Goal: Find contact information: Find contact information

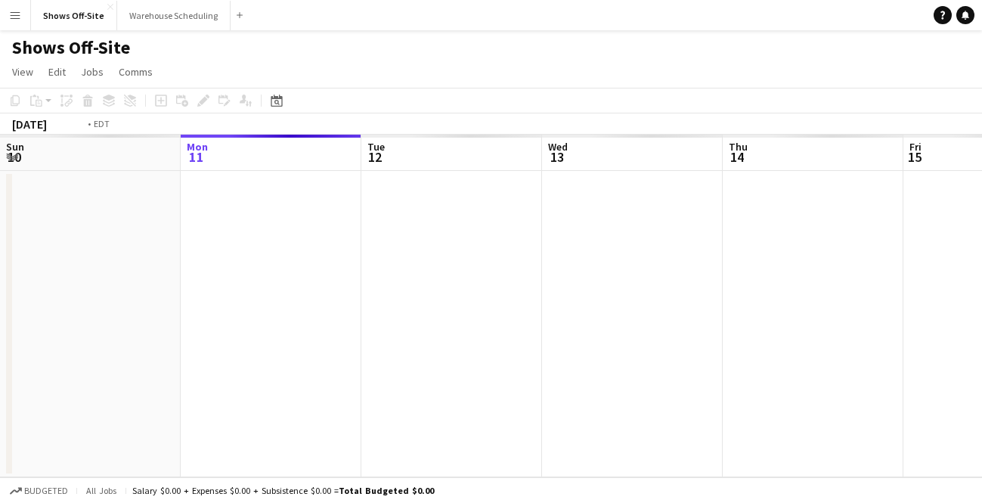
scroll to position [0, 520]
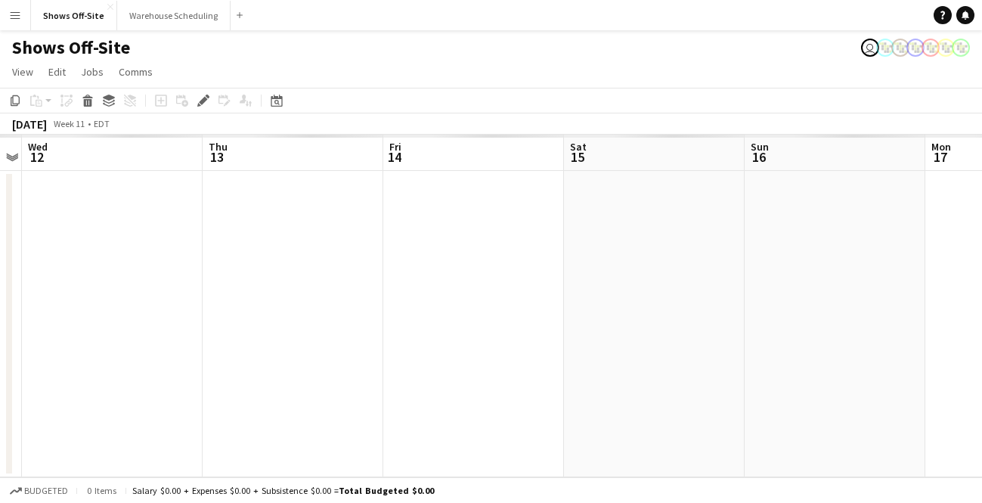
click at [12, 17] on app-icon "Menu" at bounding box center [15, 15] width 12 height 12
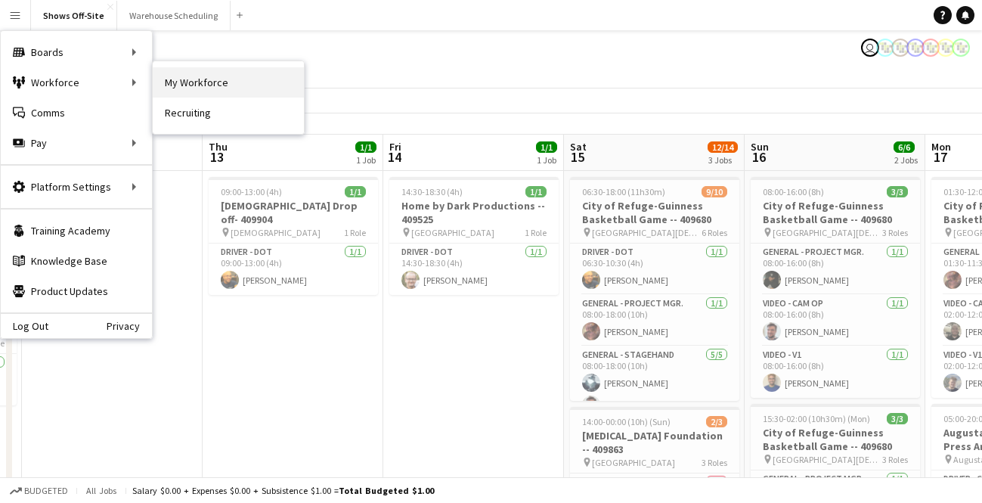
click at [206, 82] on link "My Workforce" at bounding box center [228, 82] width 151 height 30
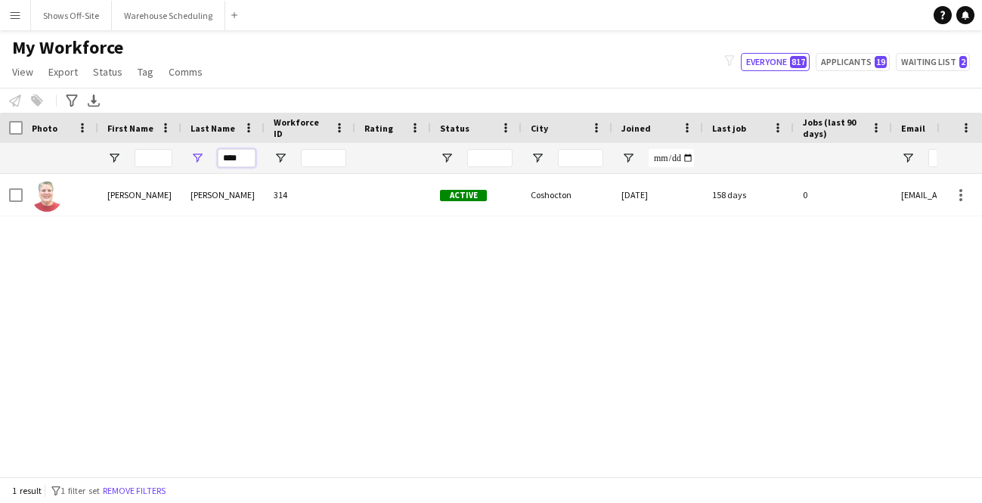
drag, startPoint x: 249, startPoint y: 157, endPoint x: 225, endPoint y: 157, distance: 24.2
click at [225, 157] on input "****" at bounding box center [237, 158] width 38 height 18
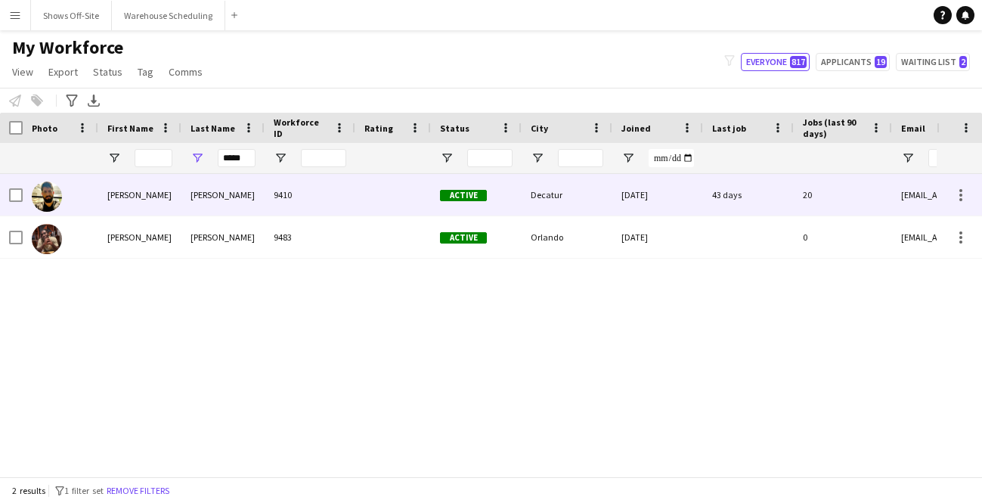
click at [253, 188] on div "[PERSON_NAME]" at bounding box center [222, 195] width 83 height 42
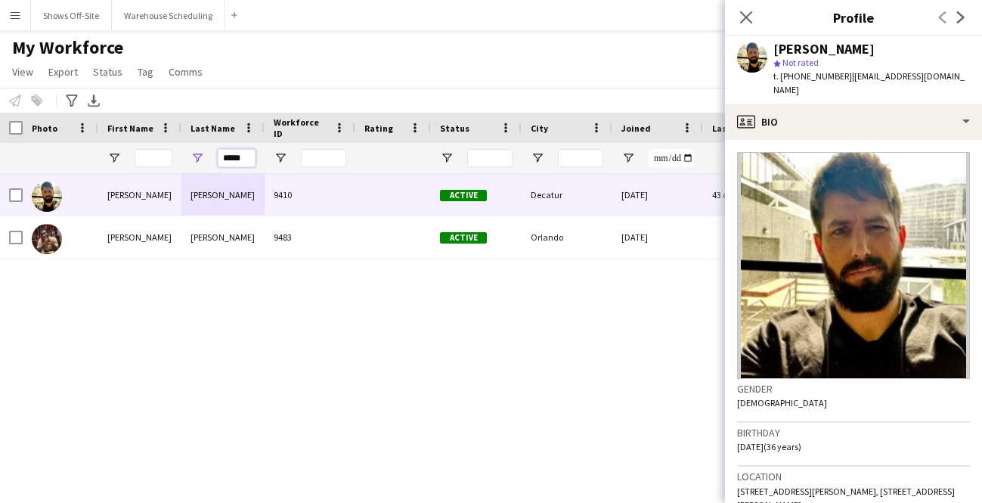
drag, startPoint x: 255, startPoint y: 159, endPoint x: 186, endPoint y: 159, distance: 68.8
click at [189, 159] on div "*****" at bounding box center [222, 158] width 83 height 30
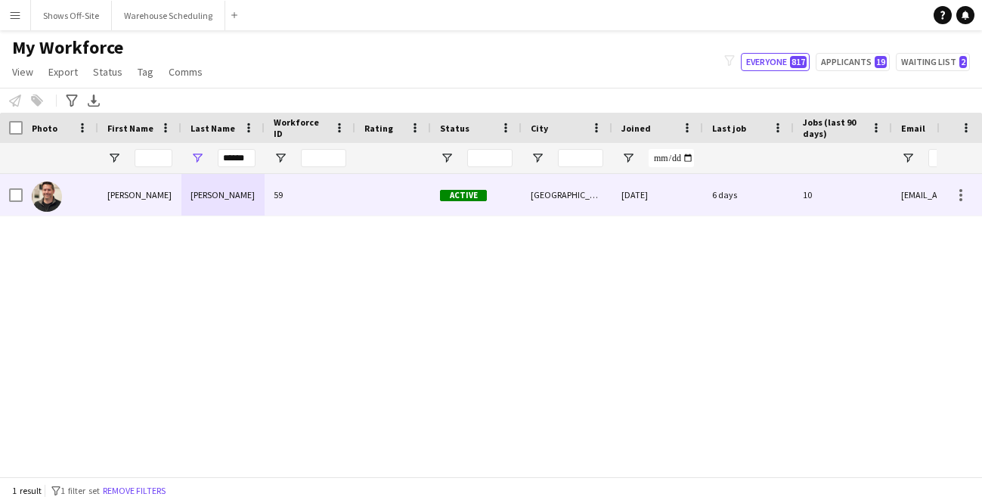
click at [201, 200] on div "[PERSON_NAME]" at bounding box center [222, 195] width 83 height 42
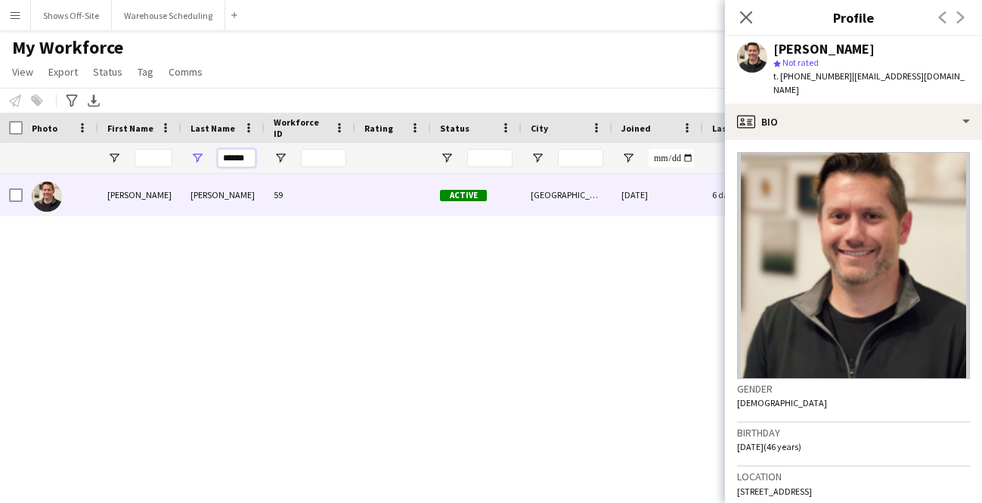
drag, startPoint x: 250, startPoint y: 158, endPoint x: 205, endPoint y: 158, distance: 45.4
click at [215, 158] on div "******" at bounding box center [222, 158] width 83 height 30
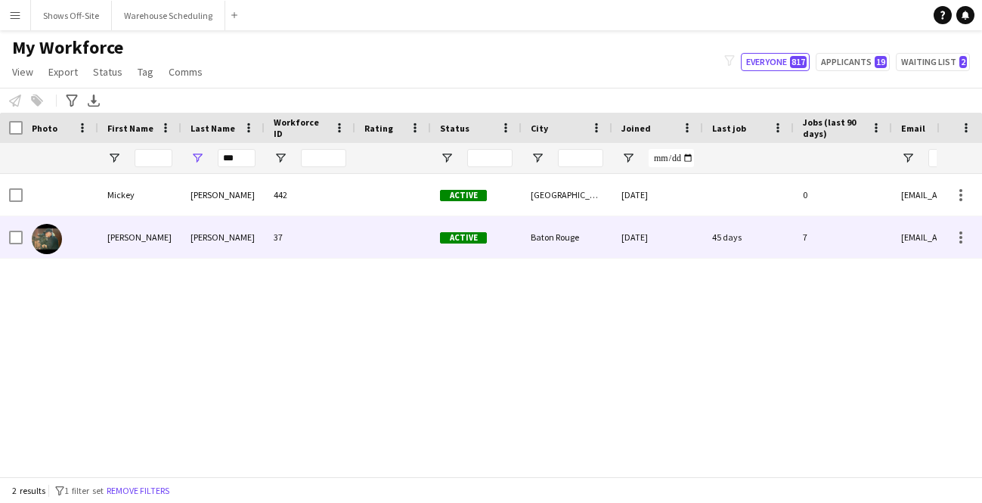
click at [218, 233] on div "[PERSON_NAME]" at bounding box center [222, 237] width 83 height 42
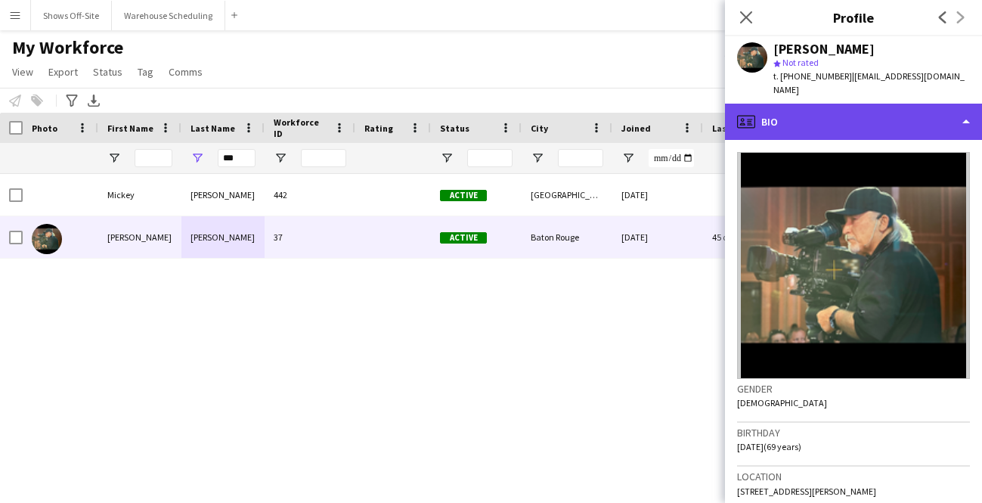
click at [834, 120] on div "profile Bio" at bounding box center [853, 122] width 257 height 36
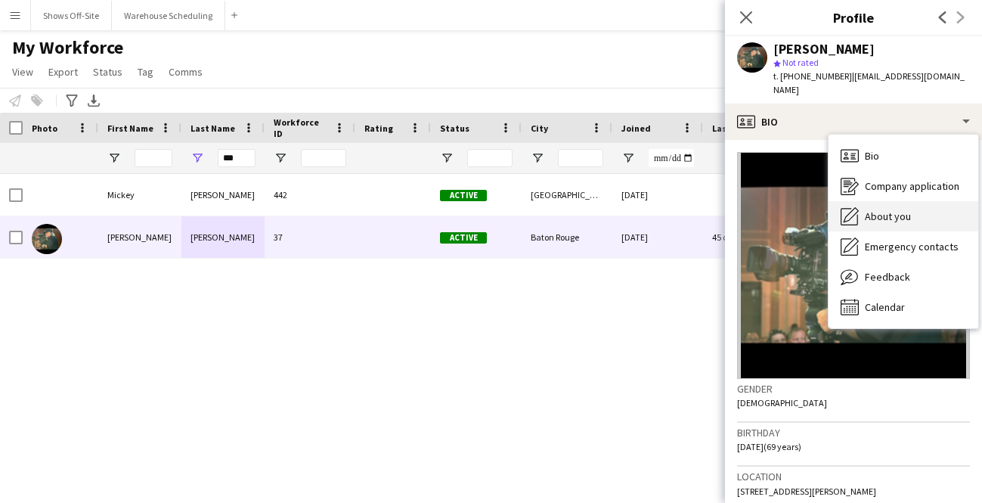
click at [895, 215] on div "About you About you" at bounding box center [903, 216] width 150 height 30
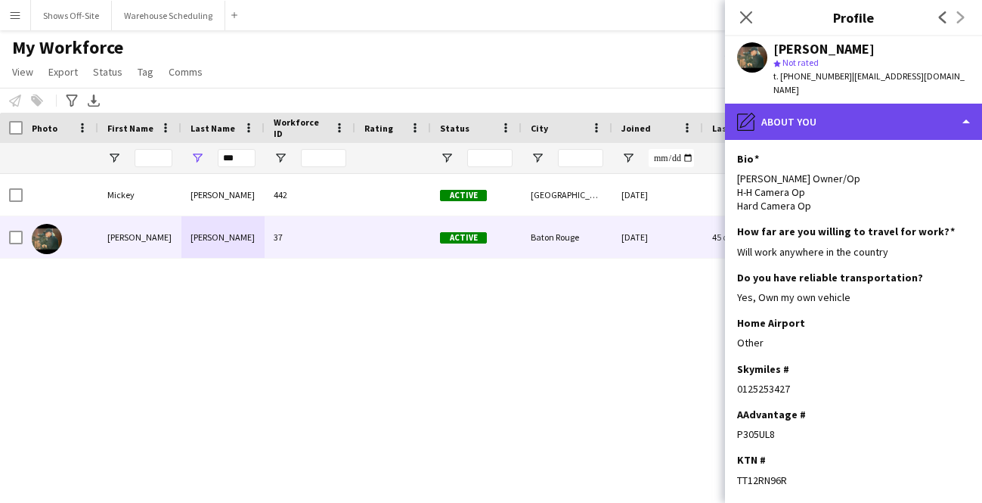
click at [819, 119] on div "pencil4 About you" at bounding box center [853, 122] width 257 height 36
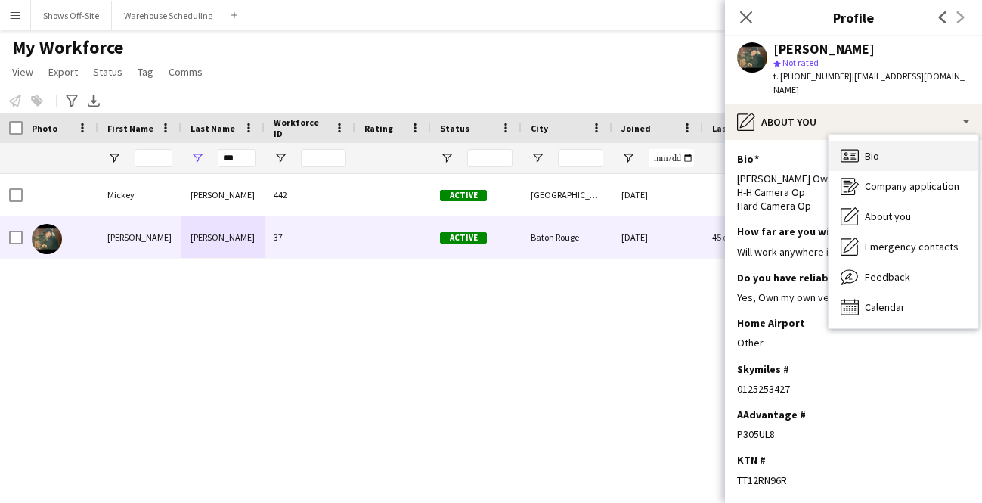
click at [871, 153] on div "Bio Bio" at bounding box center [903, 156] width 150 height 30
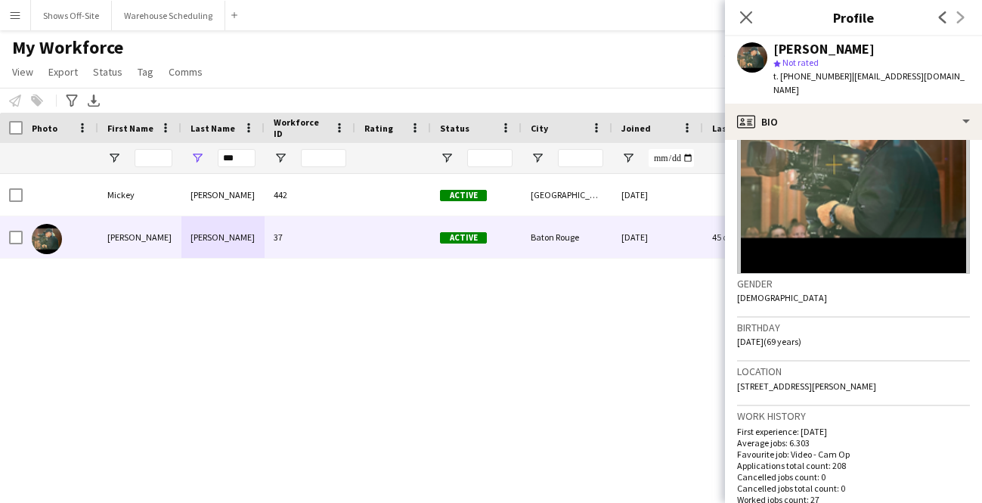
scroll to position [132, 0]
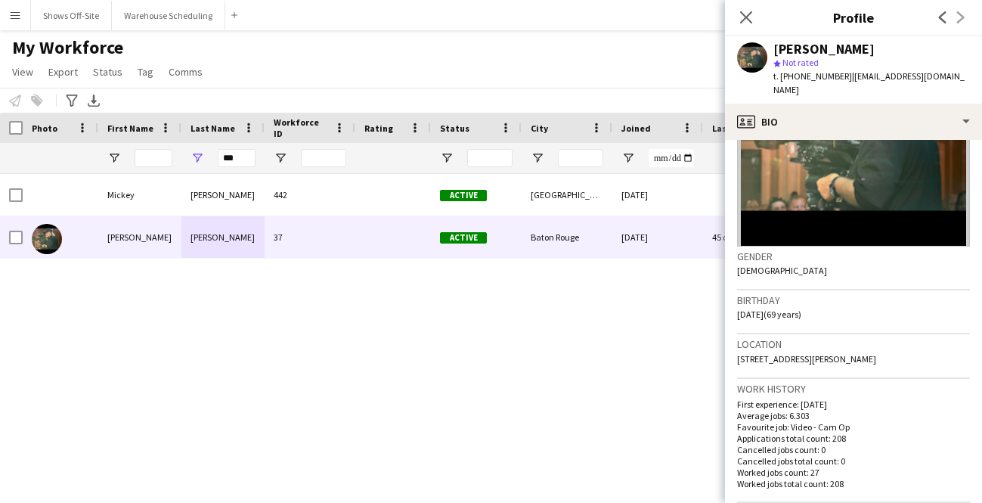
drag, startPoint x: 939, startPoint y: 345, endPoint x: 731, endPoint y: 344, distance: 207.9
click at [731, 344] on app-crew-profile-bio "Gender [DEMOGRAPHIC_DATA] Birthday [DEMOGRAPHIC_DATA] (69 years) Location [STRE…" at bounding box center [853, 321] width 257 height 363
copy span "[STREET_ADDRESS][PERSON_NAME]"
drag, startPoint x: 241, startPoint y: 162, endPoint x: 187, endPoint y: 162, distance: 53.7
click at [200, 162] on div "***" at bounding box center [222, 158] width 83 height 30
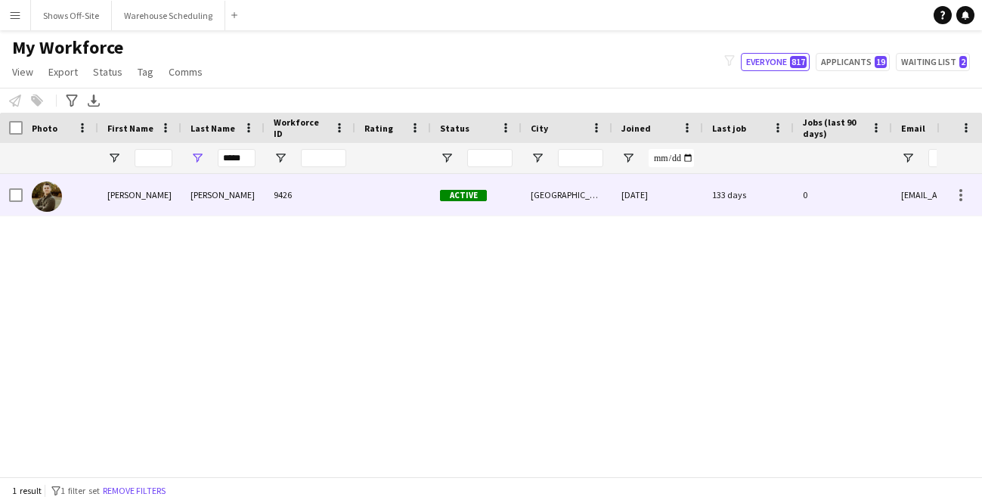
click at [184, 203] on div "[PERSON_NAME]" at bounding box center [222, 195] width 83 height 42
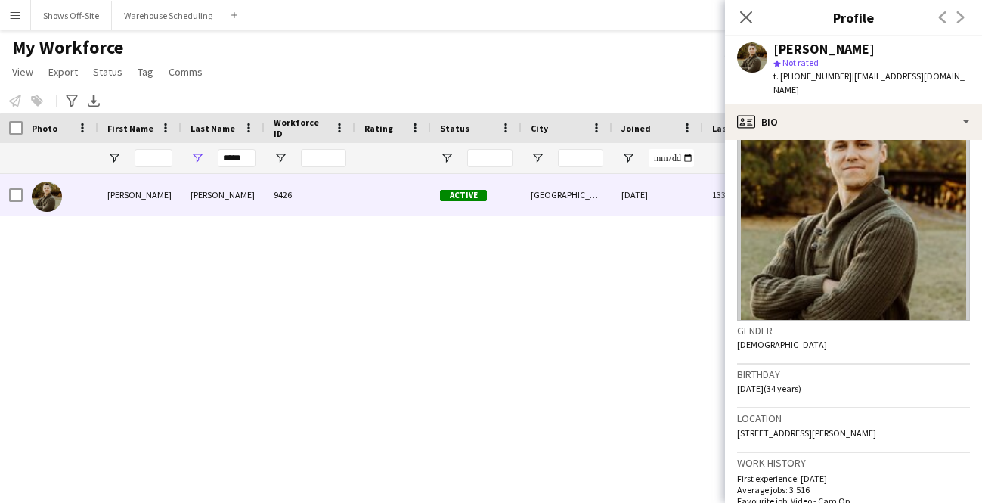
scroll to position [59, 0]
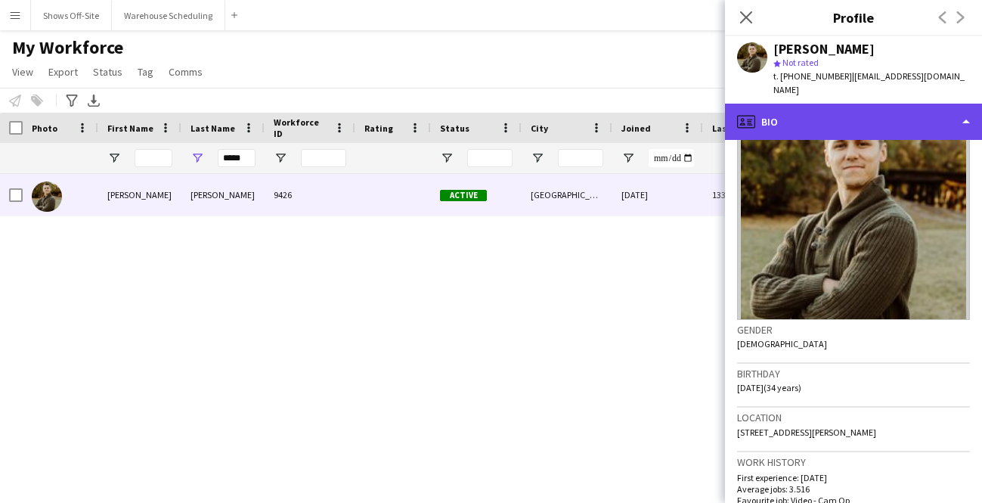
click at [833, 116] on div "profile Bio" at bounding box center [853, 122] width 257 height 36
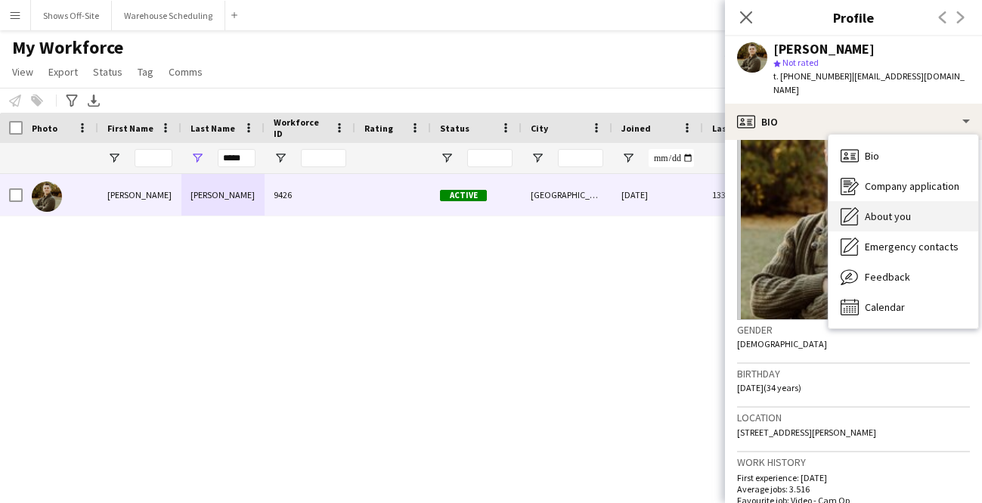
click at [863, 201] on div "About you About you" at bounding box center [903, 216] width 150 height 30
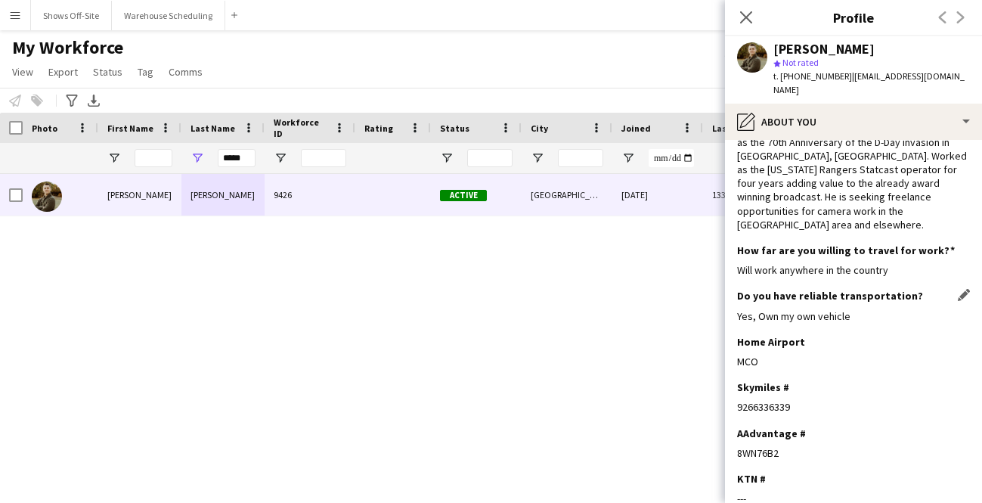
scroll to position [99, 0]
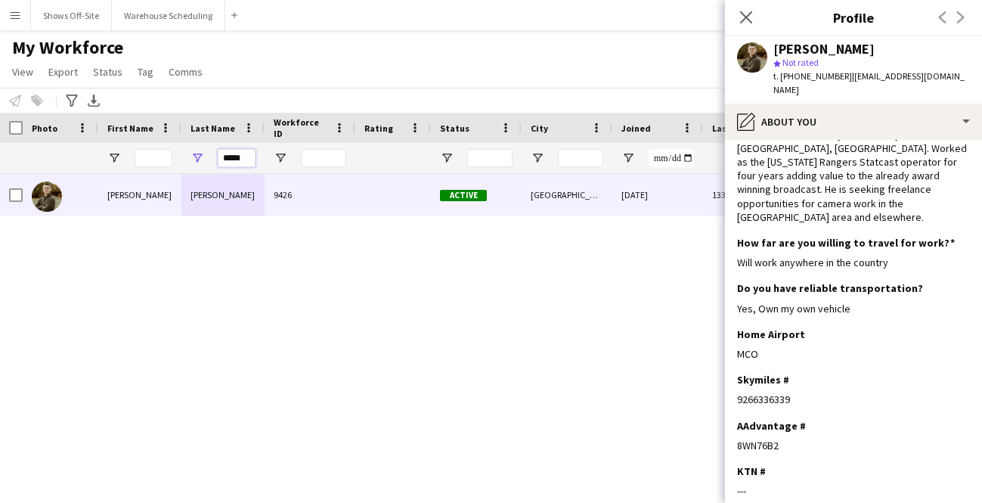
drag, startPoint x: 251, startPoint y: 154, endPoint x: 183, endPoint y: 154, distance: 68.0
click at [198, 154] on div "*****" at bounding box center [222, 158] width 83 height 30
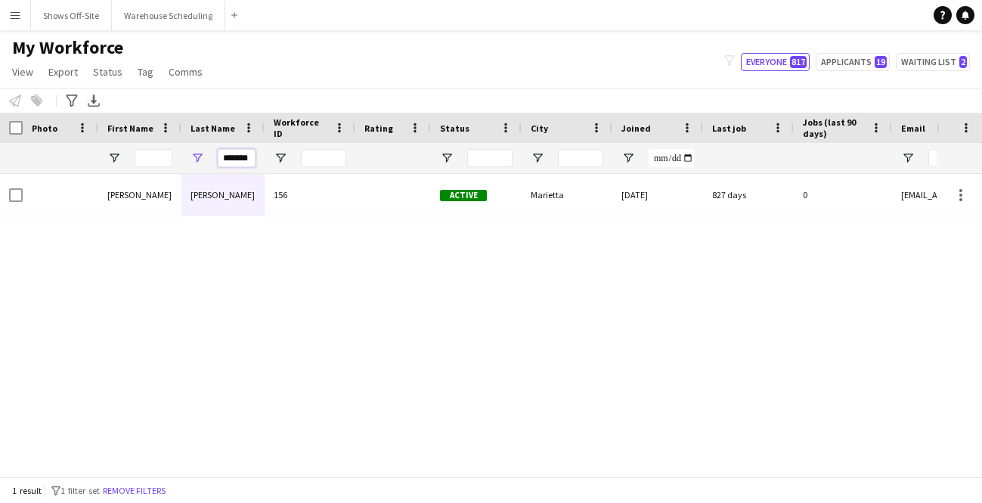
scroll to position [0, 9]
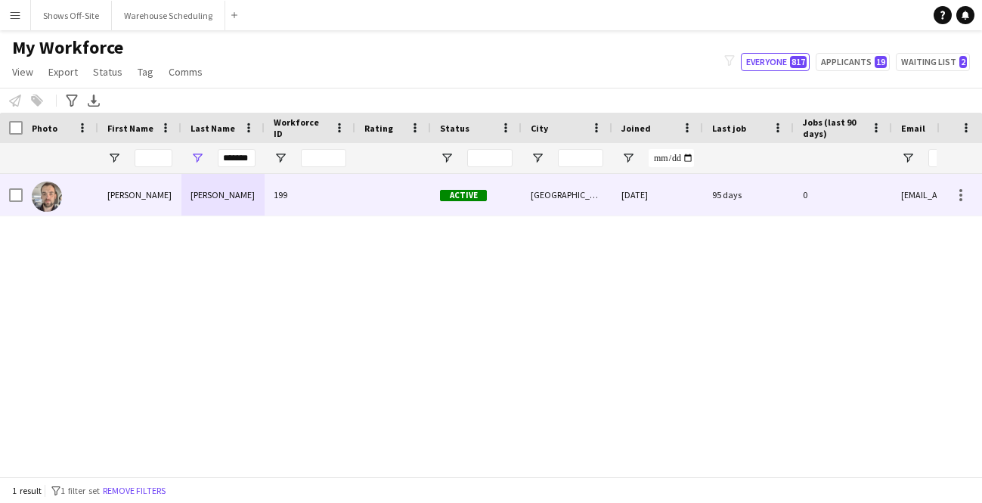
click at [142, 212] on div "[PERSON_NAME]" at bounding box center [139, 195] width 83 height 42
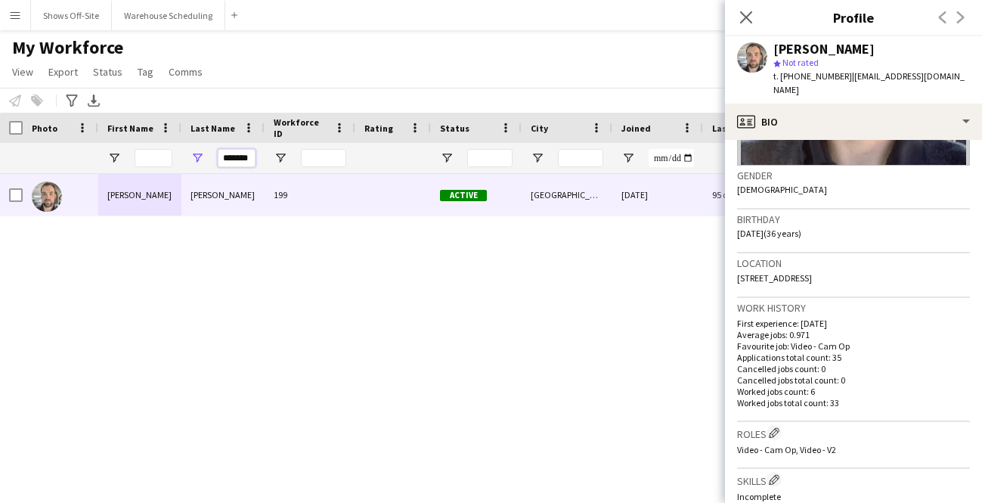
scroll to position [0, 0]
drag, startPoint x: 249, startPoint y: 159, endPoint x: 153, endPoint y: 159, distance: 96.0
click at [153, 159] on div "*******" at bounding box center [819, 158] width 1639 height 30
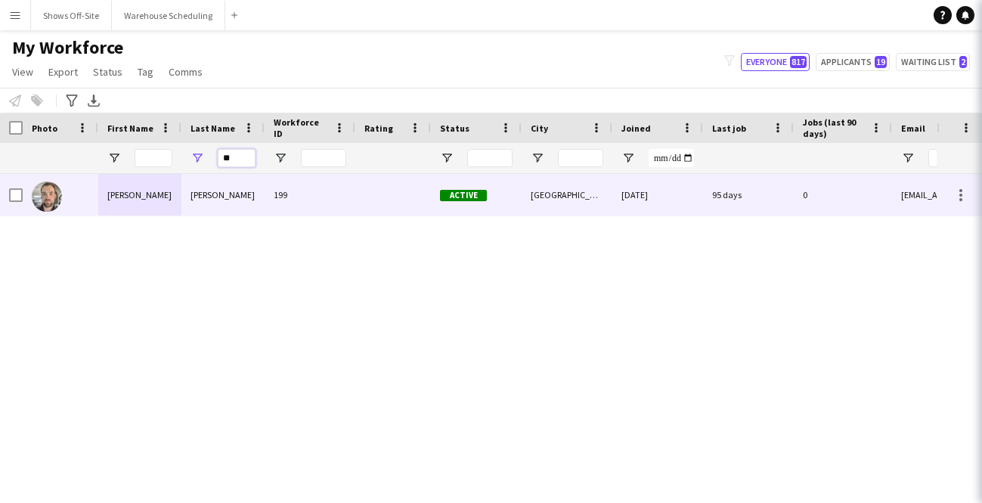
type input "*"
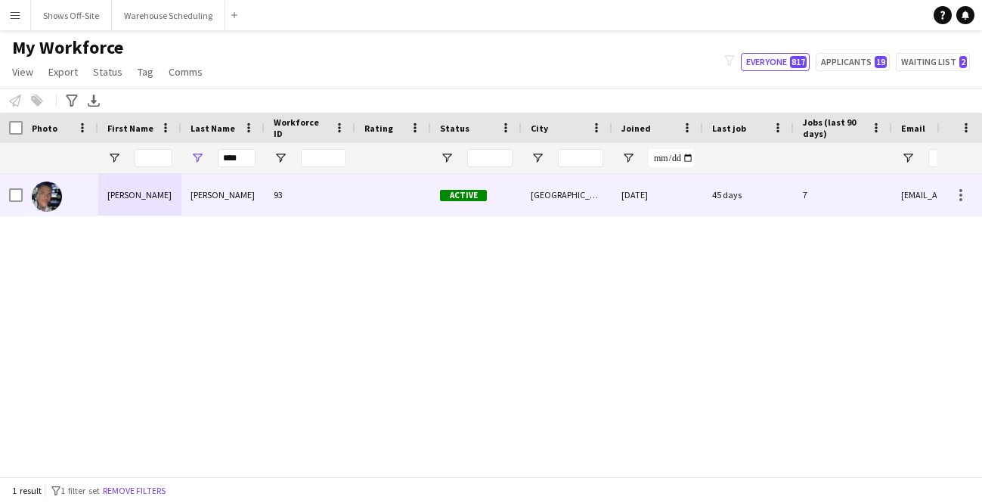
click at [164, 194] on div "[PERSON_NAME]" at bounding box center [139, 195] width 83 height 42
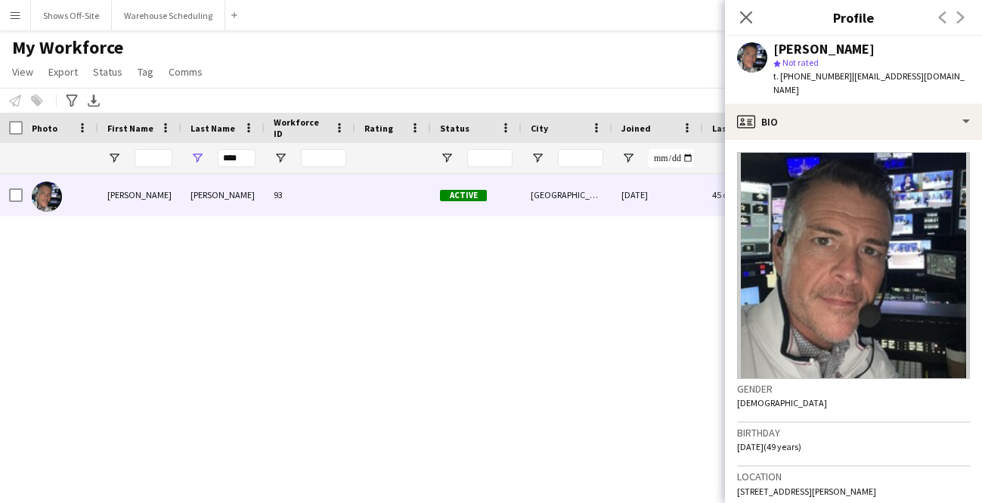
scroll to position [171, 0]
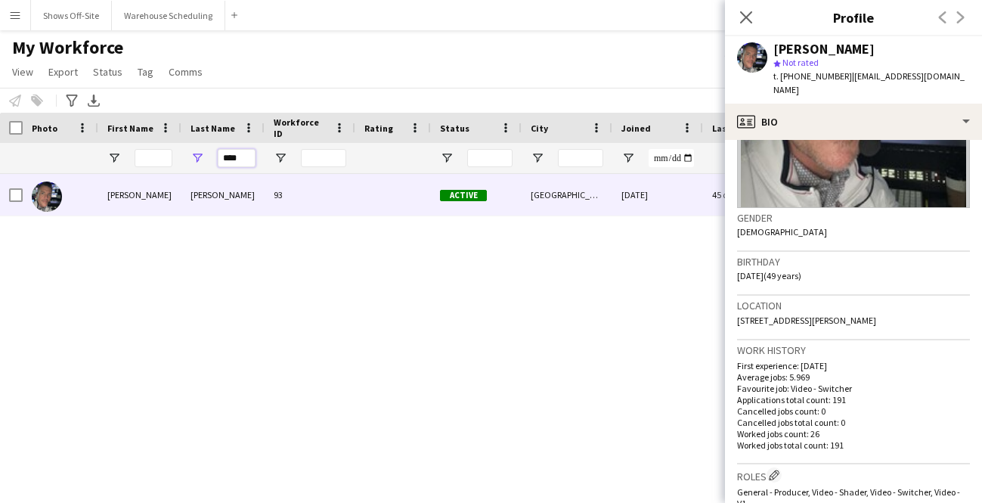
drag, startPoint x: 241, startPoint y: 161, endPoint x: 144, endPoint y: 160, distance: 96.8
click at [153, 161] on div "****" at bounding box center [819, 158] width 1639 height 30
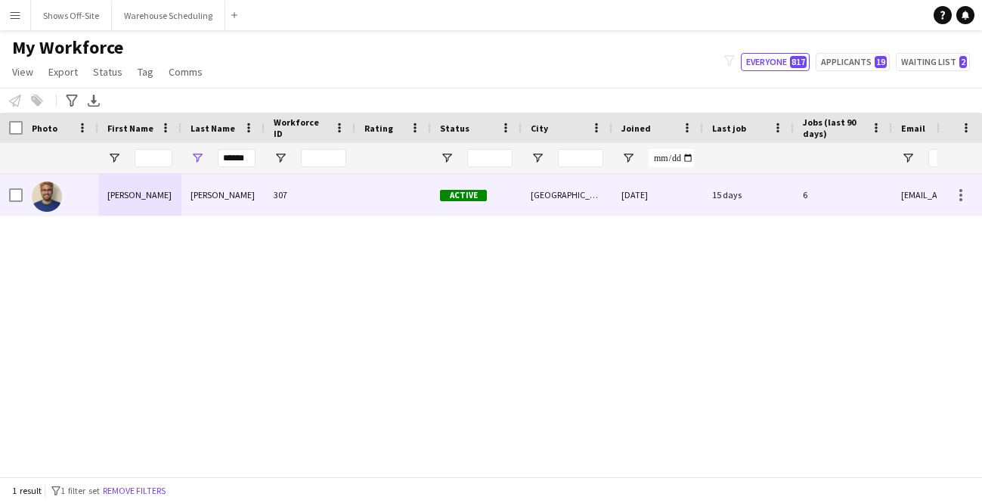
click at [175, 208] on div "[PERSON_NAME]" at bounding box center [139, 195] width 83 height 42
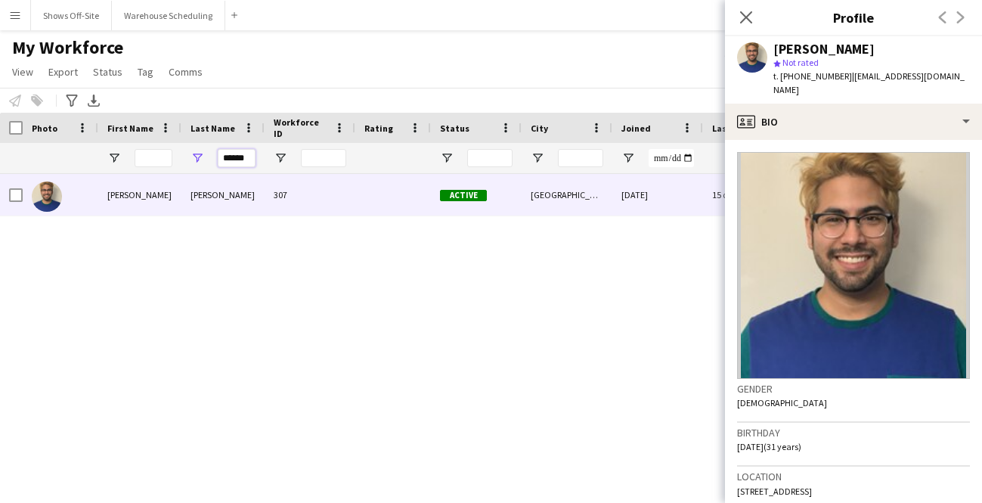
drag, startPoint x: 249, startPoint y: 160, endPoint x: 157, endPoint y: 160, distance: 91.5
click at [159, 160] on div "******" at bounding box center [819, 158] width 1639 height 30
type input "*"
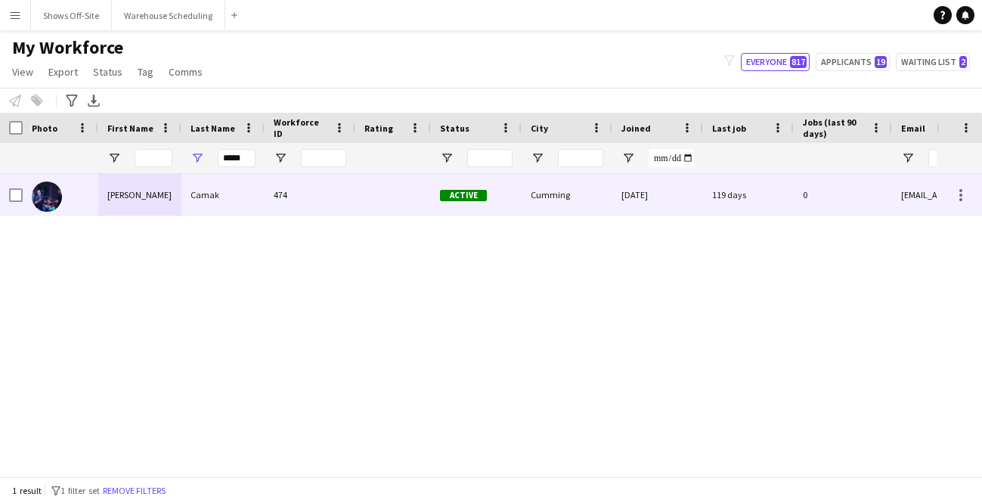
click at [169, 203] on div "[PERSON_NAME]" at bounding box center [139, 195] width 83 height 42
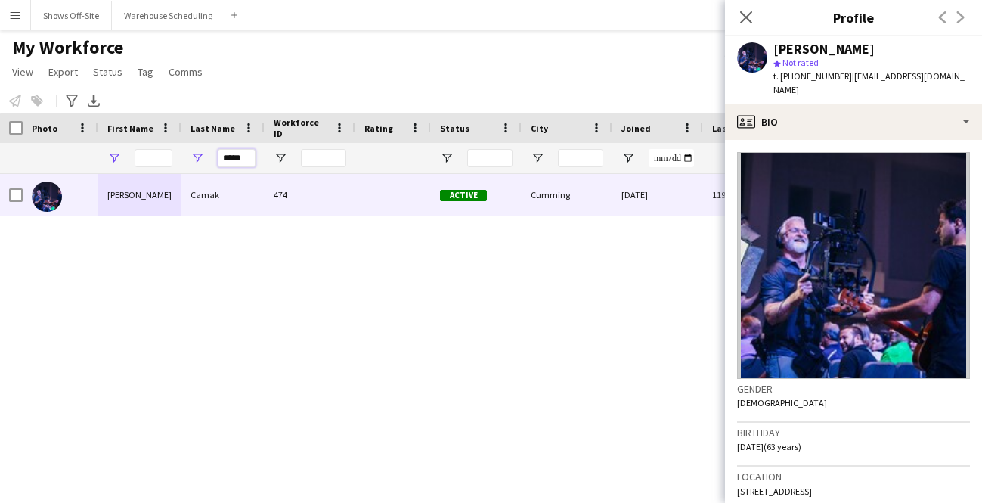
drag, startPoint x: 249, startPoint y: 157, endPoint x: 119, endPoint y: 157, distance: 130.0
click at [119, 157] on div "*****" at bounding box center [819, 158] width 1639 height 30
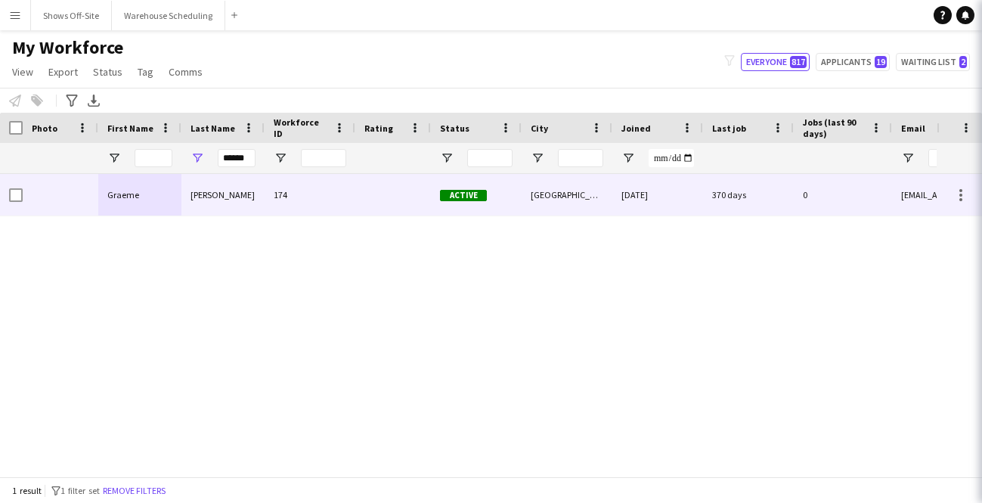
click at [150, 197] on div "Graeme" at bounding box center [139, 195] width 83 height 42
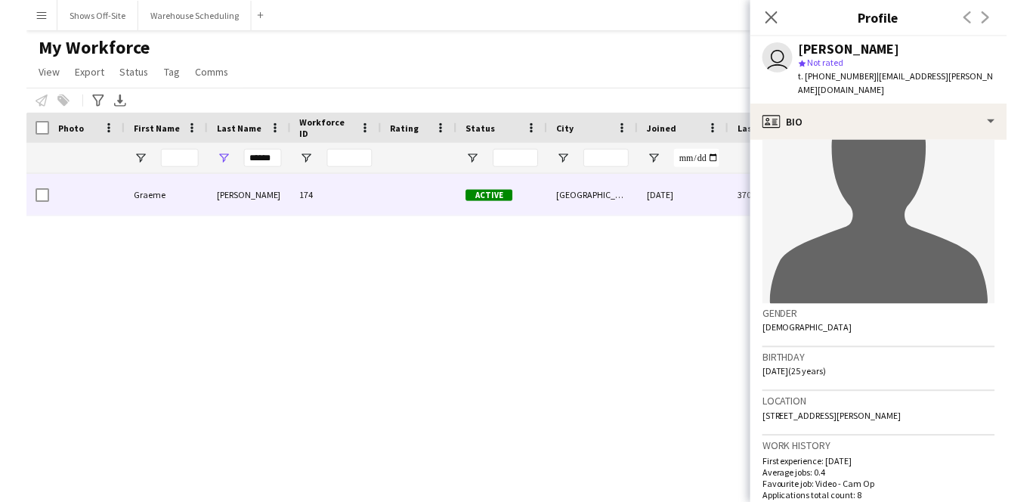
scroll to position [79, 0]
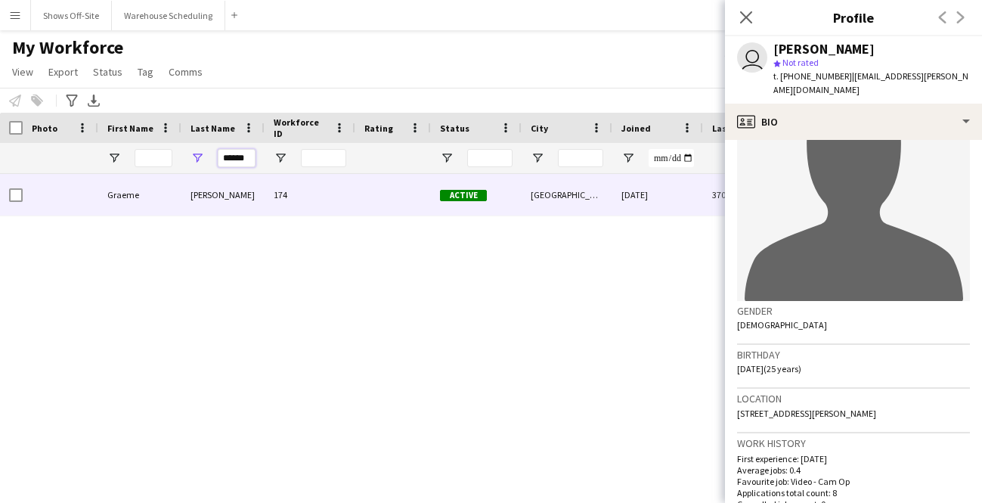
drag, startPoint x: 249, startPoint y: 156, endPoint x: 159, endPoint y: 153, distance: 90.0
click at [164, 156] on div "******" at bounding box center [819, 158] width 1639 height 30
type input "*"
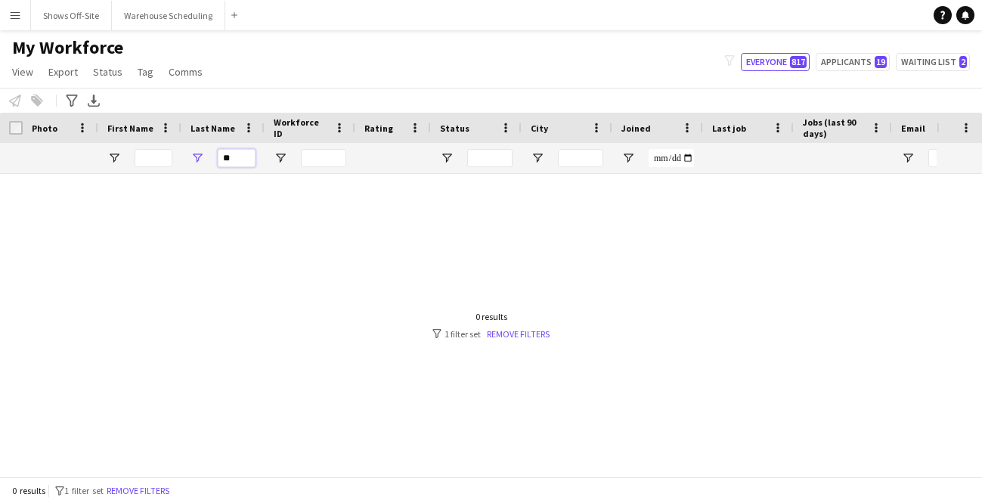
type input "*"
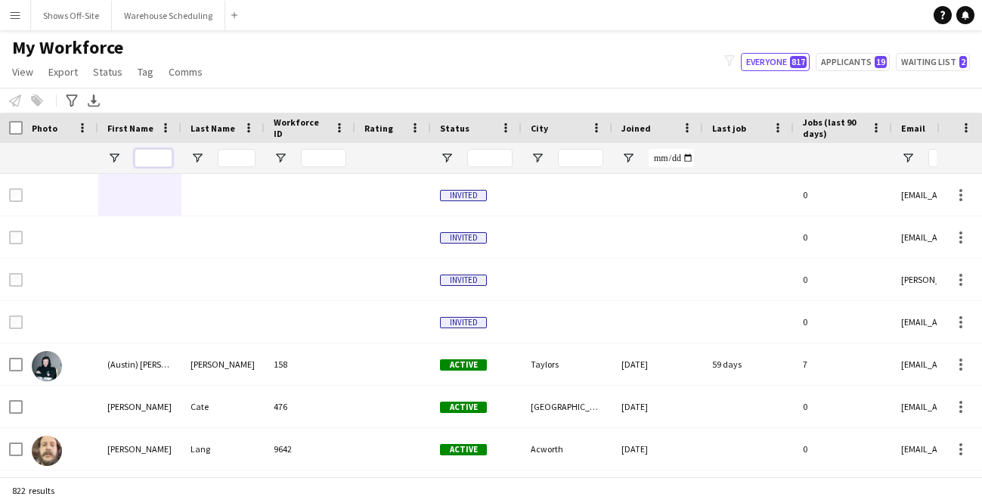
click at [141, 158] on input "First Name Filter Input" at bounding box center [154, 158] width 38 height 18
type input "*"
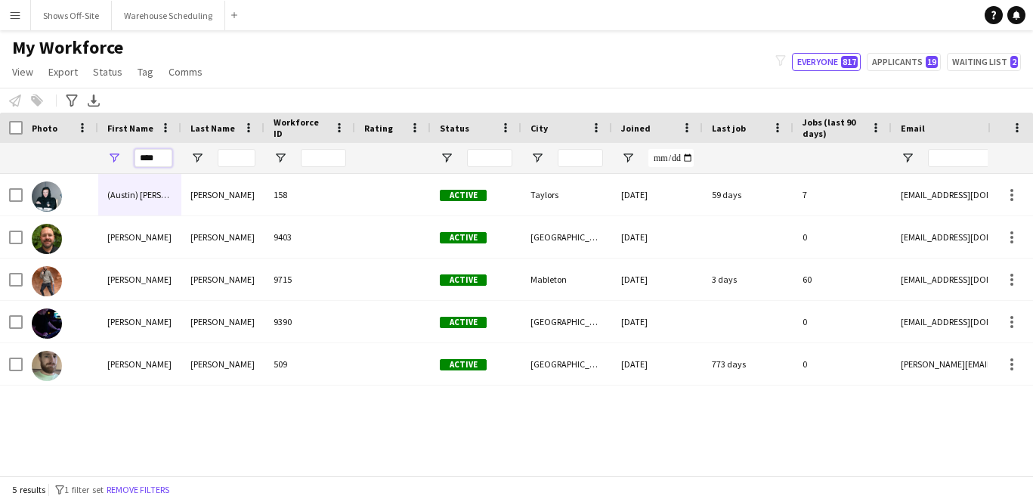
drag, startPoint x: 161, startPoint y: 159, endPoint x: 147, endPoint y: 159, distance: 13.6
click at [148, 159] on input "****" at bounding box center [154, 158] width 38 height 18
type input "*"
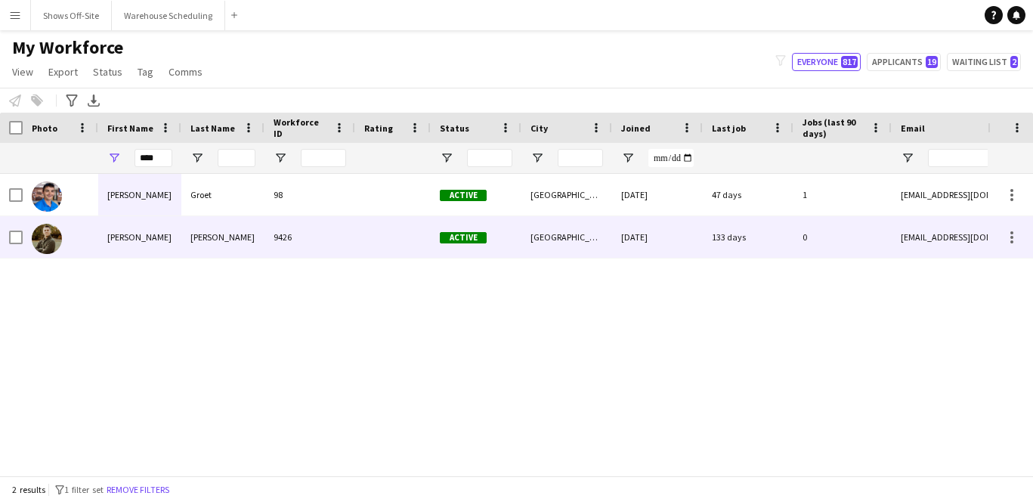
click at [180, 234] on div "[PERSON_NAME]" at bounding box center [139, 237] width 83 height 42
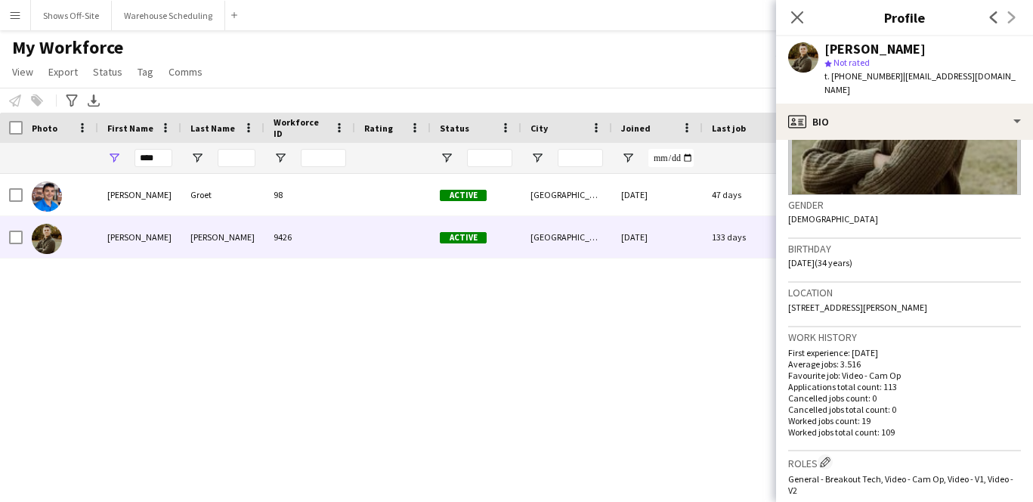
scroll to position [206, 0]
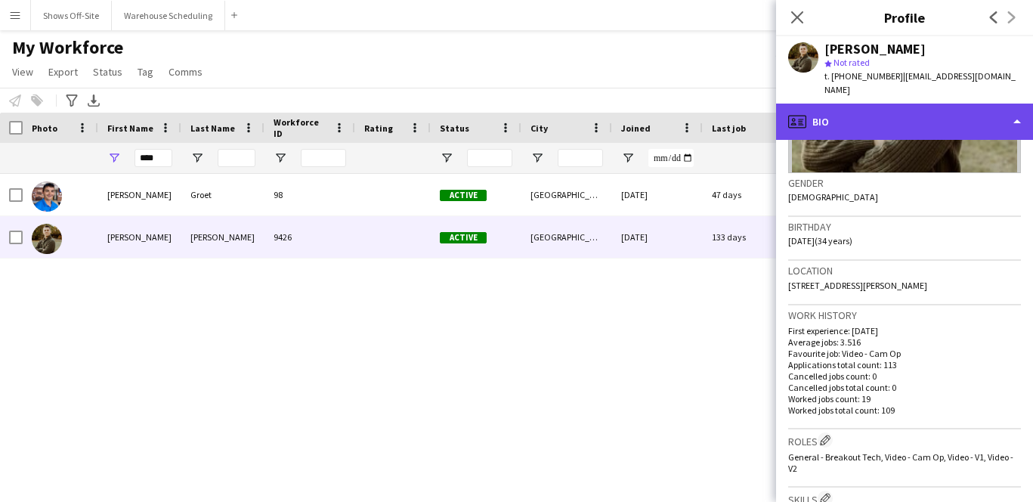
click at [858, 113] on div "profile Bio" at bounding box center [904, 122] width 257 height 36
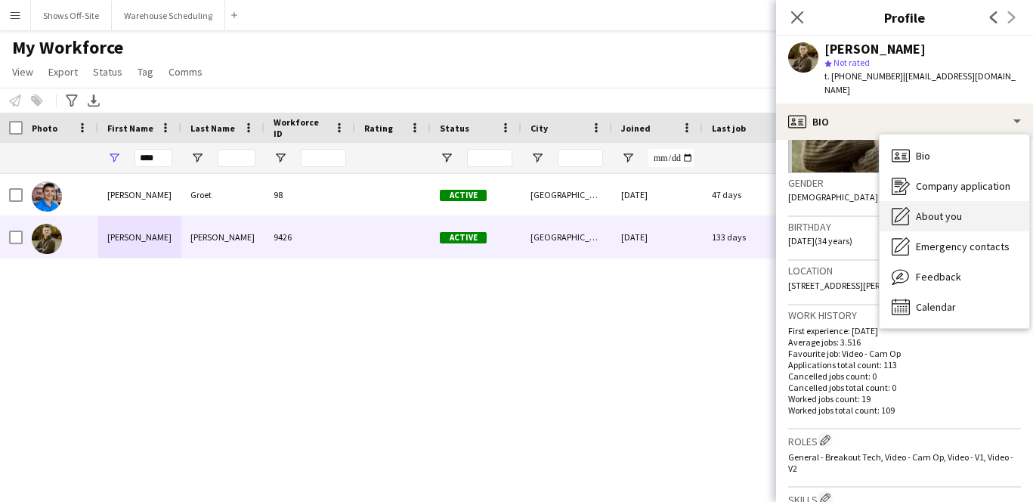
click at [916, 209] on span "About you" at bounding box center [939, 216] width 46 height 14
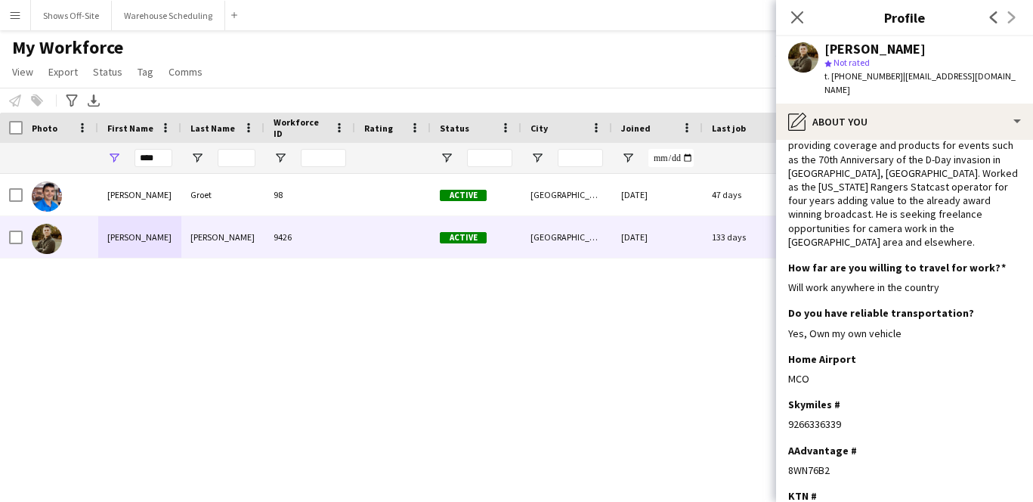
scroll to position [81, 0]
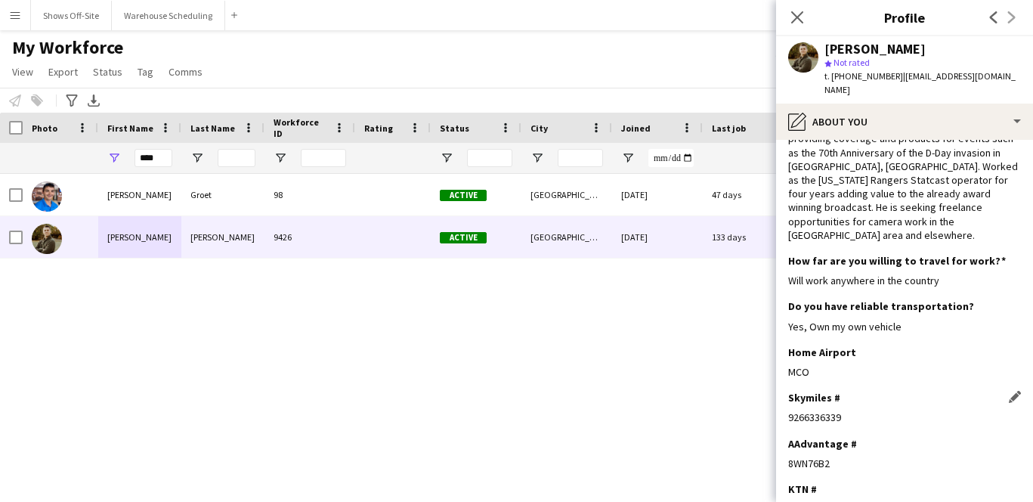
click at [817, 410] on div "9266336339" at bounding box center [904, 417] width 233 height 14
copy div "9266336339"
drag, startPoint x: 165, startPoint y: 155, endPoint x: 92, endPoint y: 150, distance: 72.7
click at [98, 154] on div "****" at bounding box center [139, 158] width 83 height 30
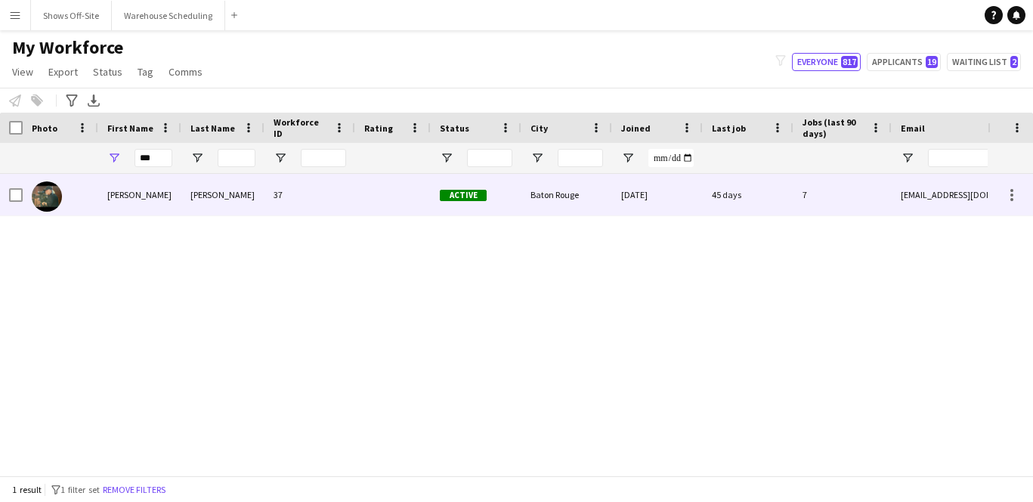
click at [152, 192] on div "[PERSON_NAME]" at bounding box center [139, 195] width 83 height 42
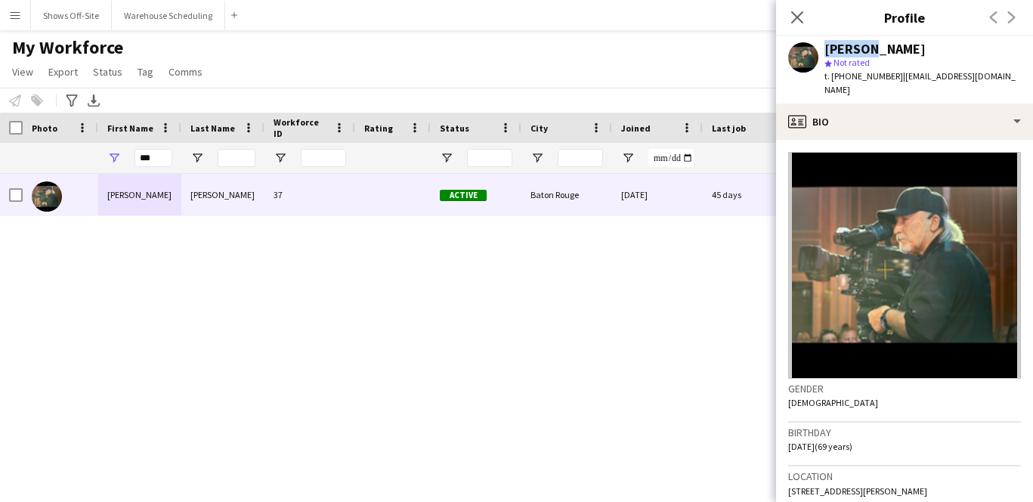
drag, startPoint x: 871, startPoint y: 51, endPoint x: 831, endPoint y: 51, distance: 39.3
click at [820, 51] on div "[PERSON_NAME] star Not rated t. [PHONE_NUMBER] | [EMAIL_ADDRESS][DOMAIN_NAME]" at bounding box center [904, 69] width 257 height 67
drag, startPoint x: 872, startPoint y: 51, endPoint x: 829, endPoint y: 51, distance: 43.1
click at [829, 51] on div "[PERSON_NAME]" at bounding box center [875, 49] width 101 height 14
copy div "[PERSON_NAME]"
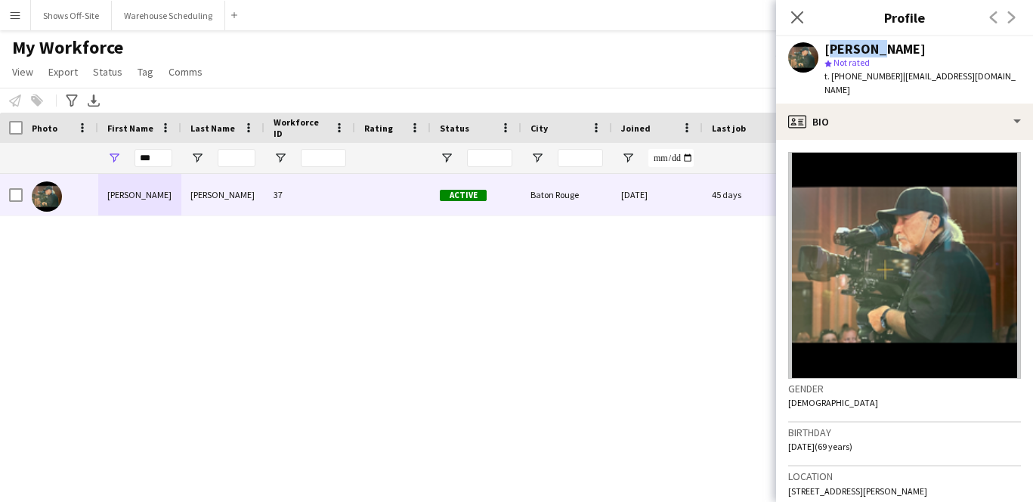
drag, startPoint x: 878, startPoint y: 48, endPoint x: 927, endPoint y: 48, distance: 49.9
click at [926, 48] on div "[PERSON_NAME]" at bounding box center [875, 49] width 101 height 14
copy div "[PERSON_NAME]"
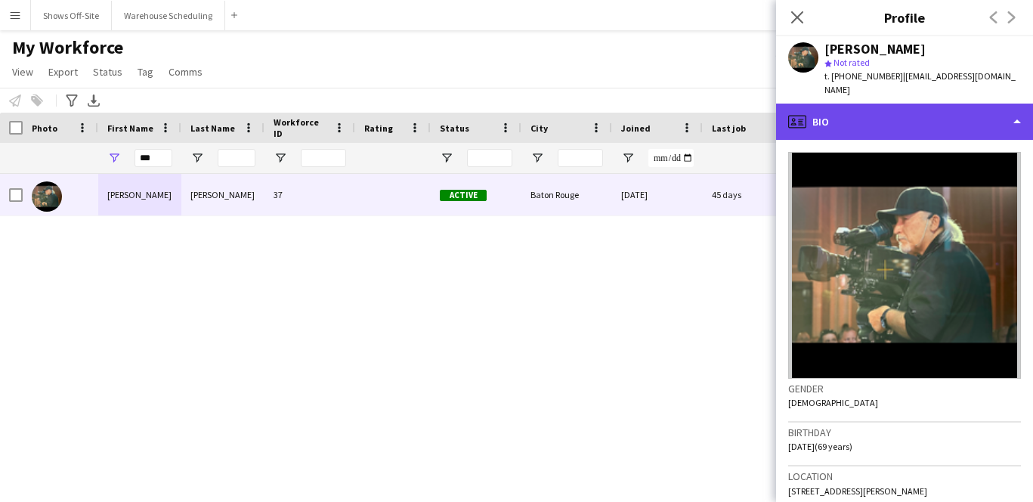
click at [853, 104] on div "profile Bio" at bounding box center [904, 122] width 257 height 36
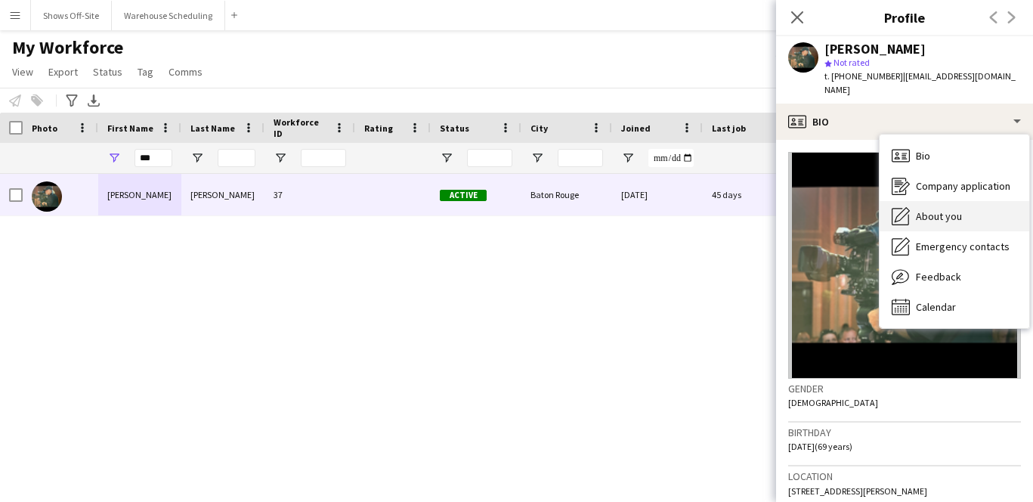
click at [911, 209] on div "About you About you" at bounding box center [955, 216] width 150 height 30
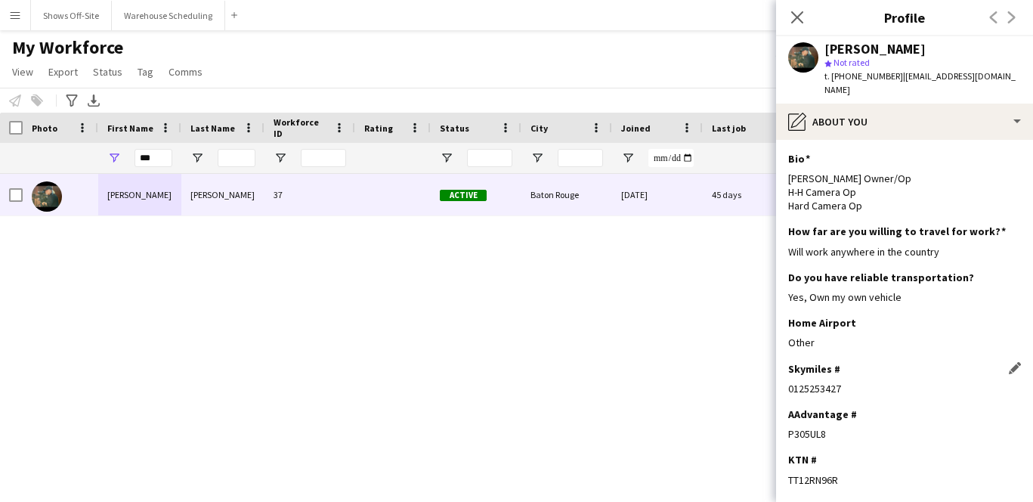
click at [819, 382] on div "0125253427" at bounding box center [904, 389] width 233 height 14
copy div "0125253427"
drag, startPoint x: 841, startPoint y: 76, endPoint x: 886, endPoint y: 75, distance: 45.4
click at [886, 75] on span "t. [PHONE_NUMBER]" at bounding box center [864, 75] width 79 height 11
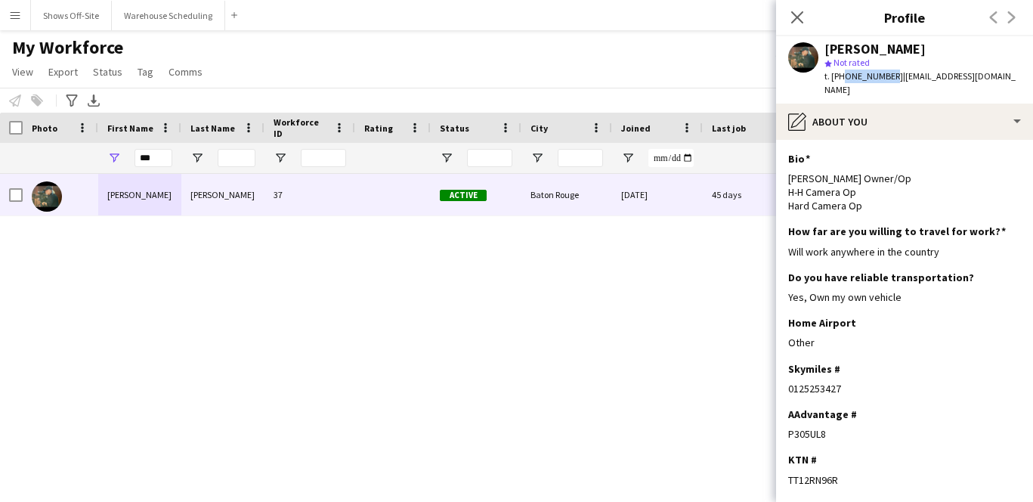
copy span "2259367701"
drag, startPoint x: 825, startPoint y: 48, endPoint x: 872, endPoint y: 48, distance: 46.9
click at [872, 48] on div "[PERSON_NAME]" at bounding box center [875, 49] width 101 height 14
copy div "[PERSON_NAME]"
drag, startPoint x: 877, startPoint y: 50, endPoint x: 952, endPoint y: 50, distance: 75.6
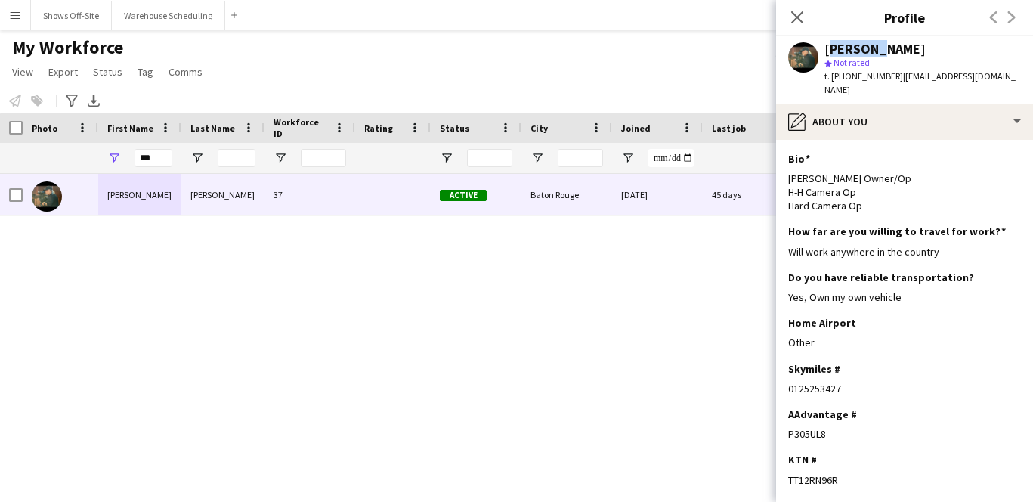
click at [952, 50] on div "[PERSON_NAME] star Not rated t. [PHONE_NUMBER] | [EMAIL_ADDRESS][DOMAIN_NAME]" at bounding box center [904, 69] width 257 height 67
copy div "[PERSON_NAME]"
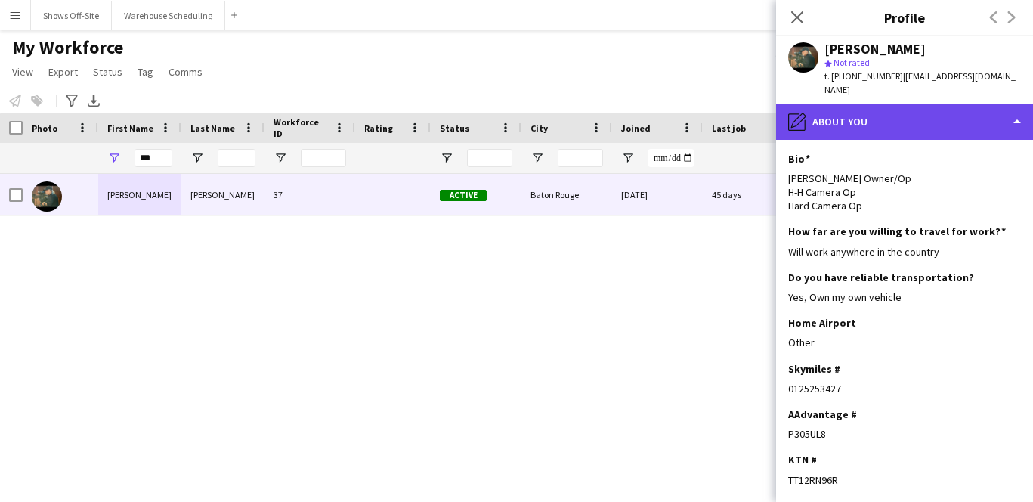
click at [847, 107] on div "pencil4 About you" at bounding box center [904, 122] width 257 height 36
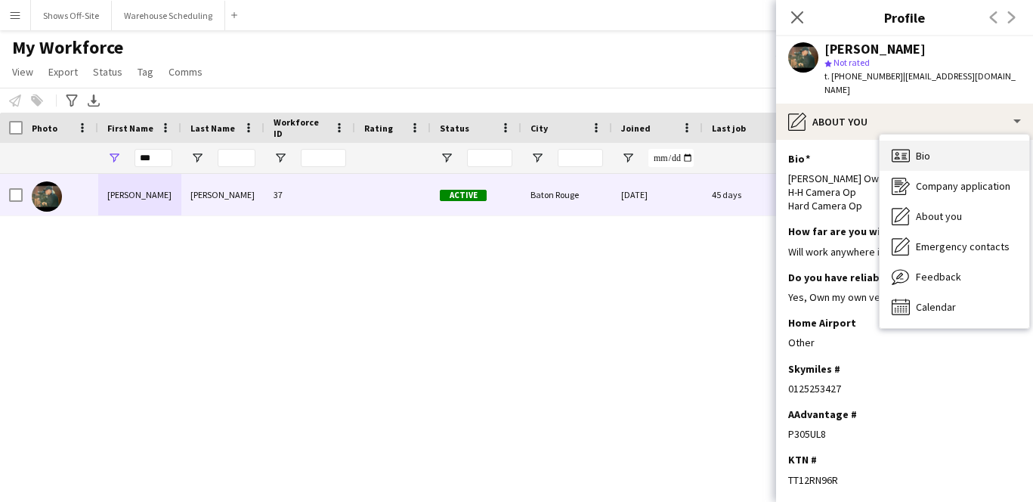
click at [900, 147] on icon "Bio" at bounding box center [901, 156] width 18 height 18
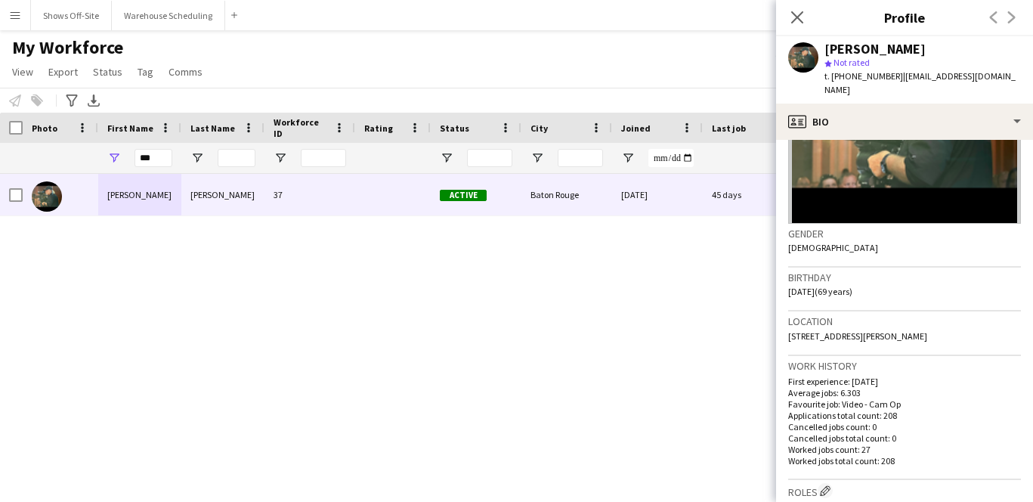
scroll to position [169, 0]
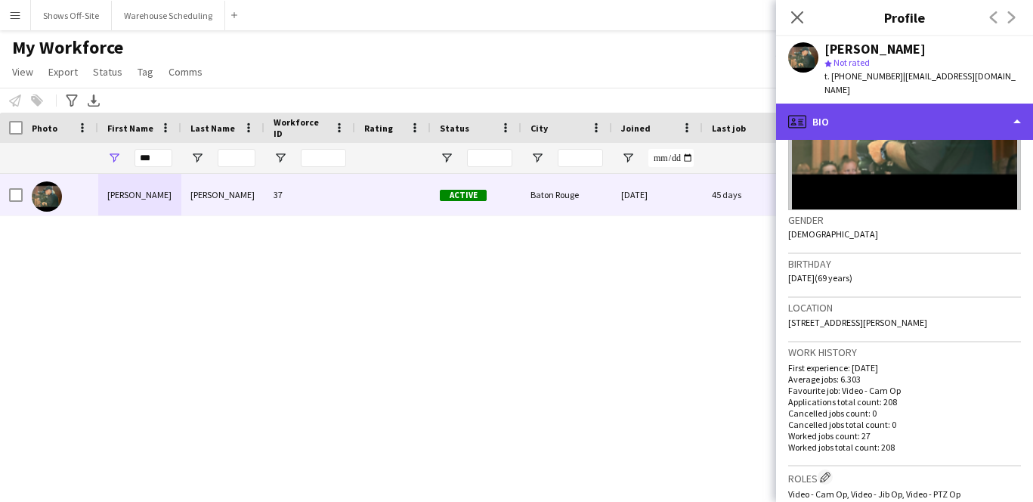
click at [872, 111] on div "profile Bio" at bounding box center [904, 122] width 257 height 36
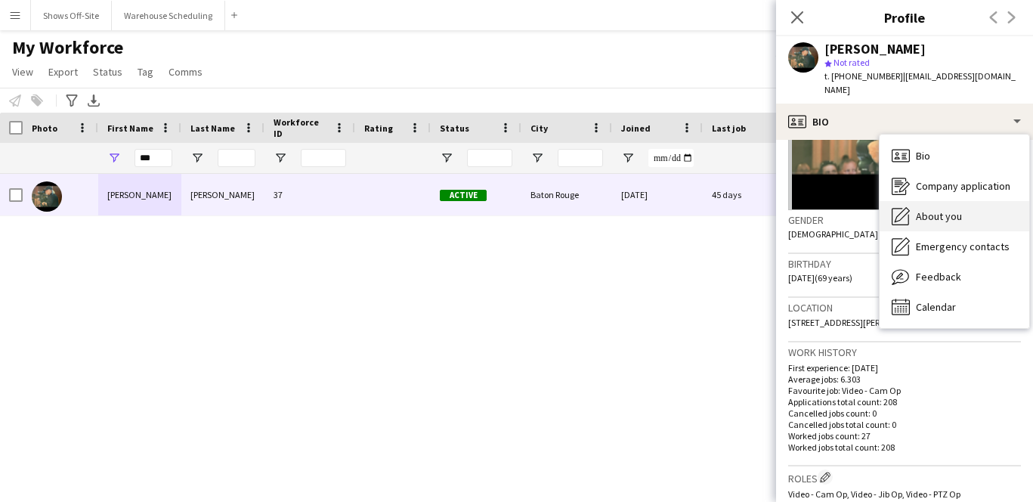
click at [921, 201] on div "About you About you" at bounding box center [955, 216] width 150 height 30
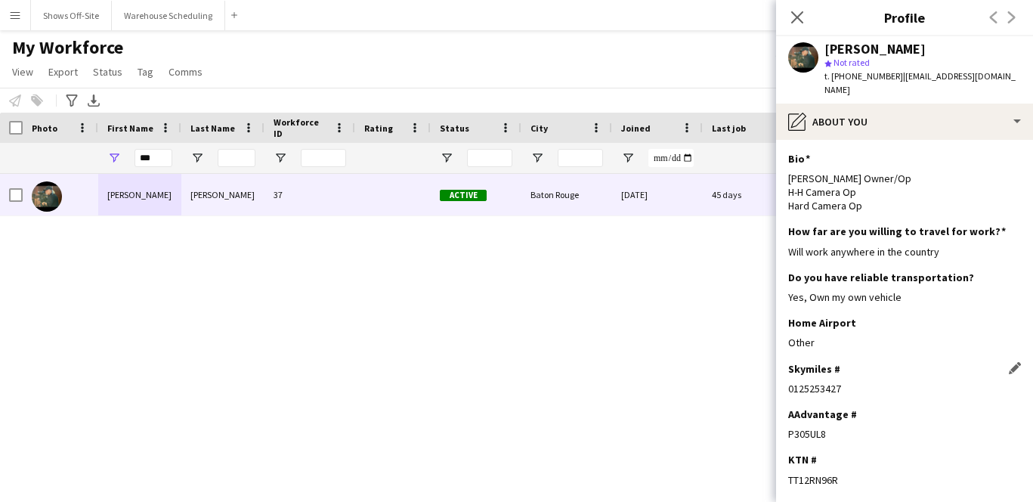
click at [823, 382] on div "0125253427" at bounding box center [904, 389] width 233 height 14
copy div "0125253427"
drag, startPoint x: 841, startPoint y: 78, endPoint x: 886, endPoint y: 78, distance: 44.6
click at [885, 78] on span "t. [PHONE_NUMBER]" at bounding box center [864, 75] width 79 height 11
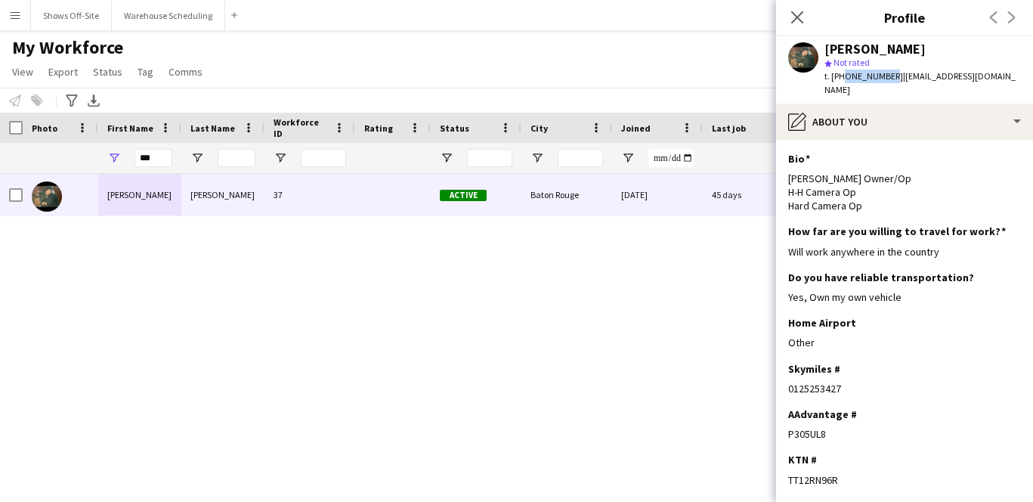
copy span "2259367701"
drag, startPoint x: 160, startPoint y: 158, endPoint x: 107, endPoint y: 157, distance: 53.7
click at [113, 157] on div "***" at bounding box center [139, 158] width 83 height 30
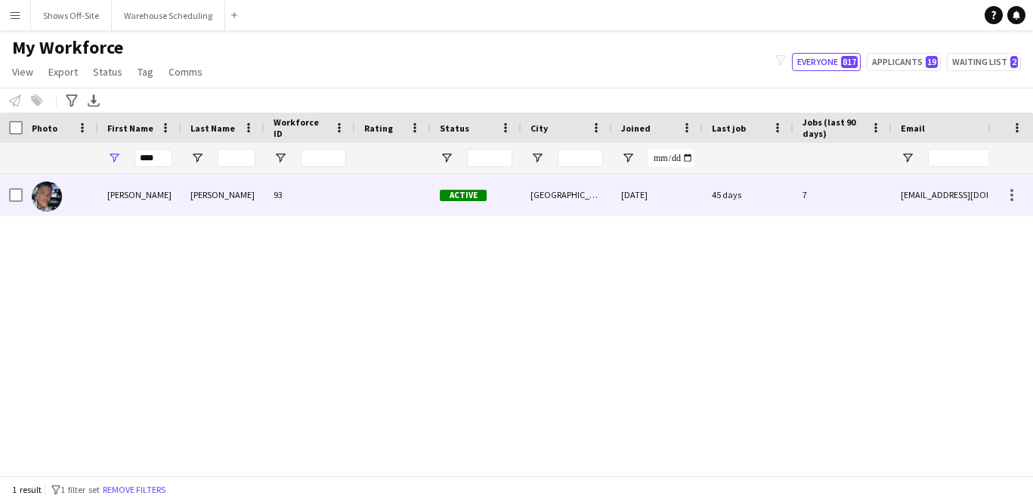
click at [159, 194] on div "[PERSON_NAME]" at bounding box center [139, 195] width 83 height 42
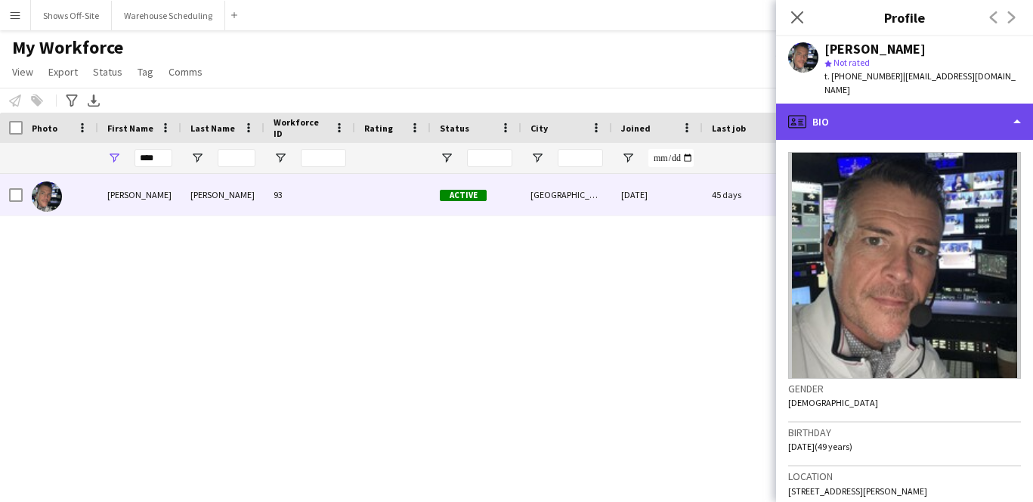
click at [874, 113] on div "profile Bio" at bounding box center [904, 122] width 257 height 36
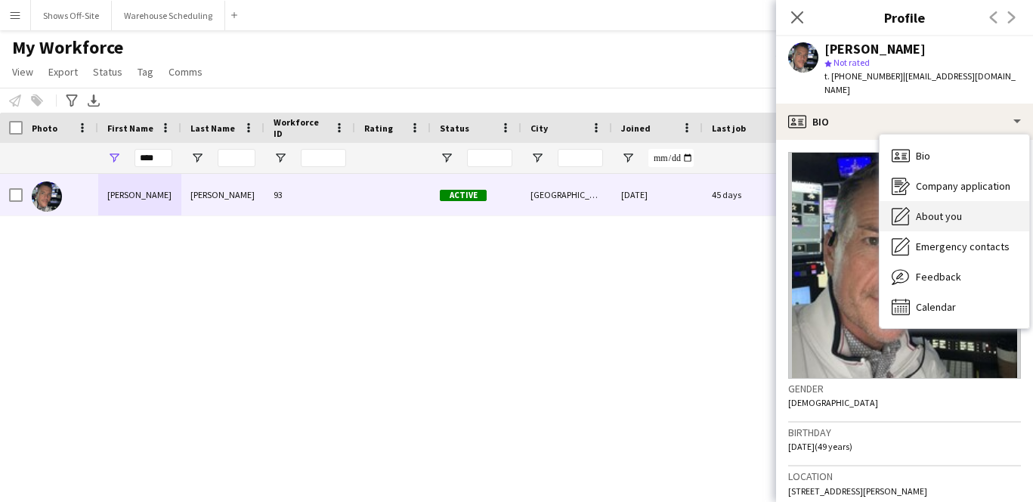
click at [928, 209] on span "About you" at bounding box center [939, 216] width 46 height 14
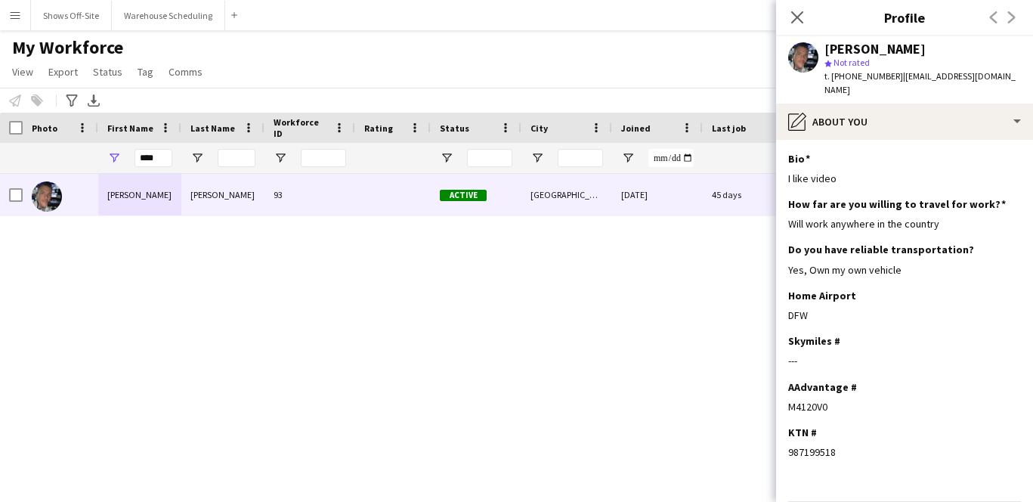
drag, startPoint x: 835, startPoint y: 394, endPoint x: 775, endPoint y: 394, distance: 59.7
click at [775, 394] on body "Menu Boards Boards Boards All jobs Status Workforce Workforce My Workforce Recr…" at bounding box center [516, 251] width 1033 height 502
click at [810, 400] on div "M4120V0" at bounding box center [904, 407] width 233 height 14
drag, startPoint x: 827, startPoint y: 396, endPoint x: 791, endPoint y: 396, distance: 35.5
click at [791, 400] on div "M4120V0" at bounding box center [904, 407] width 233 height 14
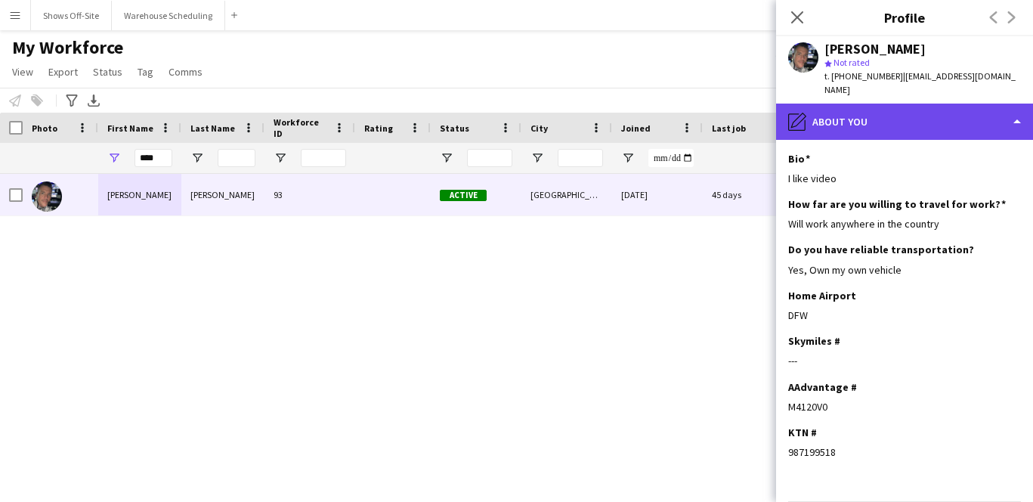
click at [868, 115] on div "pencil4 About you" at bounding box center [904, 122] width 257 height 36
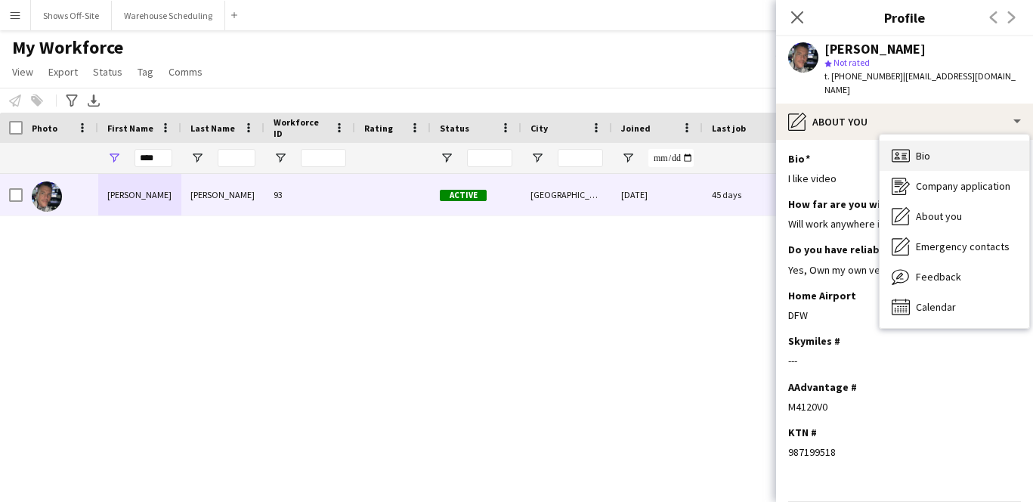
click at [918, 141] on div "Bio Bio" at bounding box center [955, 156] width 150 height 30
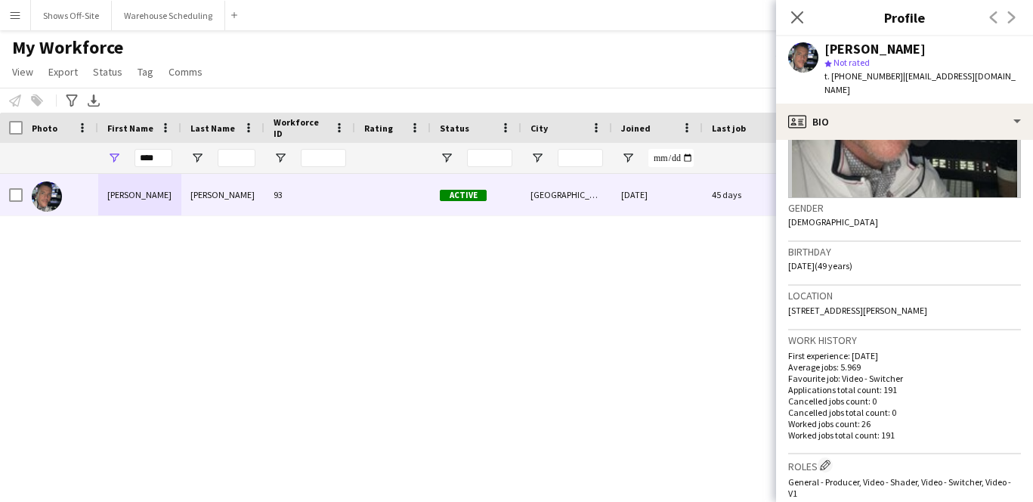
scroll to position [186, 0]
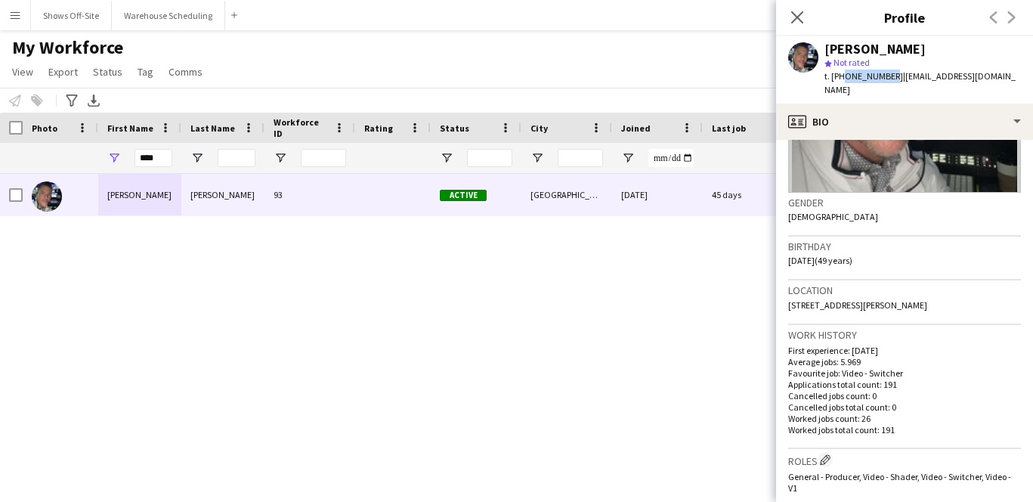
drag, startPoint x: 840, startPoint y: 76, endPoint x: 886, endPoint y: 76, distance: 46.1
click at [886, 76] on span "t. [PHONE_NUMBER]" at bounding box center [864, 75] width 79 height 11
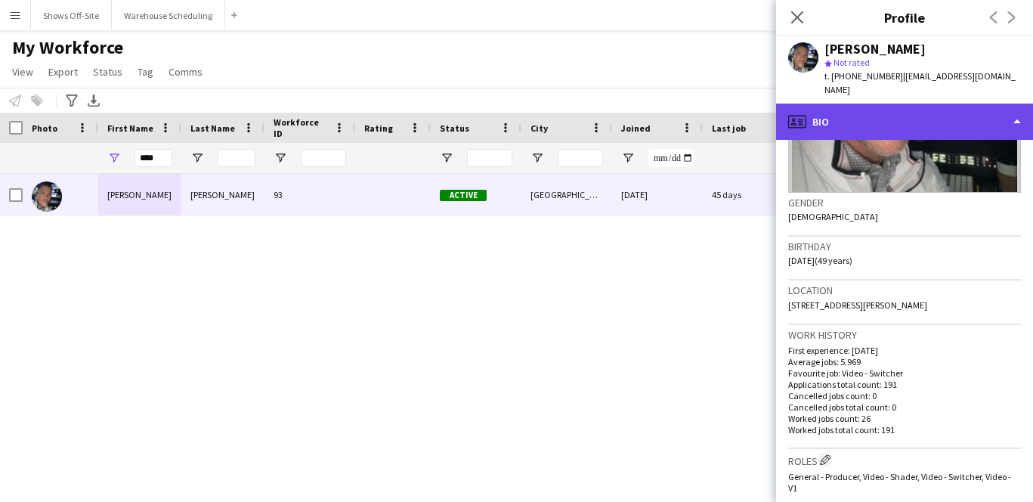
click at [890, 123] on div "profile Bio" at bounding box center [904, 122] width 257 height 36
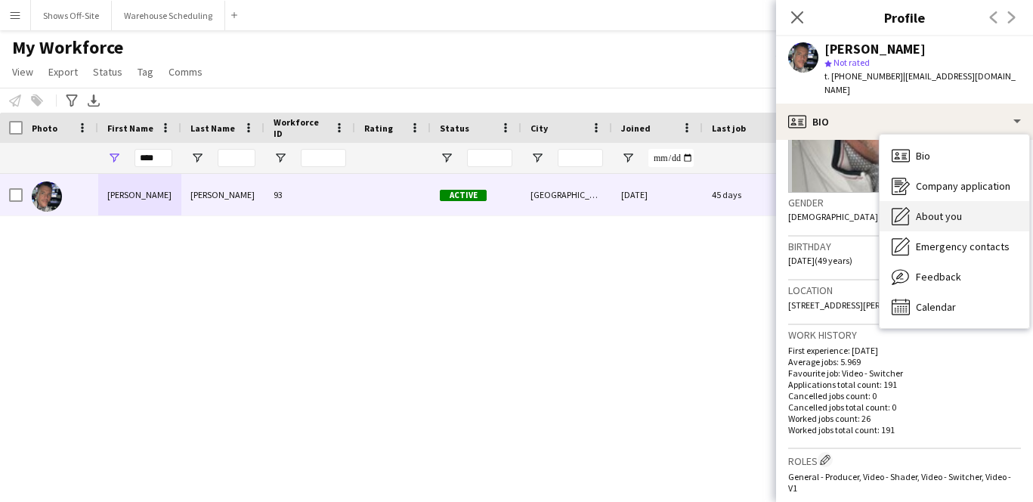
click at [922, 214] on div "About you About you" at bounding box center [955, 216] width 150 height 30
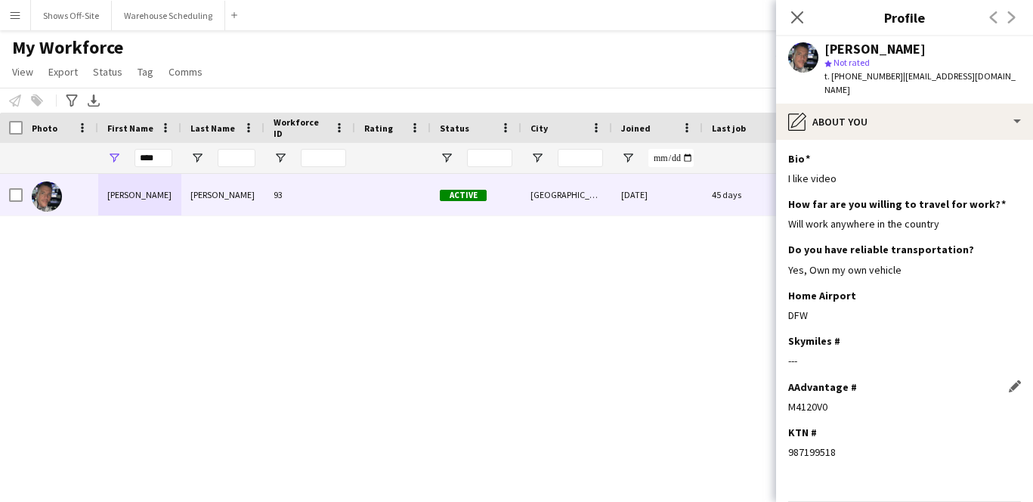
click at [804, 400] on div "M4120V0" at bounding box center [904, 407] width 233 height 14
drag, startPoint x: 841, startPoint y: 76, endPoint x: 884, endPoint y: 75, distance: 43.8
click at [884, 75] on span "t. [PHONE_NUMBER]" at bounding box center [864, 75] width 79 height 11
drag, startPoint x: 153, startPoint y: 158, endPoint x: 89, endPoint y: 158, distance: 63.5
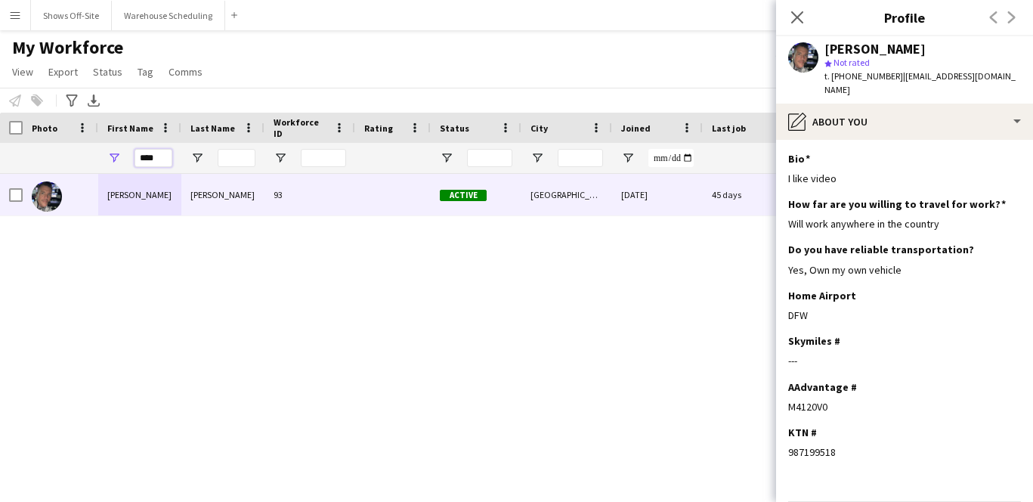
click at [89, 158] on div "****" at bounding box center [819, 158] width 1639 height 30
type input "*"
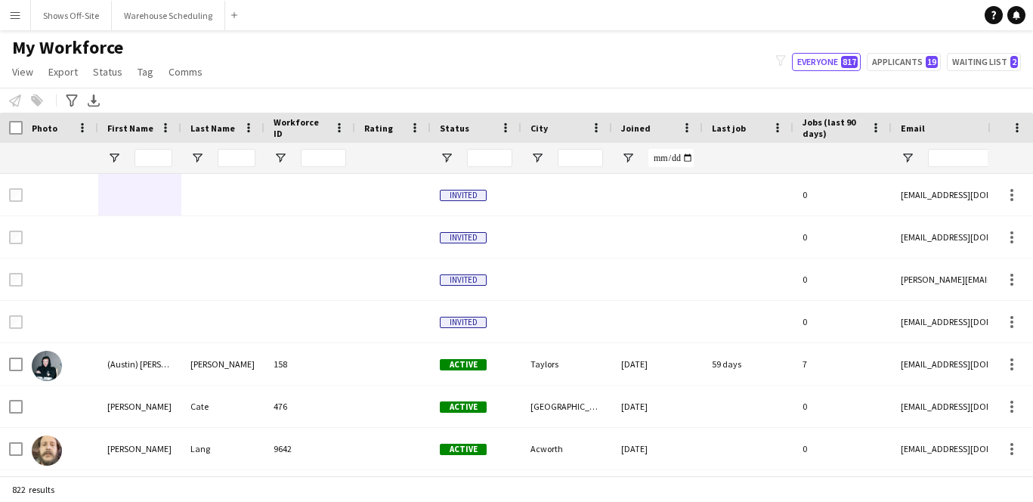
click at [251, 148] on div at bounding box center [237, 158] width 38 height 30
click at [242, 162] on input "Last Name Filter Input" at bounding box center [237, 158] width 38 height 18
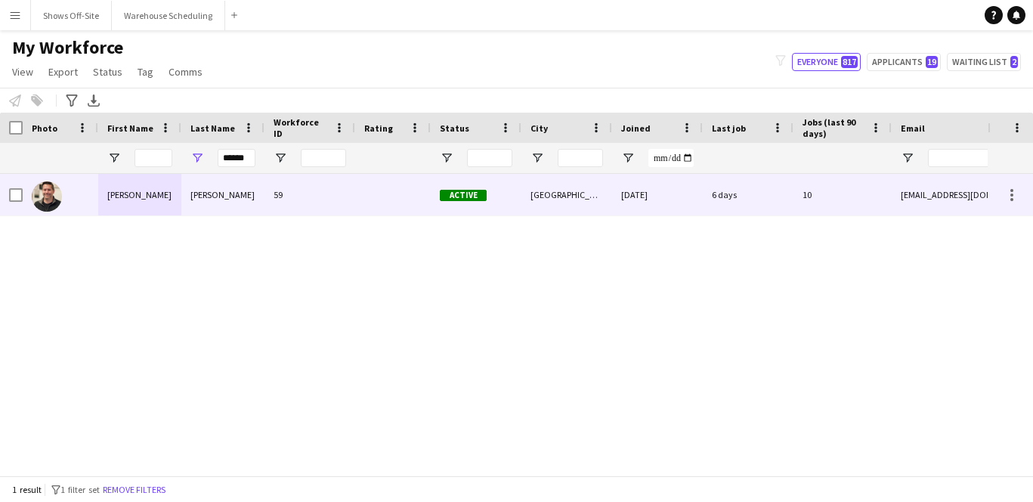
click at [234, 188] on div "[PERSON_NAME]" at bounding box center [222, 195] width 83 height 42
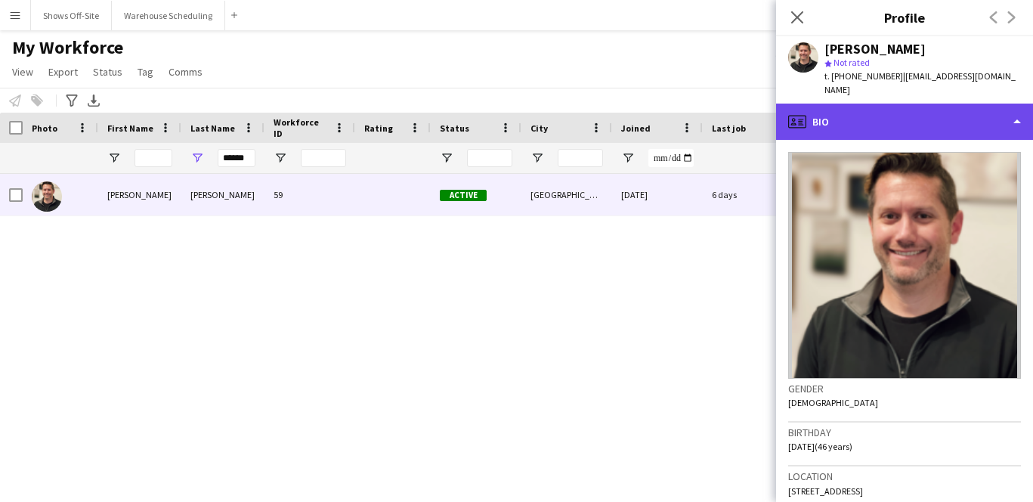
click at [845, 104] on div "profile Bio" at bounding box center [904, 122] width 257 height 36
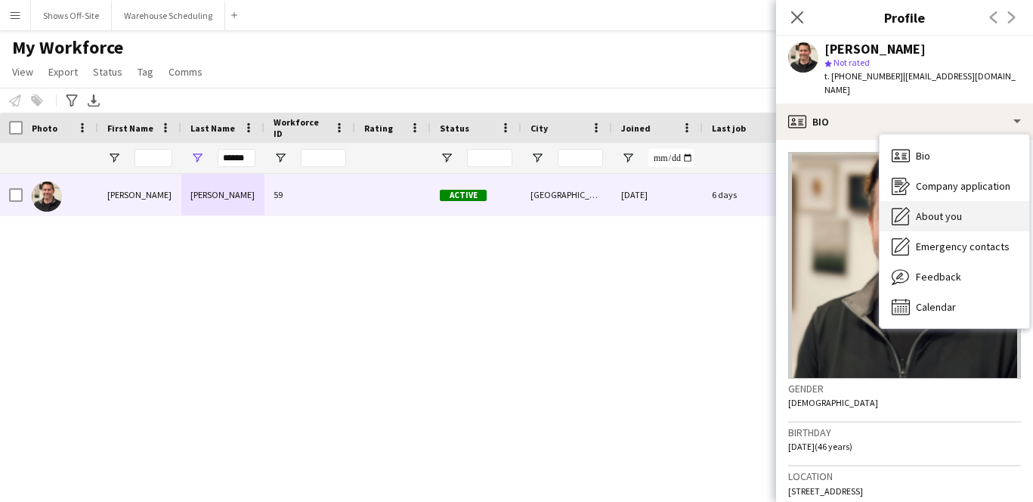
click at [901, 209] on icon "About you" at bounding box center [901, 216] width 18 height 18
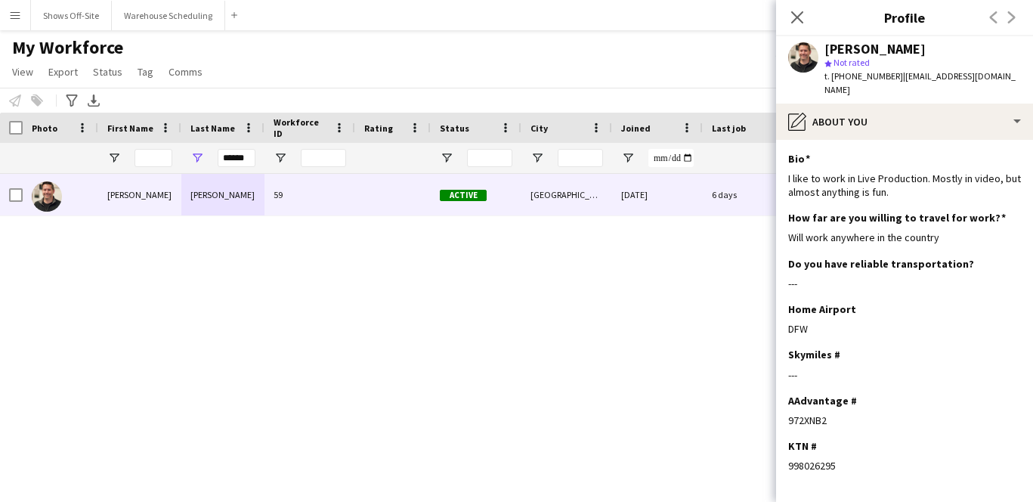
drag, startPoint x: 831, startPoint y: 410, endPoint x: 779, endPoint y: 410, distance: 51.4
click at [779, 410] on app-section-data-types "Bio Edit this field I like to work in Live Production. Mostly in video, but alm…" at bounding box center [904, 321] width 257 height 362
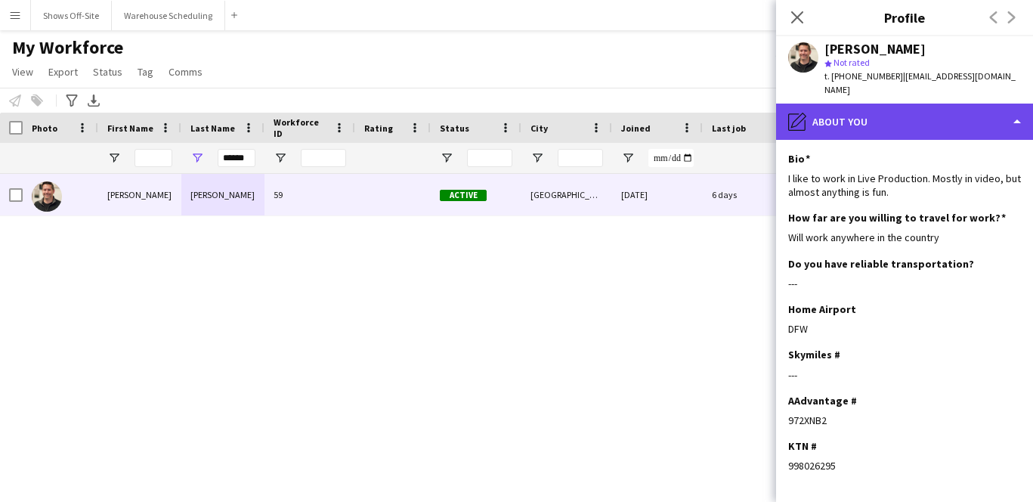
click at [861, 107] on div "pencil4 About you" at bounding box center [904, 122] width 257 height 36
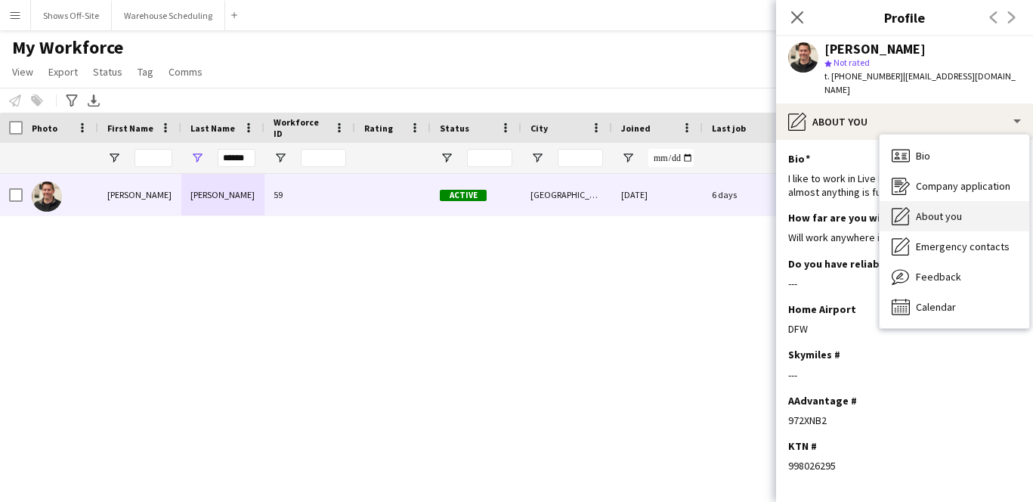
click at [907, 201] on div "About you About you" at bounding box center [955, 216] width 150 height 30
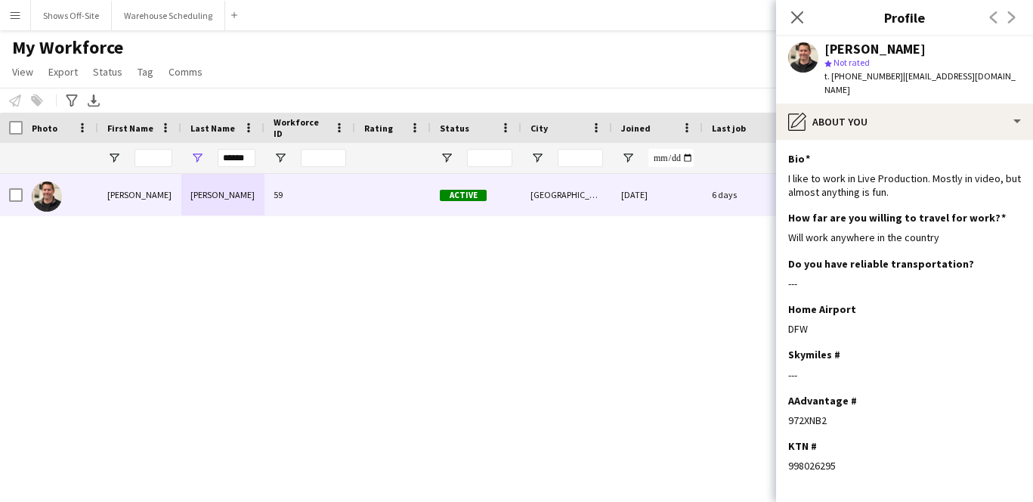
click at [857, 140] on app-section-data-types "Bio Edit this field I like to work in Live Production. Mostly in video, but alm…" at bounding box center [904, 321] width 257 height 362
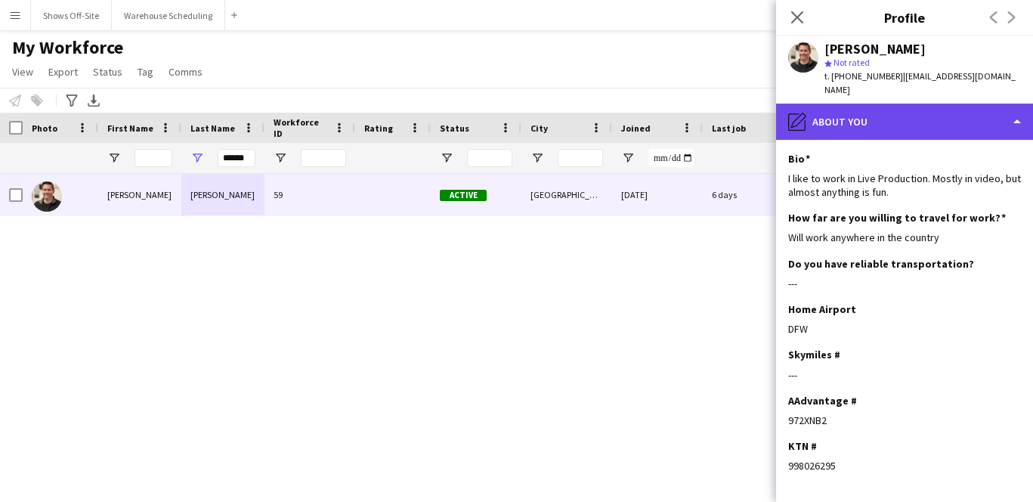
click at [854, 111] on div "pencil4 About you" at bounding box center [904, 122] width 257 height 36
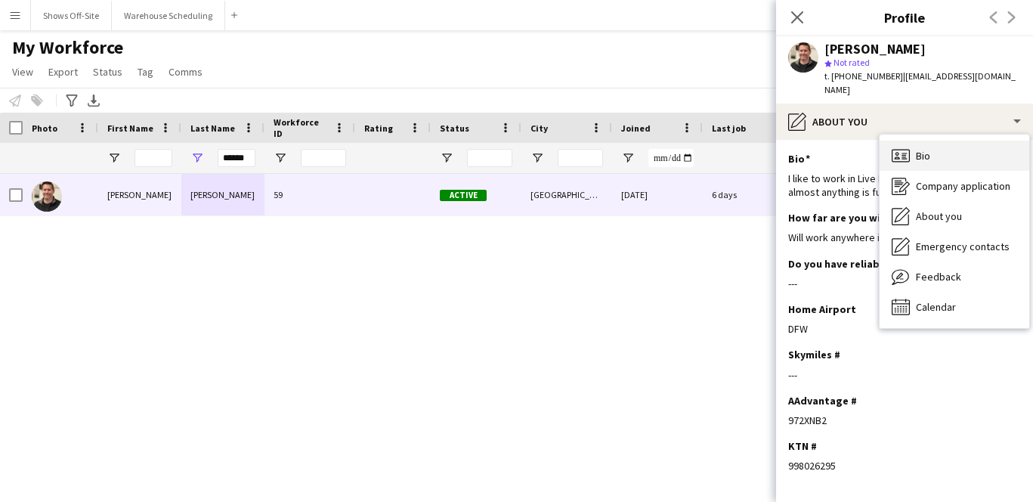
click at [889, 144] on div "Bio Bio" at bounding box center [955, 156] width 150 height 30
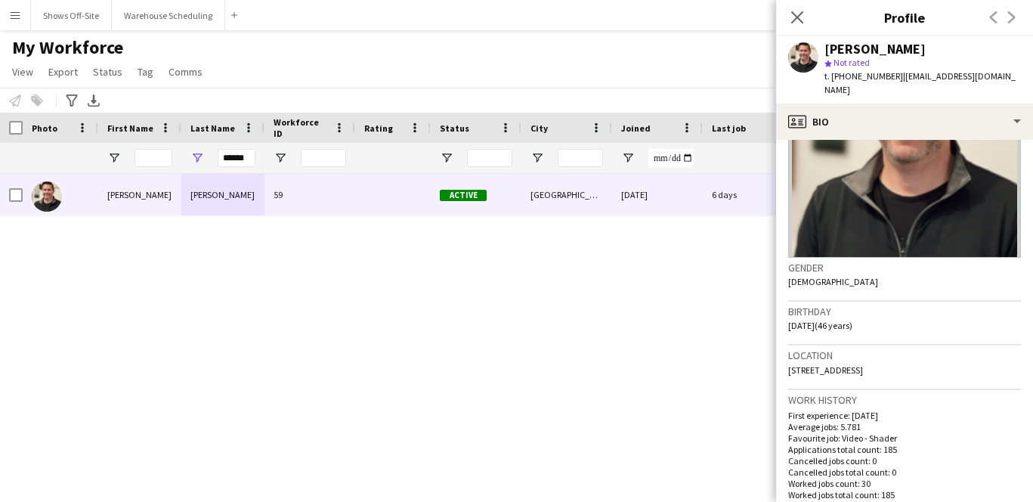
scroll to position [124, 0]
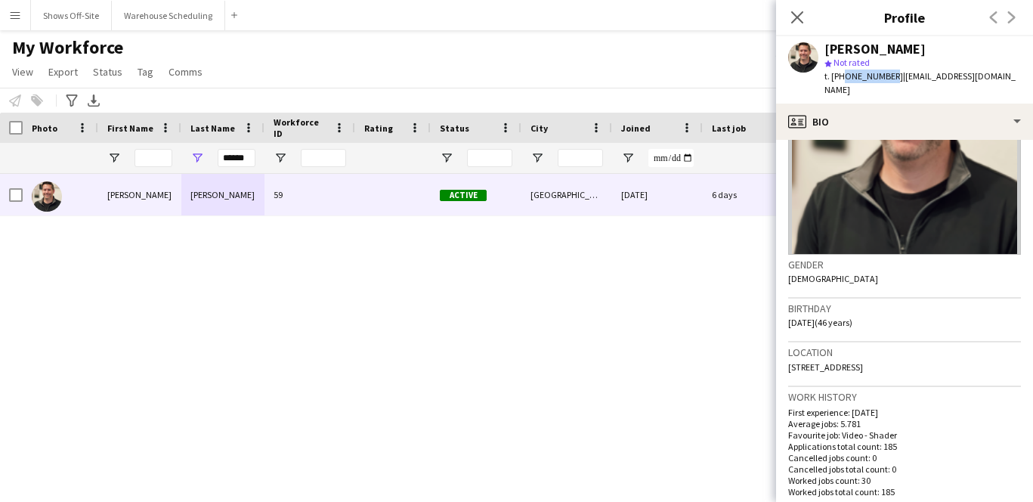
drag, startPoint x: 841, startPoint y: 75, endPoint x: 884, endPoint y: 76, distance: 43.1
click at [884, 76] on span "t. [PHONE_NUMBER]" at bounding box center [864, 75] width 79 height 11
drag, startPoint x: 249, startPoint y: 162, endPoint x: 144, endPoint y: 162, distance: 105.8
click at [144, 162] on div "******" at bounding box center [819, 158] width 1639 height 30
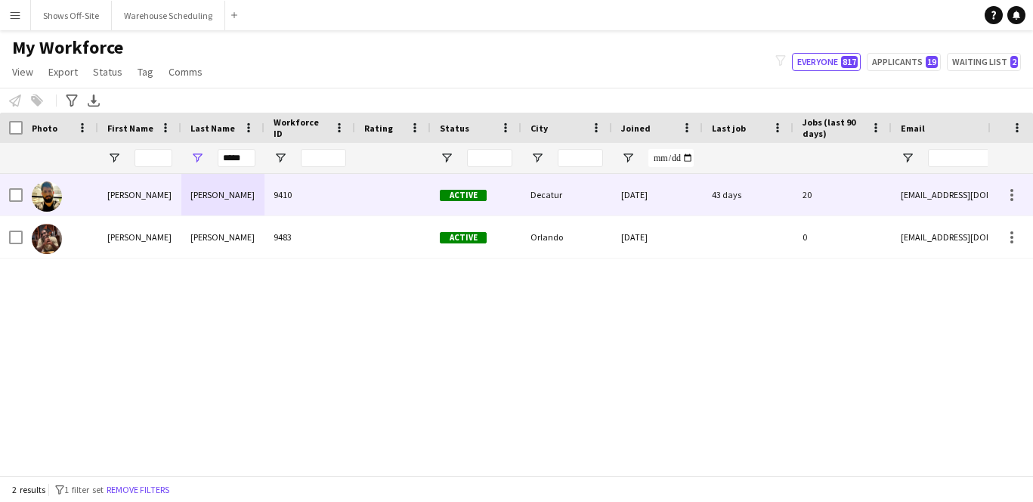
click at [143, 193] on div "[PERSON_NAME]" at bounding box center [139, 195] width 83 height 42
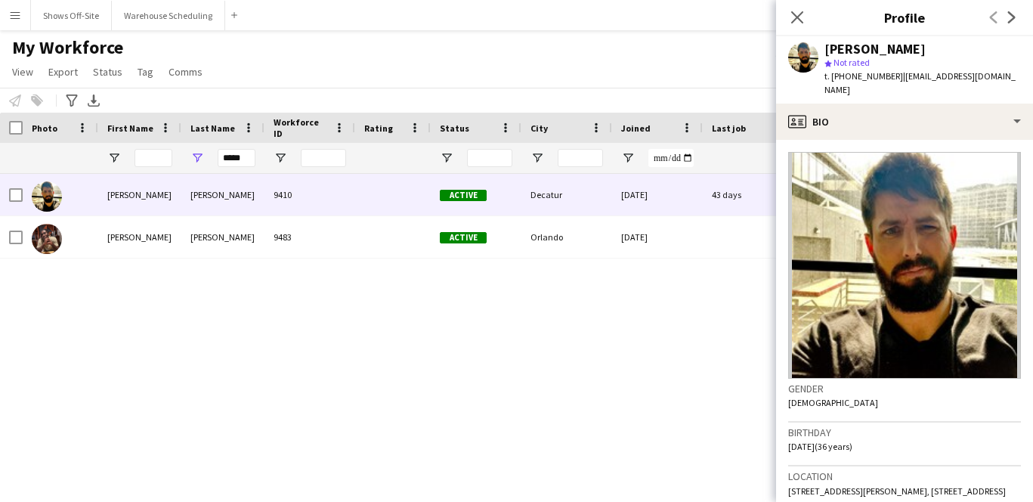
scroll to position [156, 0]
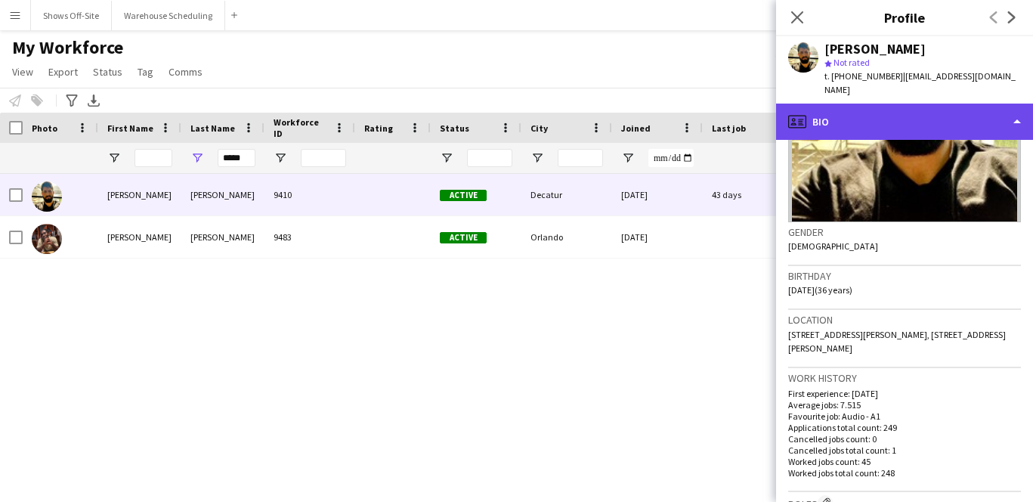
click at [861, 112] on div "profile Bio" at bounding box center [904, 122] width 257 height 36
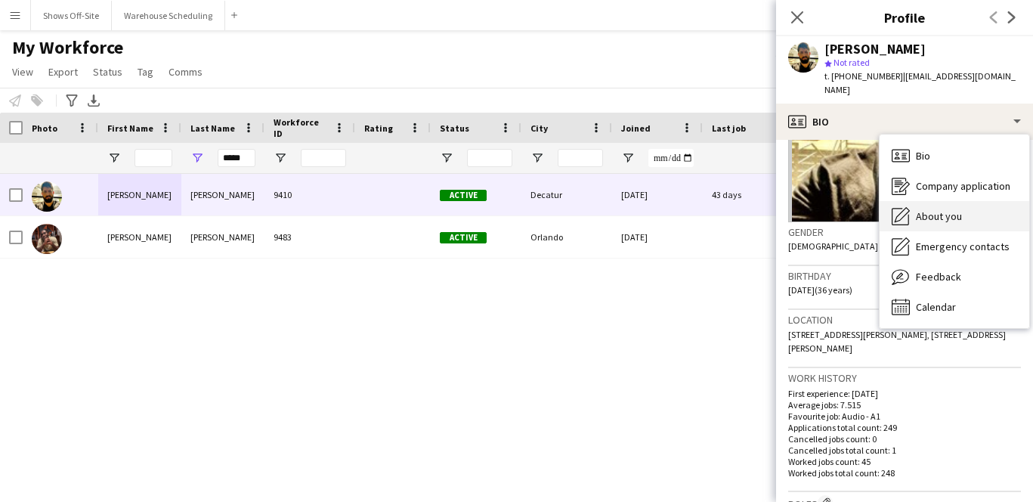
click at [905, 201] on div "About you About you" at bounding box center [955, 216] width 150 height 30
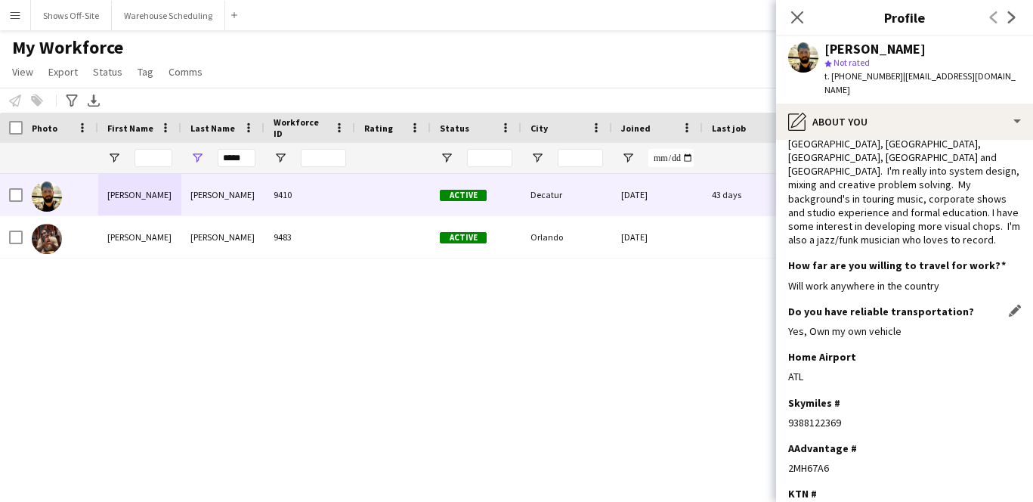
scroll to position [106, 0]
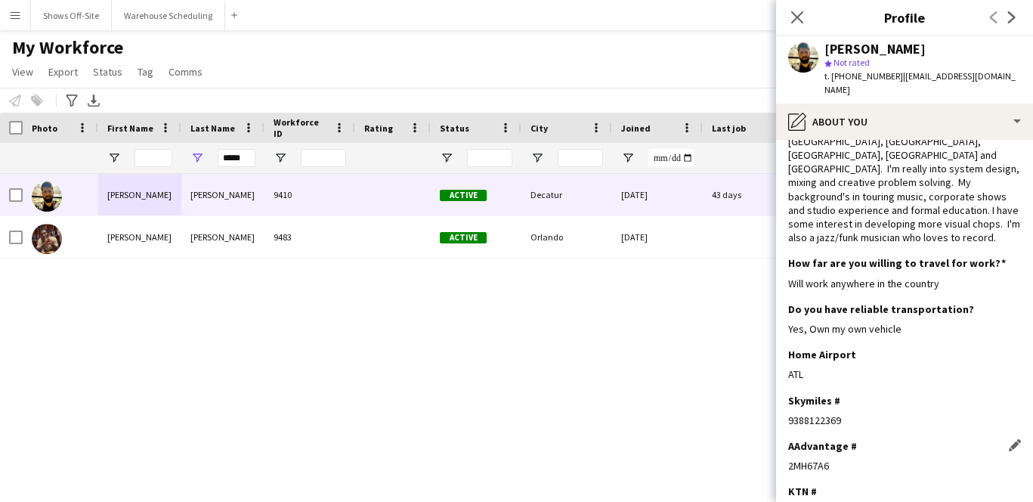
click at [813, 459] on div "2MH67A6" at bounding box center [904, 466] width 233 height 14
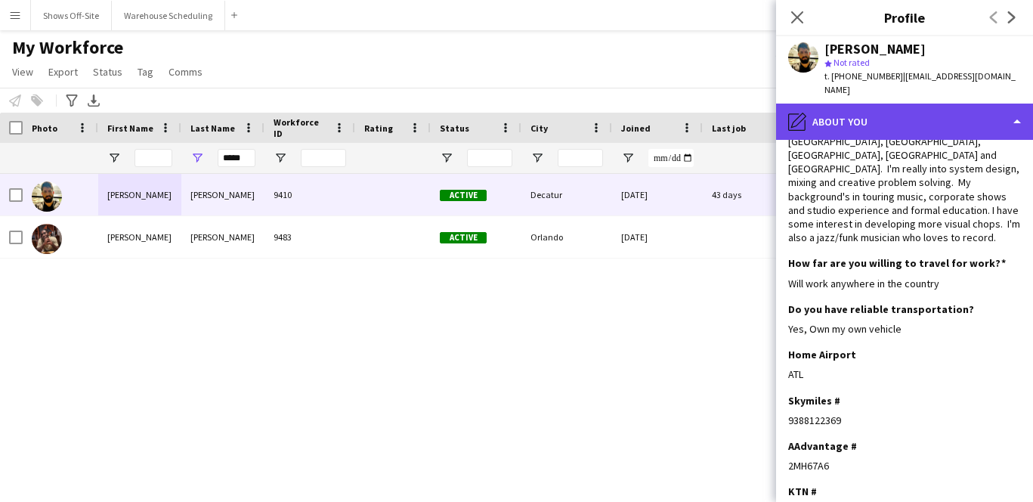
click at [877, 104] on div "pencil4 About you" at bounding box center [904, 122] width 257 height 36
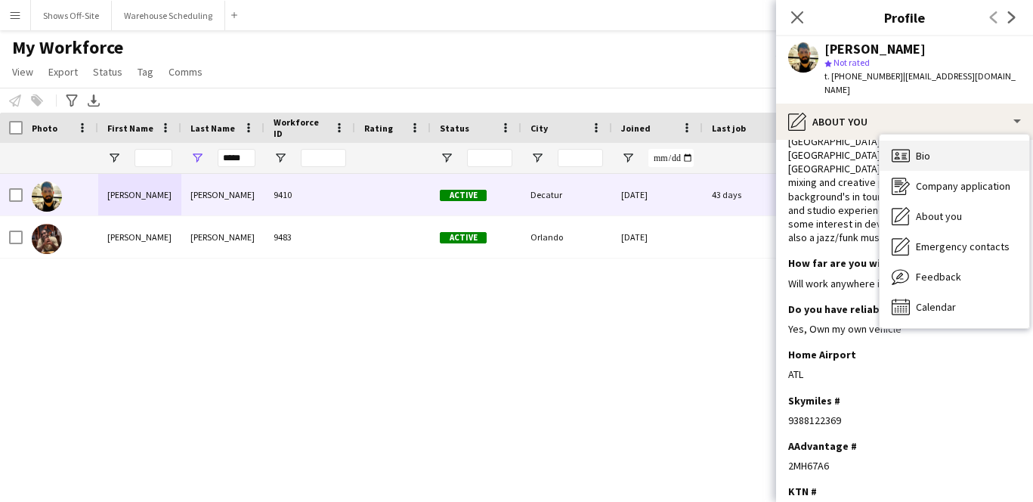
click at [888, 141] on div "Bio Bio" at bounding box center [955, 156] width 150 height 30
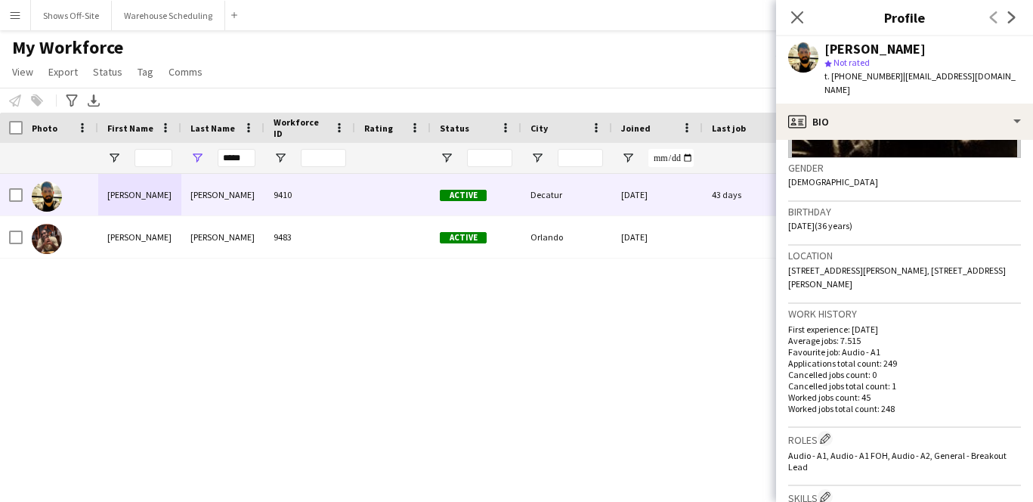
scroll to position [222, 0]
drag, startPoint x: 840, startPoint y: 79, endPoint x: 884, endPoint y: 77, distance: 44.6
click at [884, 77] on span "t. [PHONE_NUMBER]" at bounding box center [864, 75] width 79 height 11
drag, startPoint x: 228, startPoint y: 159, endPoint x: 175, endPoint y: 159, distance: 53.7
click at [179, 159] on div "*****" at bounding box center [819, 158] width 1639 height 30
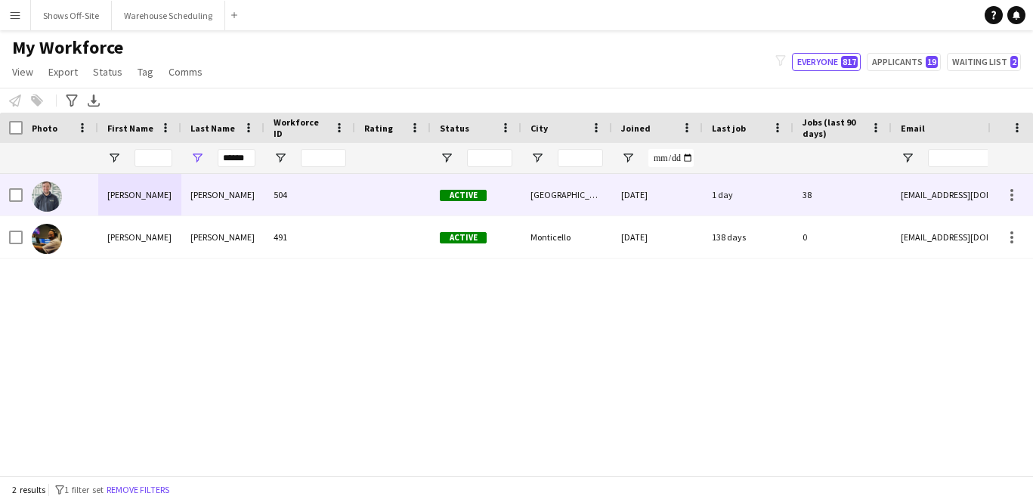
click at [172, 197] on div "[PERSON_NAME]" at bounding box center [139, 195] width 83 height 42
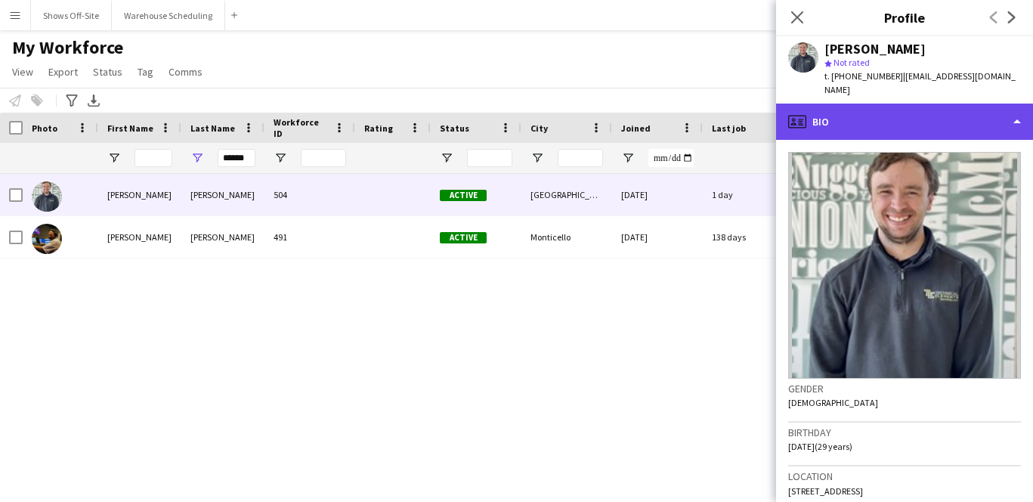
click at [900, 111] on div "profile Bio" at bounding box center [904, 122] width 257 height 36
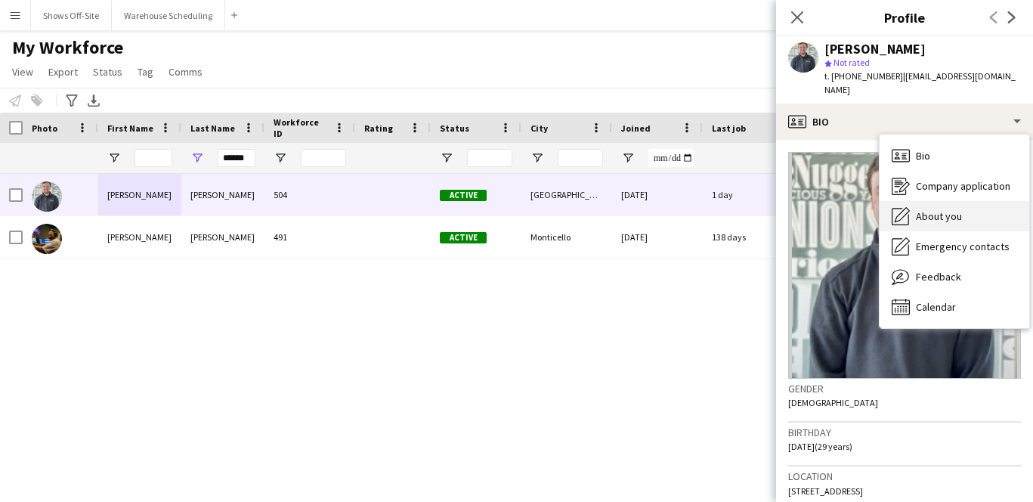
click at [929, 201] on div "About you About you" at bounding box center [955, 216] width 150 height 30
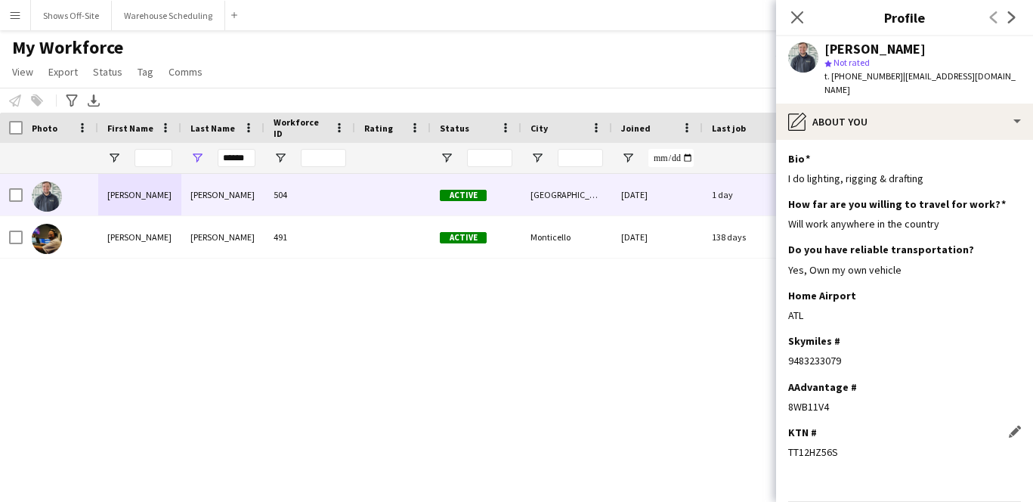
scroll to position [32, 0]
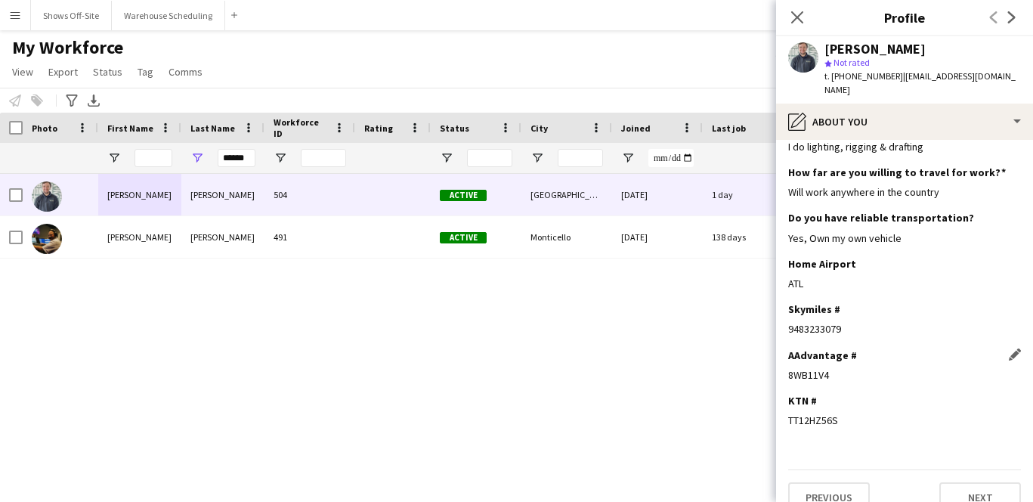
click at [806, 368] on div "8WB11V4" at bounding box center [904, 375] width 233 height 14
drag, startPoint x: 251, startPoint y: 157, endPoint x: 145, endPoint y: 157, distance: 105.8
click at [145, 157] on div "******" at bounding box center [819, 158] width 1639 height 30
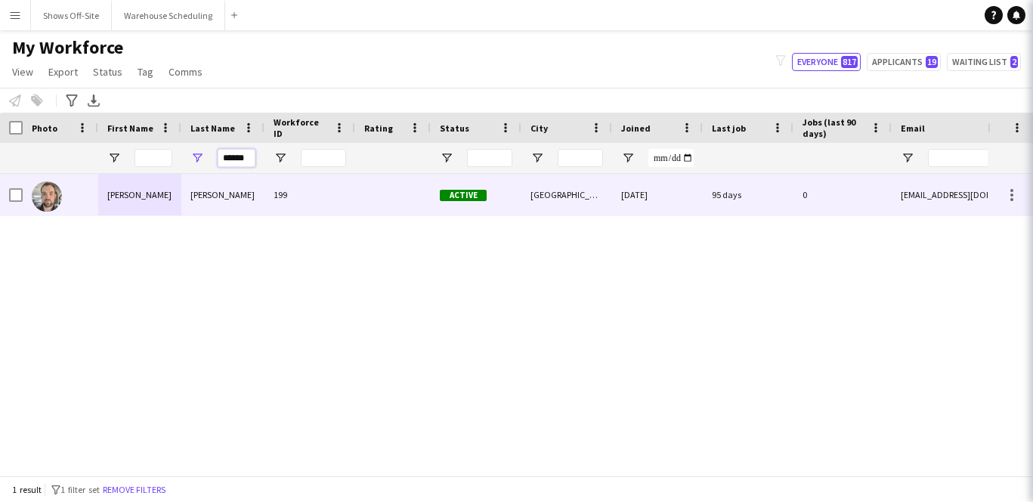
type input "******"
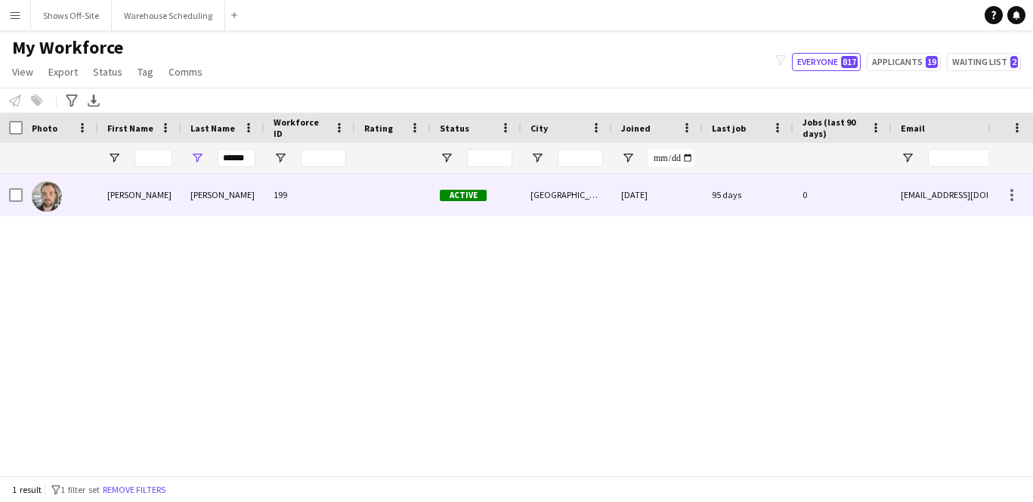
click at [175, 191] on div "[PERSON_NAME]" at bounding box center [139, 195] width 83 height 42
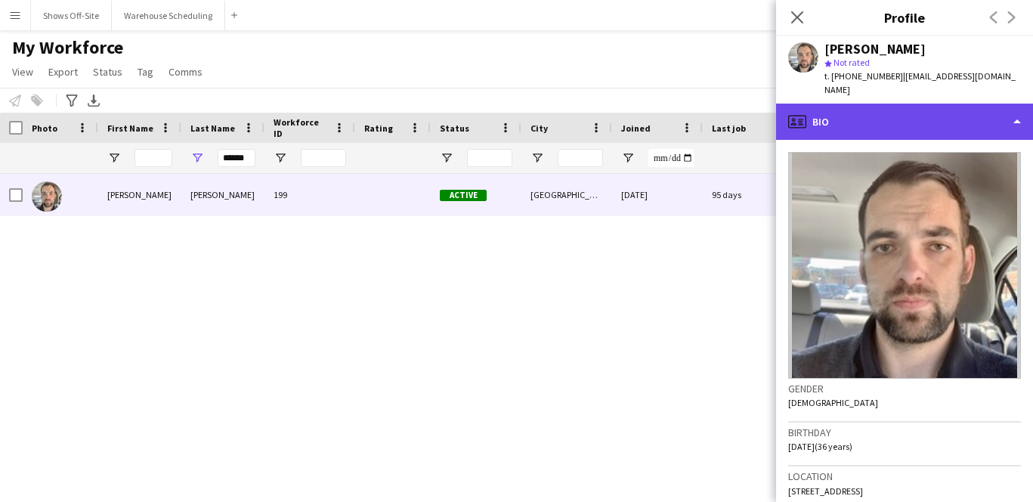
click at [936, 117] on div "profile Bio" at bounding box center [904, 122] width 257 height 36
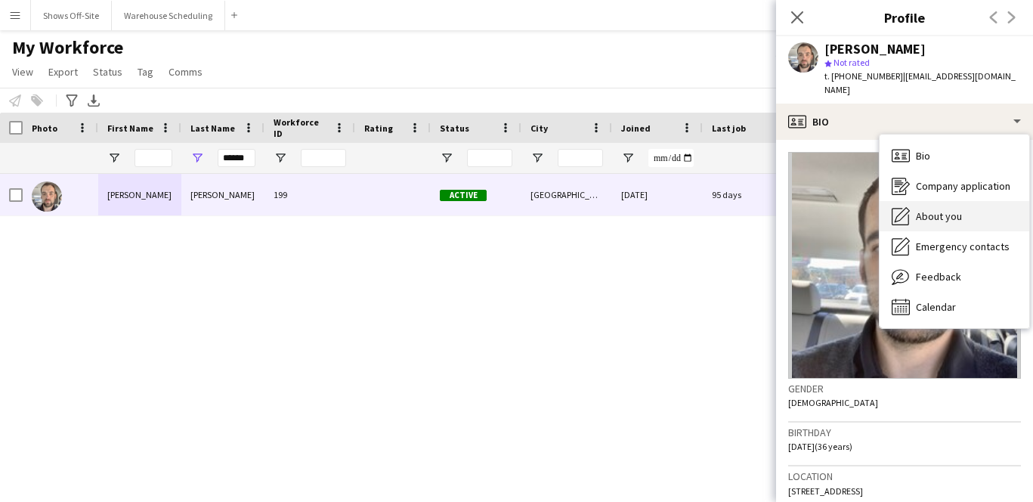
click at [928, 209] on div "About you About you" at bounding box center [955, 216] width 150 height 30
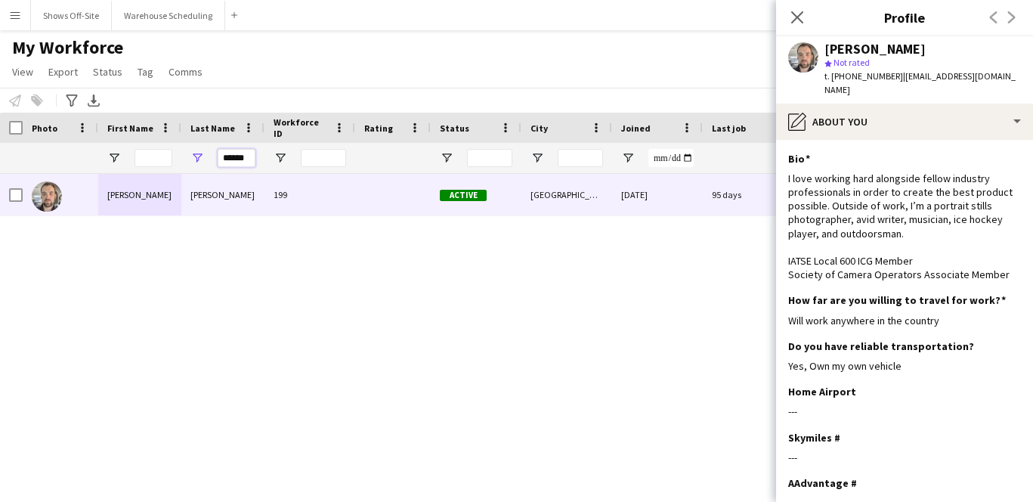
drag, startPoint x: 249, startPoint y: 156, endPoint x: 153, endPoint y: 157, distance: 96.0
click at [163, 157] on div "******" at bounding box center [819, 158] width 1639 height 30
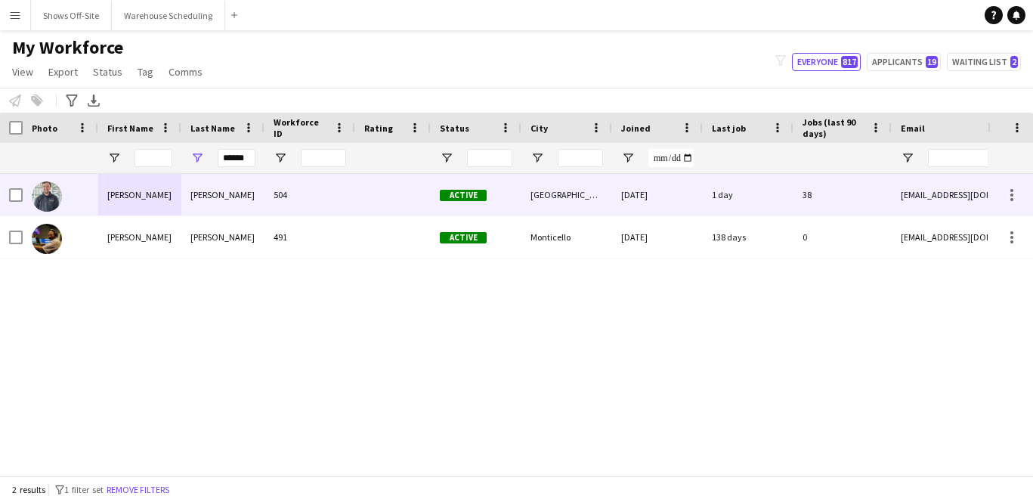
click at [170, 187] on div "[PERSON_NAME]" at bounding box center [139, 195] width 83 height 42
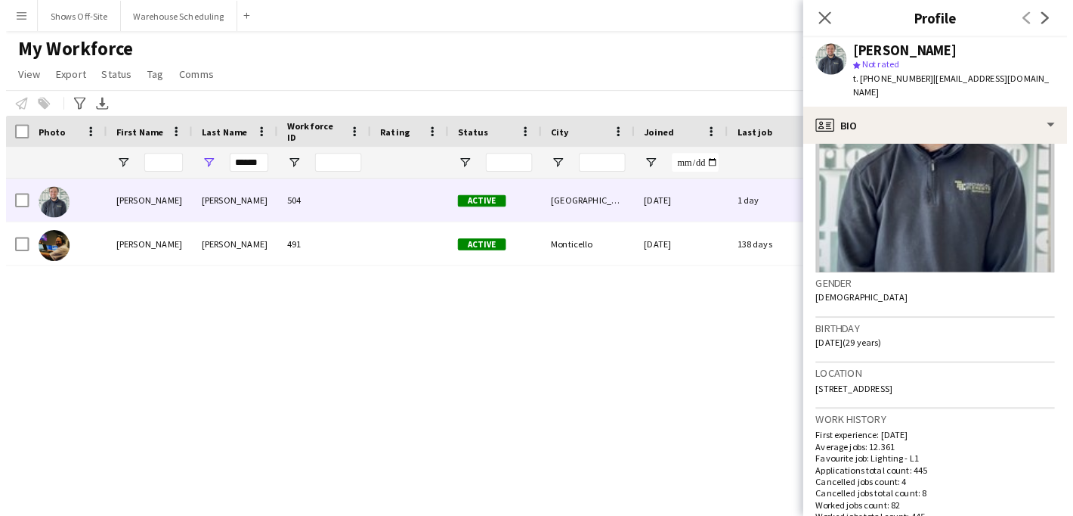
scroll to position [128, 0]
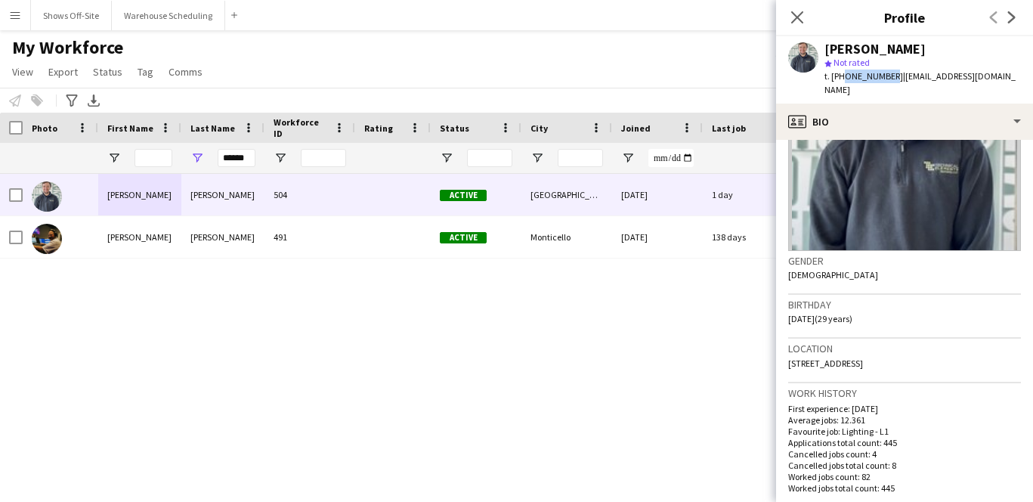
drag, startPoint x: 841, startPoint y: 78, endPoint x: 884, endPoint y: 77, distance: 43.1
click at [884, 77] on span "t. [PHONE_NUMBER]" at bounding box center [864, 75] width 79 height 11
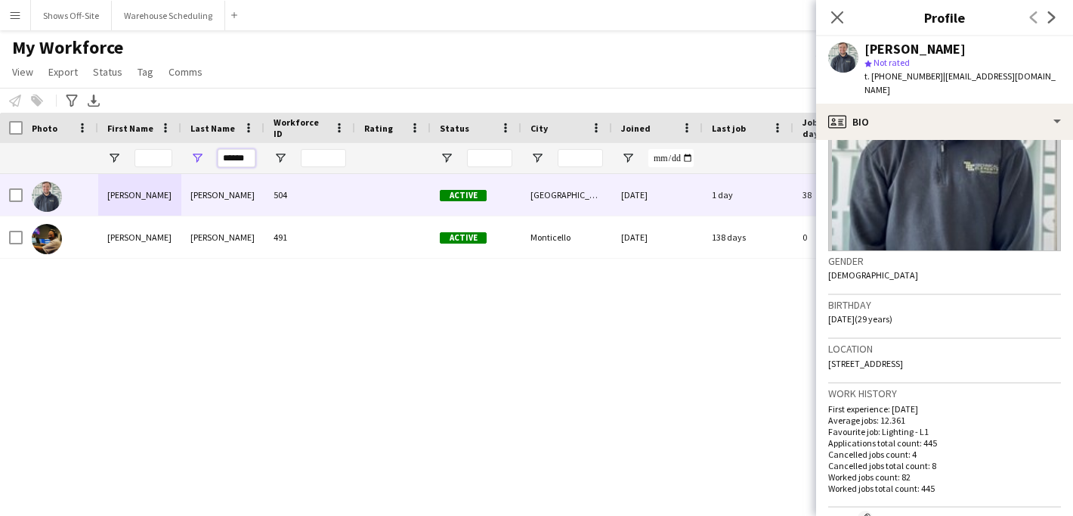
click at [255, 159] on input "******" at bounding box center [237, 158] width 38 height 18
drag, startPoint x: 249, startPoint y: 159, endPoint x: 183, endPoint y: 159, distance: 66.5
click at [183, 159] on div "******" at bounding box center [222, 158] width 83 height 30
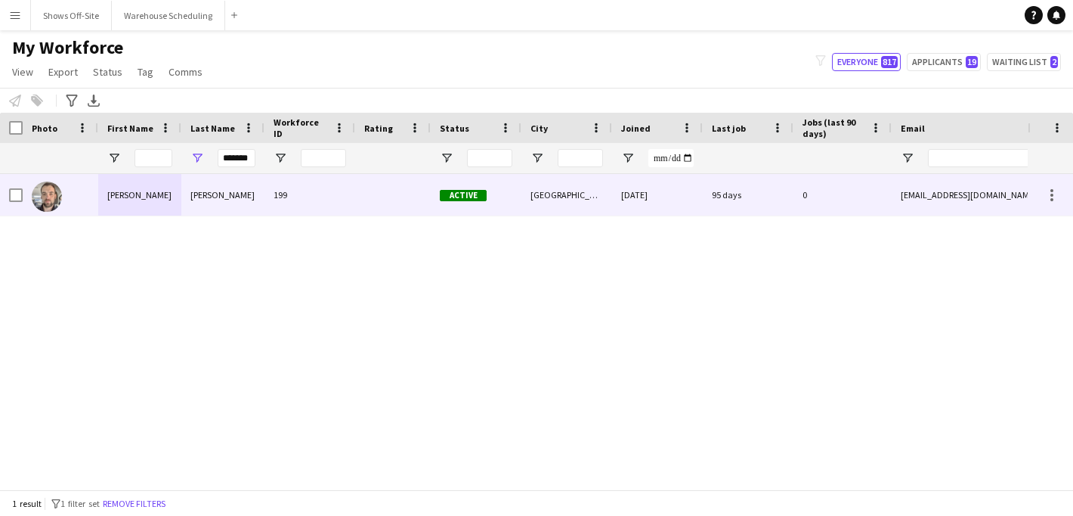
click at [122, 204] on div "[PERSON_NAME]" at bounding box center [139, 195] width 83 height 42
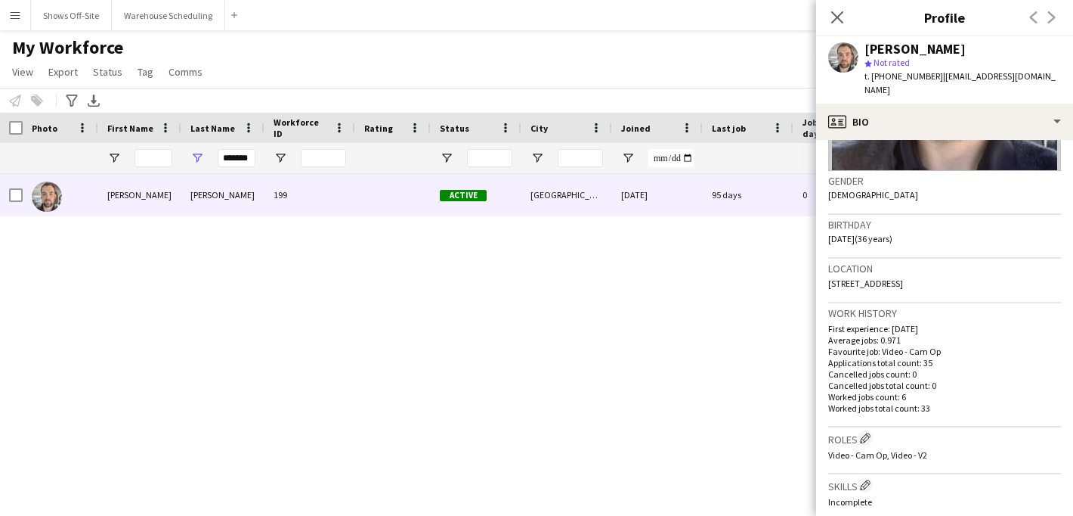
scroll to position [234, 0]
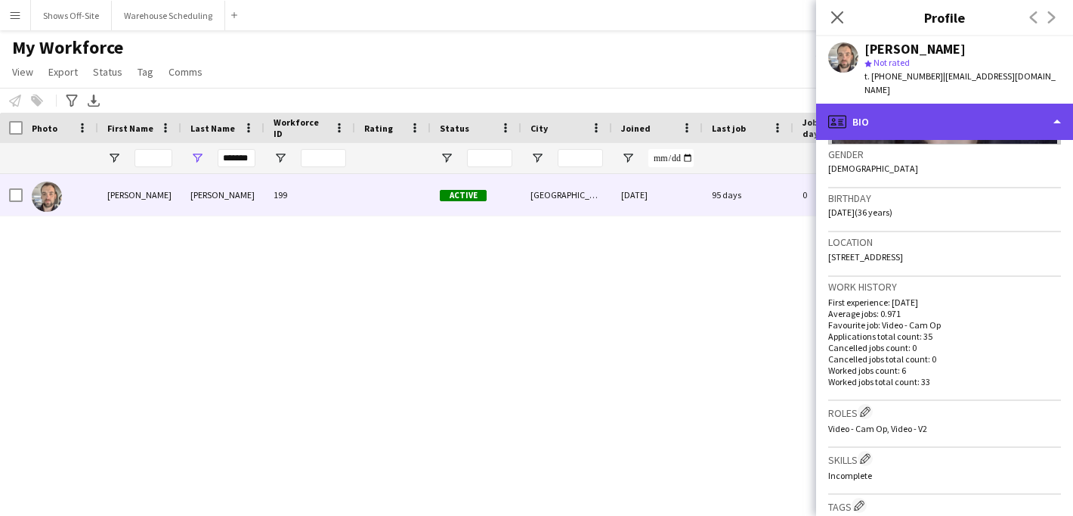
click at [895, 114] on div "profile Bio" at bounding box center [944, 122] width 257 height 36
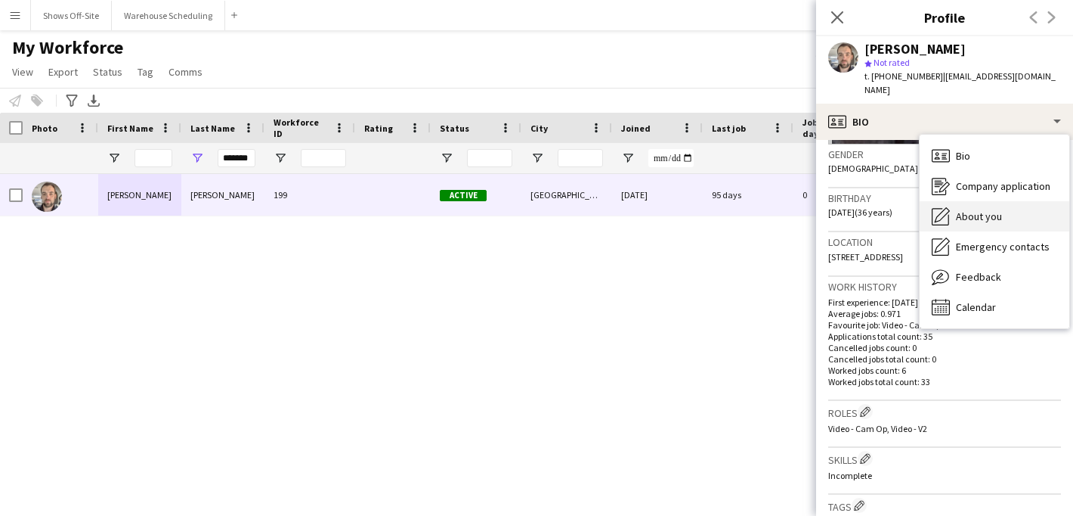
click at [954, 201] on div "About you About you" at bounding box center [995, 216] width 150 height 30
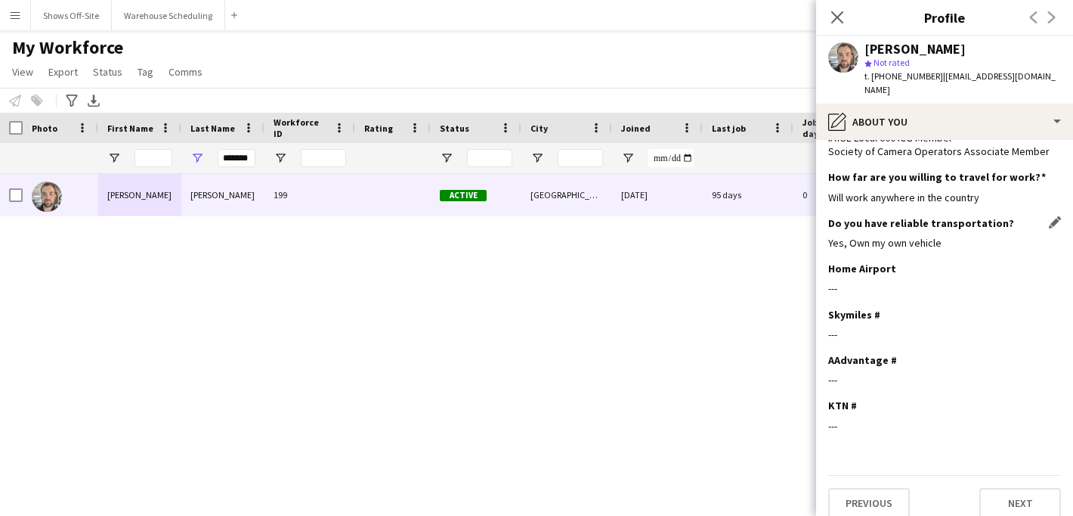
scroll to position [0, 0]
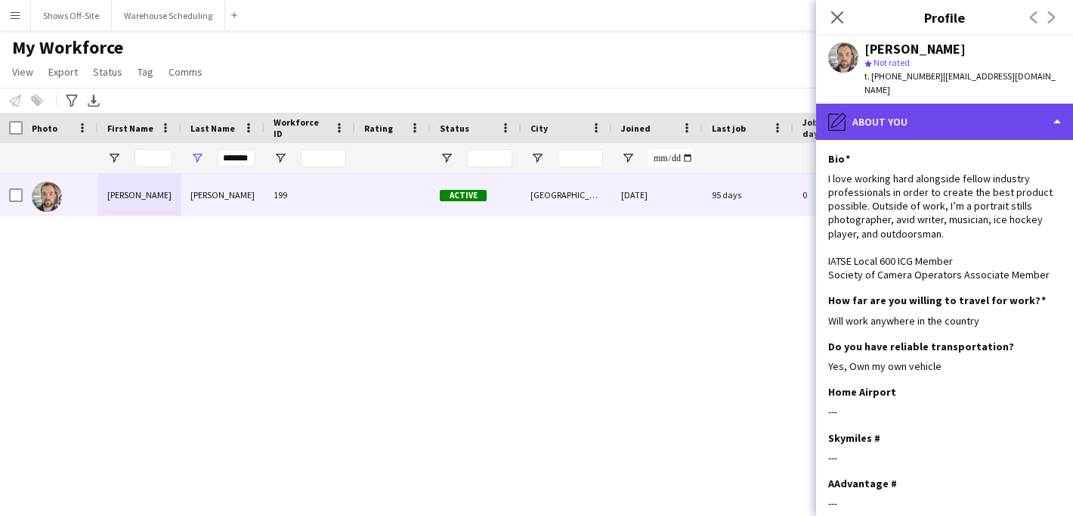
click at [895, 104] on div "pencil4 About you" at bounding box center [944, 122] width 257 height 36
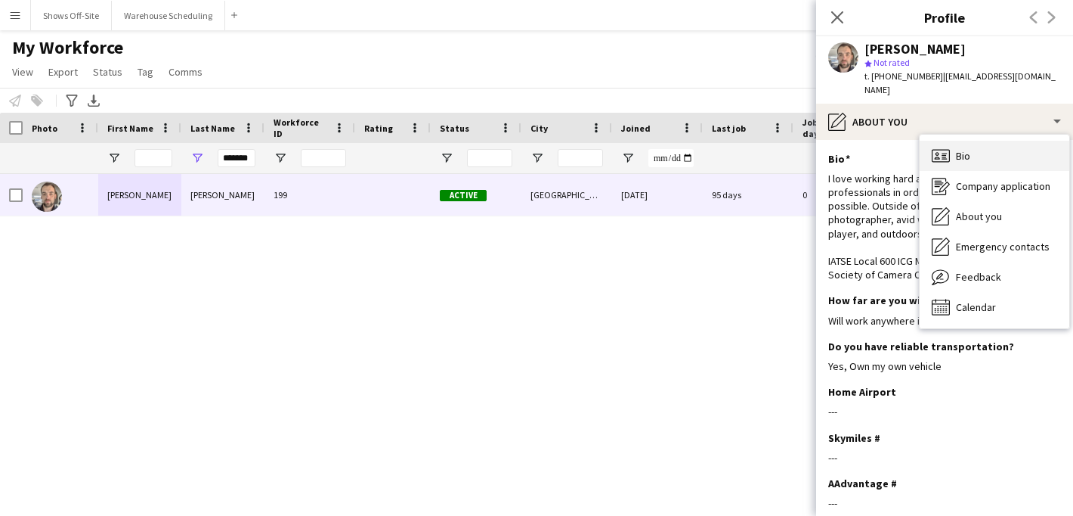
click at [936, 147] on icon "Bio" at bounding box center [941, 156] width 18 height 18
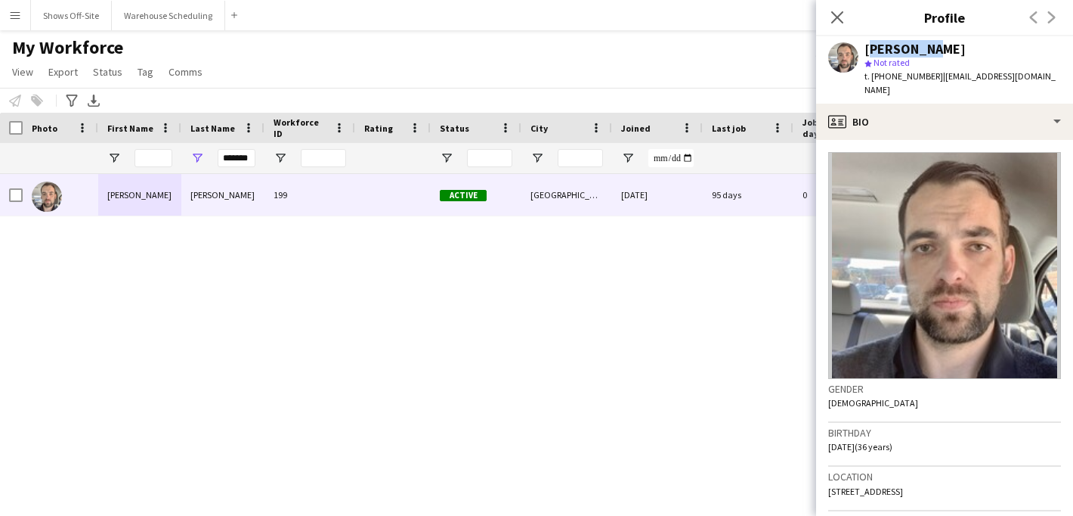
drag, startPoint x: 867, startPoint y: 49, endPoint x: 924, endPoint y: 50, distance: 57.5
click at [924, 50] on div "[PERSON_NAME]" at bounding box center [915, 49] width 101 height 14
drag, startPoint x: 928, startPoint y: 52, endPoint x: 995, endPoint y: 48, distance: 66.7
click at [981, 51] on div "[PERSON_NAME]" at bounding box center [963, 49] width 197 height 14
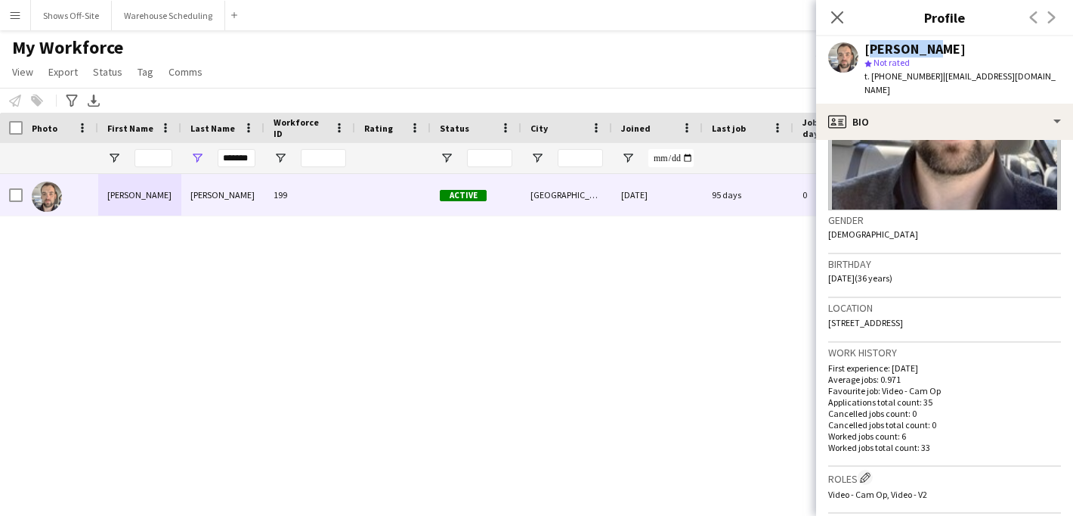
scroll to position [167, 0]
drag, startPoint x: 881, startPoint y: 78, endPoint x: 925, endPoint y: 78, distance: 44.6
click at [925, 78] on span "t. [PHONE_NUMBER]" at bounding box center [904, 75] width 79 height 11
drag, startPoint x: 221, startPoint y: 156, endPoint x: 314, endPoint y: 154, distance: 92.2
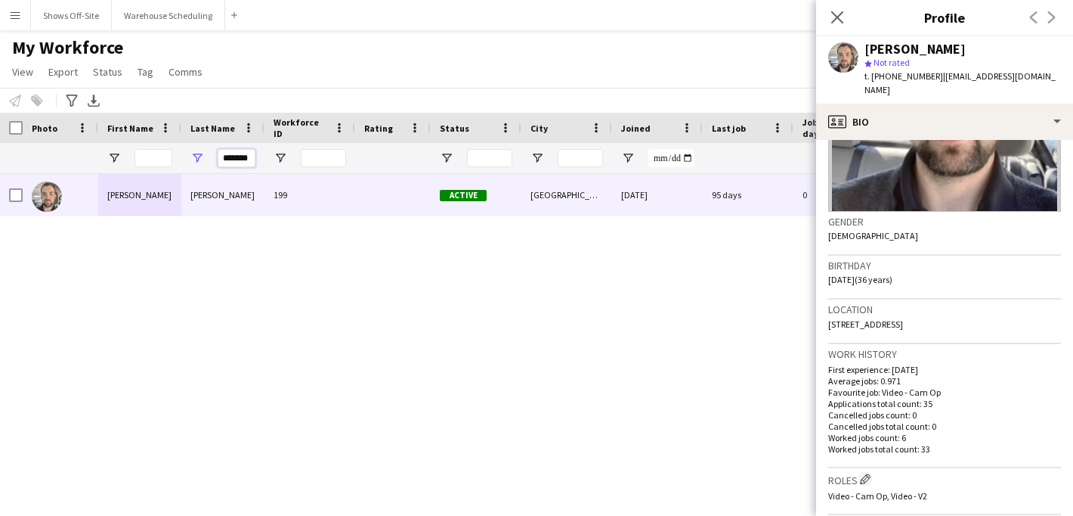
click at [315, 156] on div "*******" at bounding box center [819, 158] width 1639 height 30
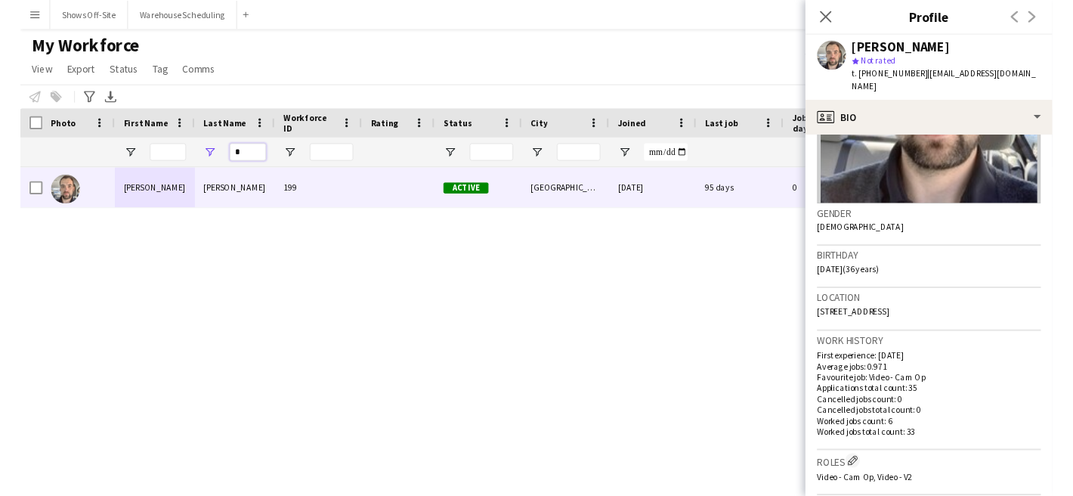
scroll to position [0, 0]
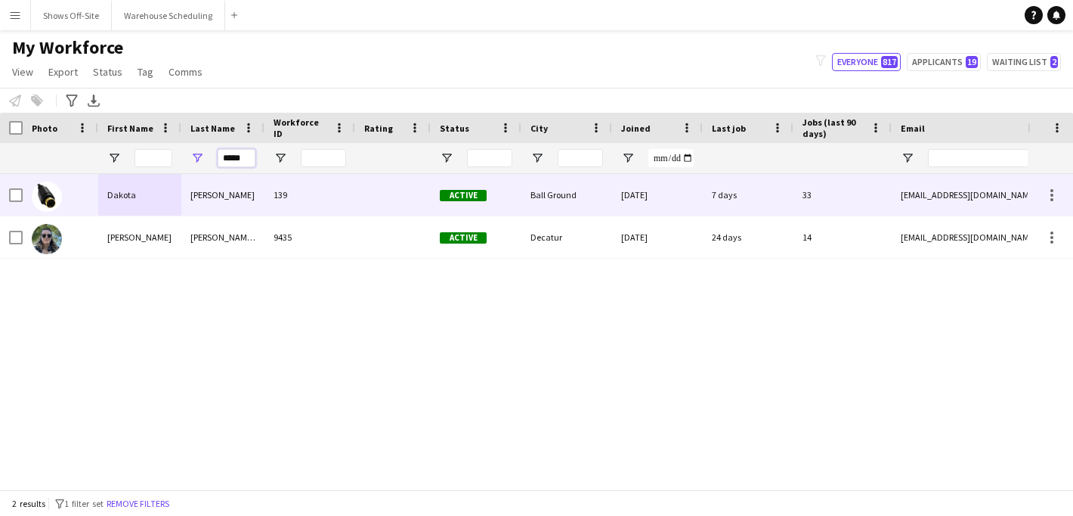
type input "*****"
click at [302, 190] on div "139" at bounding box center [310, 195] width 91 height 42
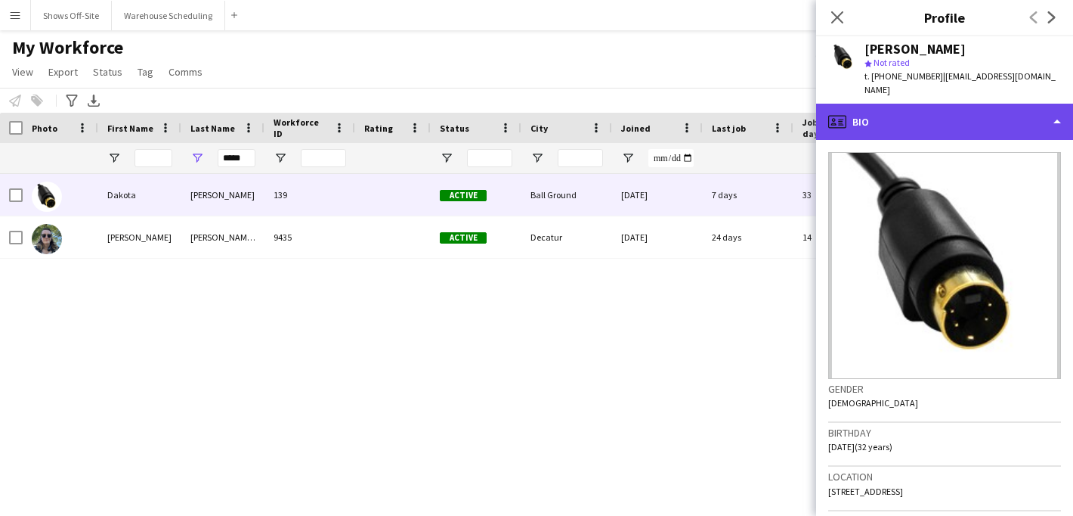
click at [881, 107] on div "profile Bio" at bounding box center [944, 122] width 257 height 36
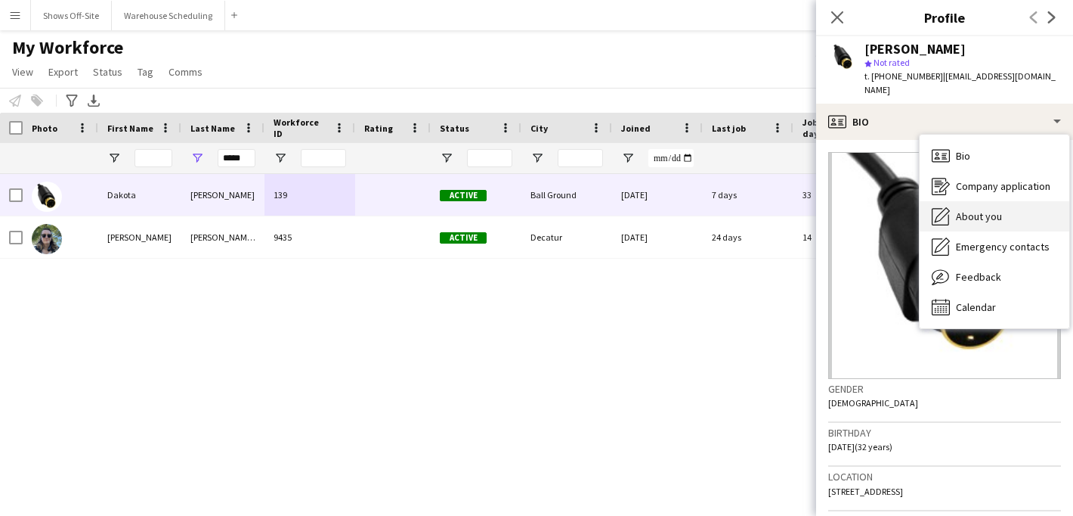
click at [960, 209] on span "About you" at bounding box center [979, 216] width 46 height 14
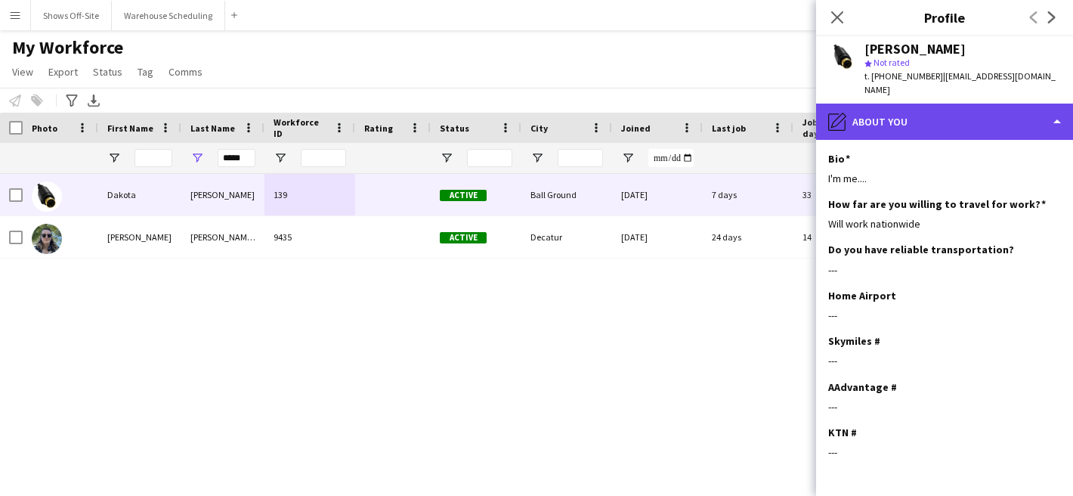
click at [882, 109] on div "pencil4 About you" at bounding box center [944, 122] width 257 height 36
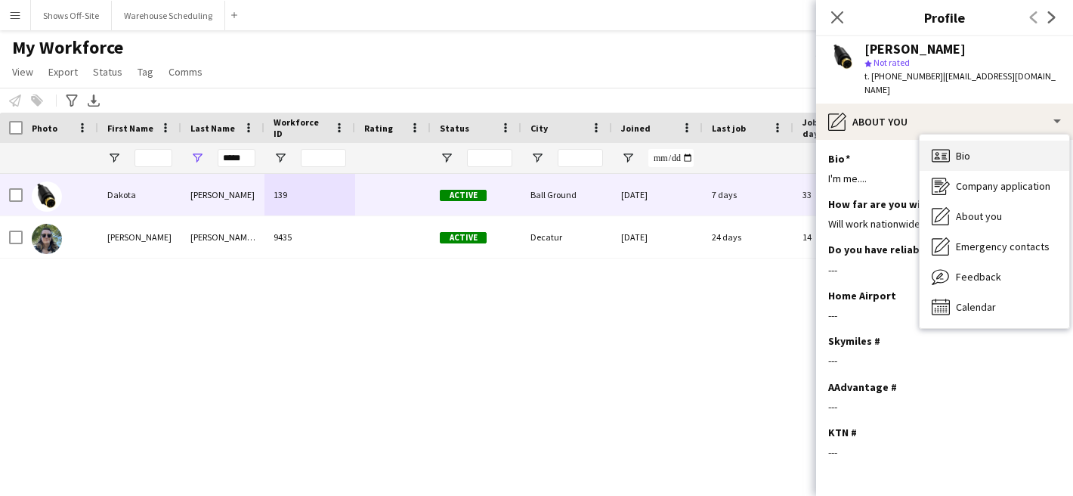
click at [924, 141] on div "Bio Bio" at bounding box center [995, 156] width 150 height 30
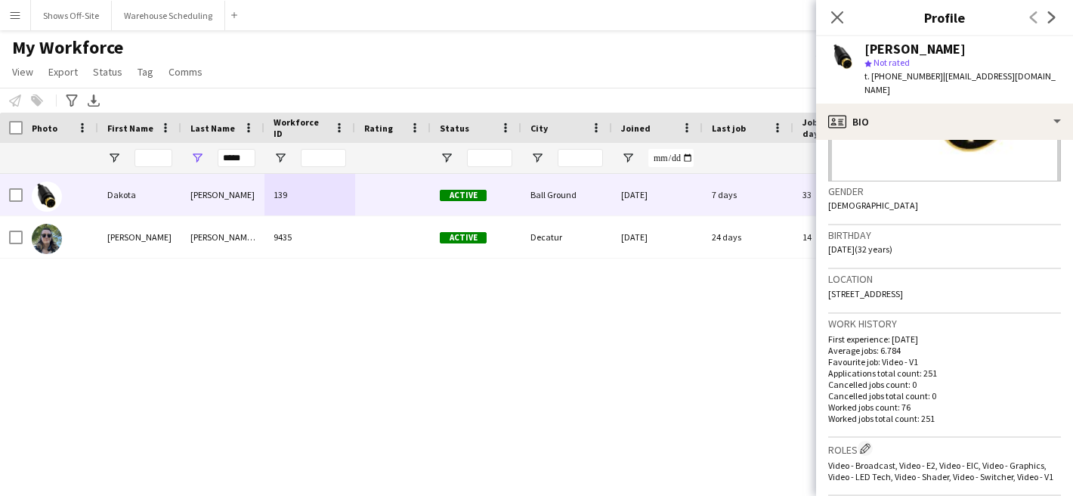
scroll to position [198, 0]
drag, startPoint x: 881, startPoint y: 78, endPoint x: 922, endPoint y: 78, distance: 40.8
click at [924, 78] on span "t. [PHONE_NUMBER]" at bounding box center [904, 75] width 79 height 11
drag, startPoint x: 249, startPoint y: 157, endPoint x: 127, endPoint y: 147, distance: 122.9
click at [140, 155] on div "*****" at bounding box center [819, 158] width 1639 height 30
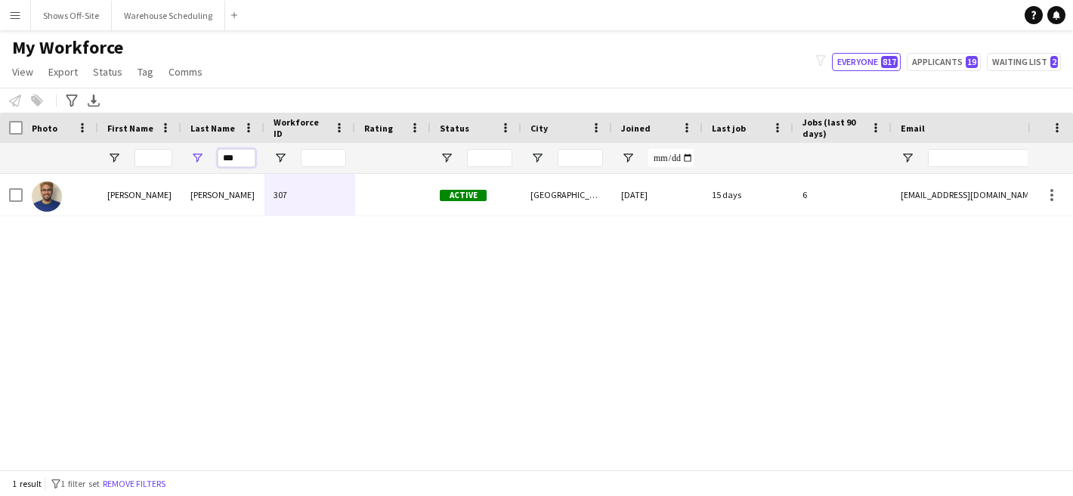
type input "***"
click at [149, 190] on div "[PERSON_NAME]" at bounding box center [139, 195] width 83 height 42
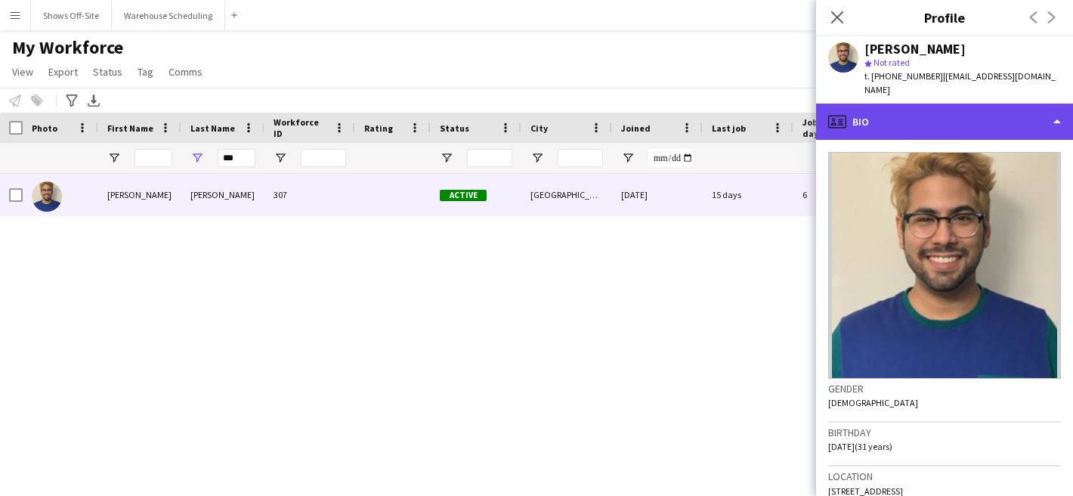
click at [936, 104] on div "profile Bio" at bounding box center [944, 122] width 257 height 36
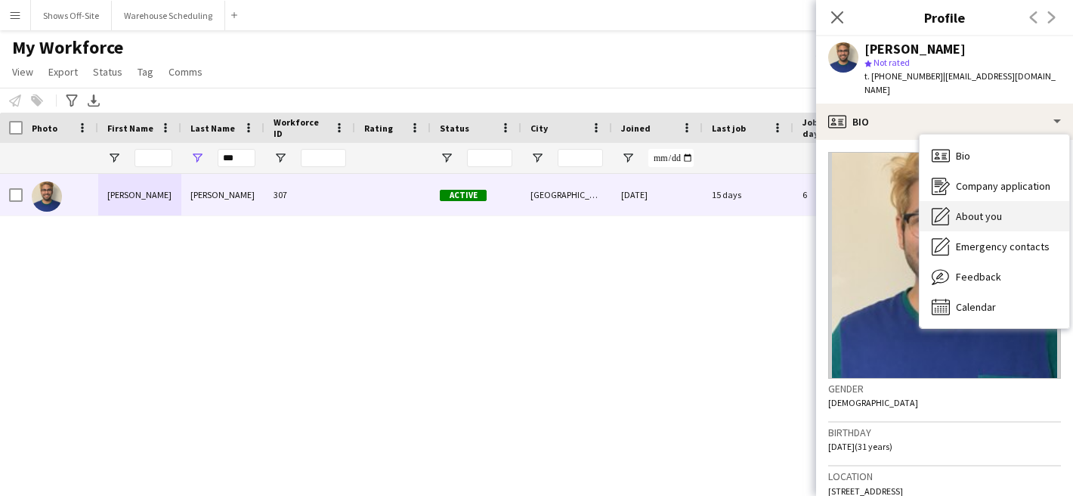
click at [955, 203] on div "About you About you" at bounding box center [995, 216] width 150 height 30
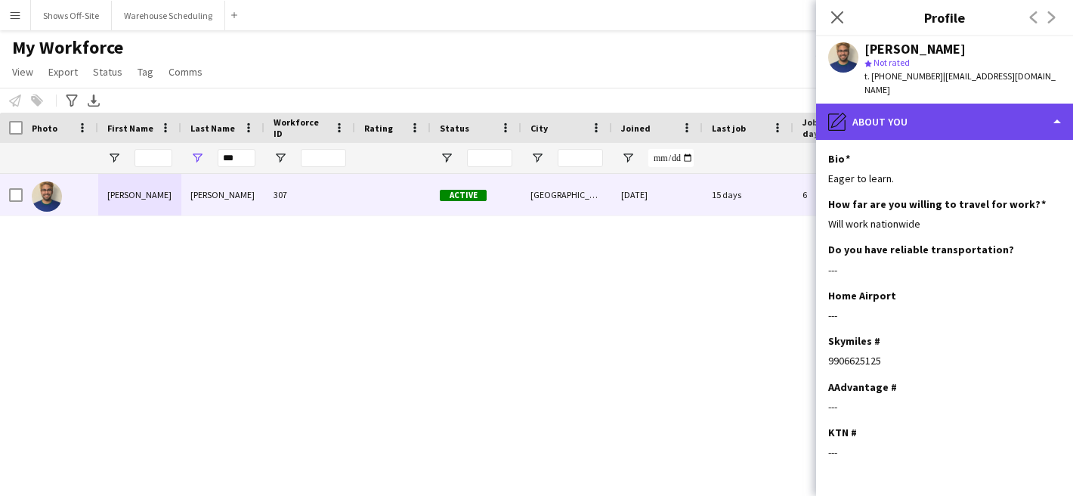
click at [870, 104] on div "pencil4 About you" at bounding box center [944, 122] width 257 height 36
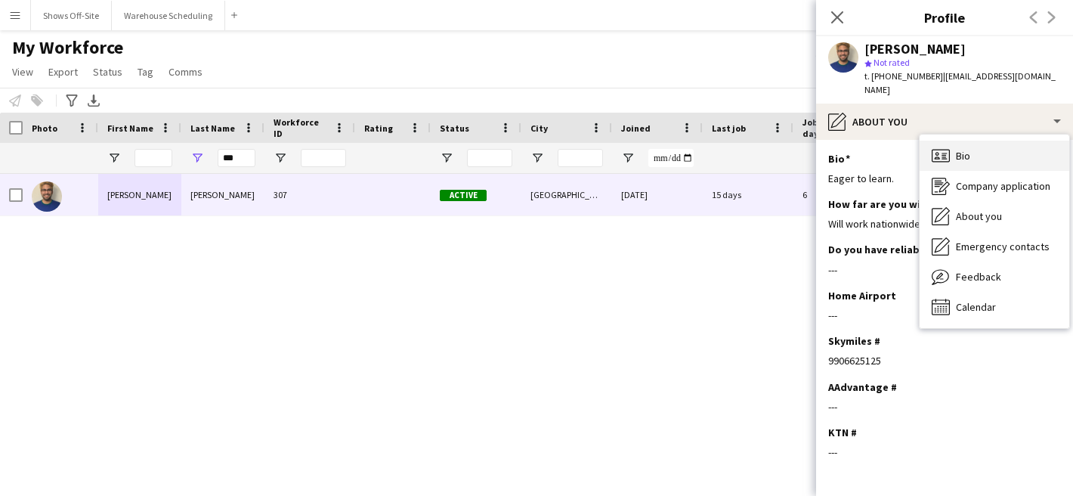
click at [931, 141] on div "Bio Bio" at bounding box center [995, 156] width 150 height 30
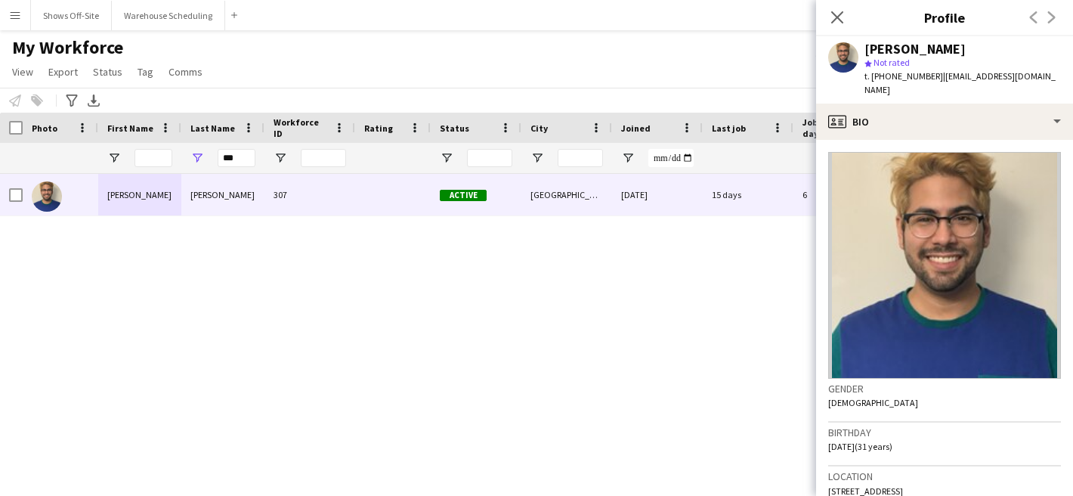
click at [894, 45] on div "[PERSON_NAME]" at bounding box center [915, 49] width 101 height 14
click at [937, 52] on div "[PERSON_NAME]" at bounding box center [915, 49] width 101 height 14
click at [937, 51] on div "[PERSON_NAME]" at bounding box center [915, 49] width 101 height 14
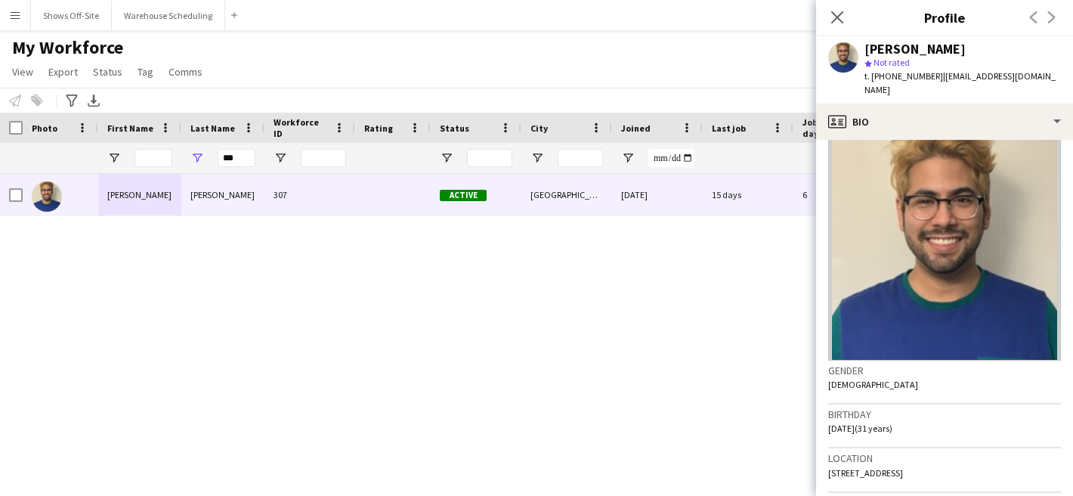
scroll to position [20, 0]
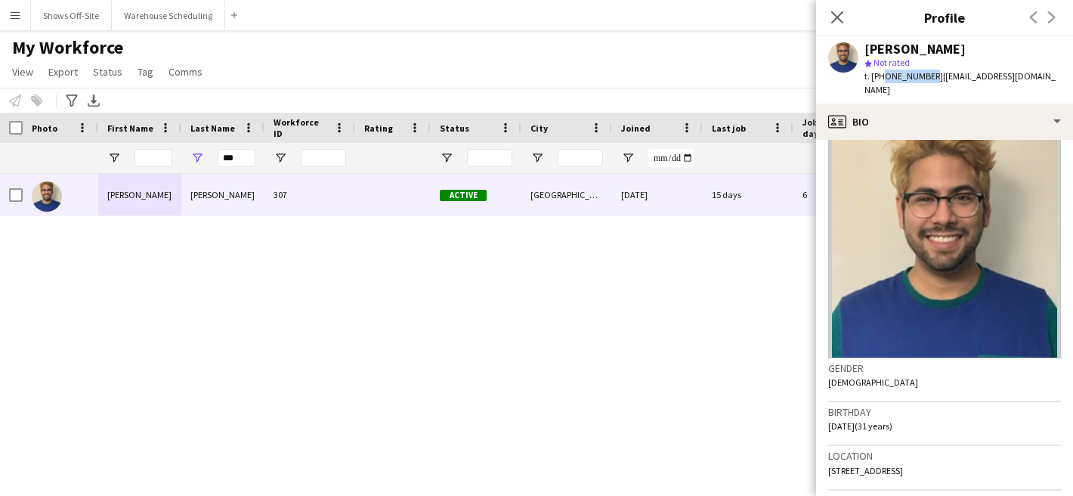
drag, startPoint x: 880, startPoint y: 76, endPoint x: 924, endPoint y: 76, distance: 44.6
click at [924, 76] on span "t. [PHONE_NUMBER]" at bounding box center [904, 75] width 79 height 11
